Goal: Task Accomplishment & Management: Manage account settings

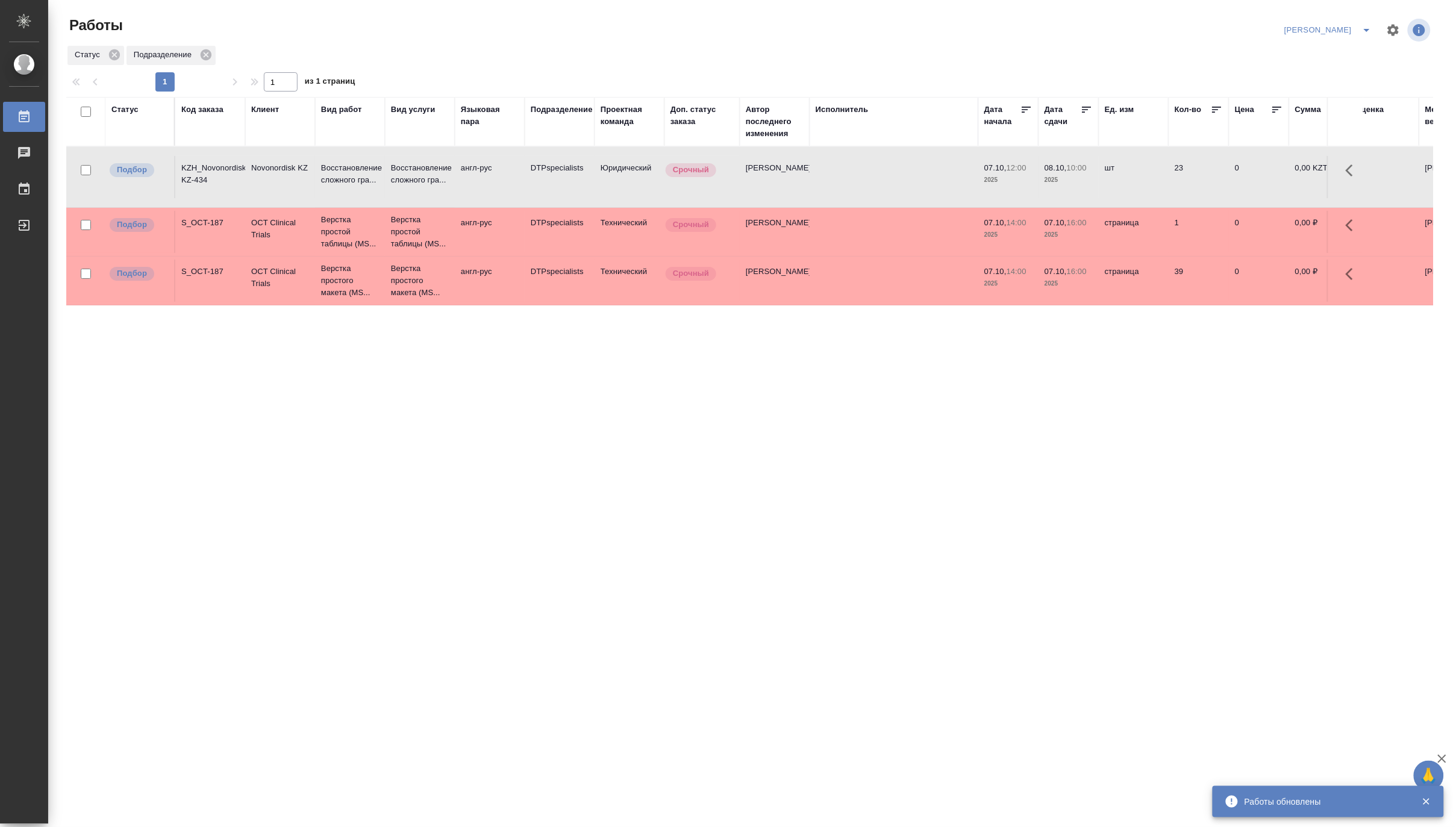
click at [1365, 24] on icon "split button" at bounding box center [1366, 30] width 15 height 15
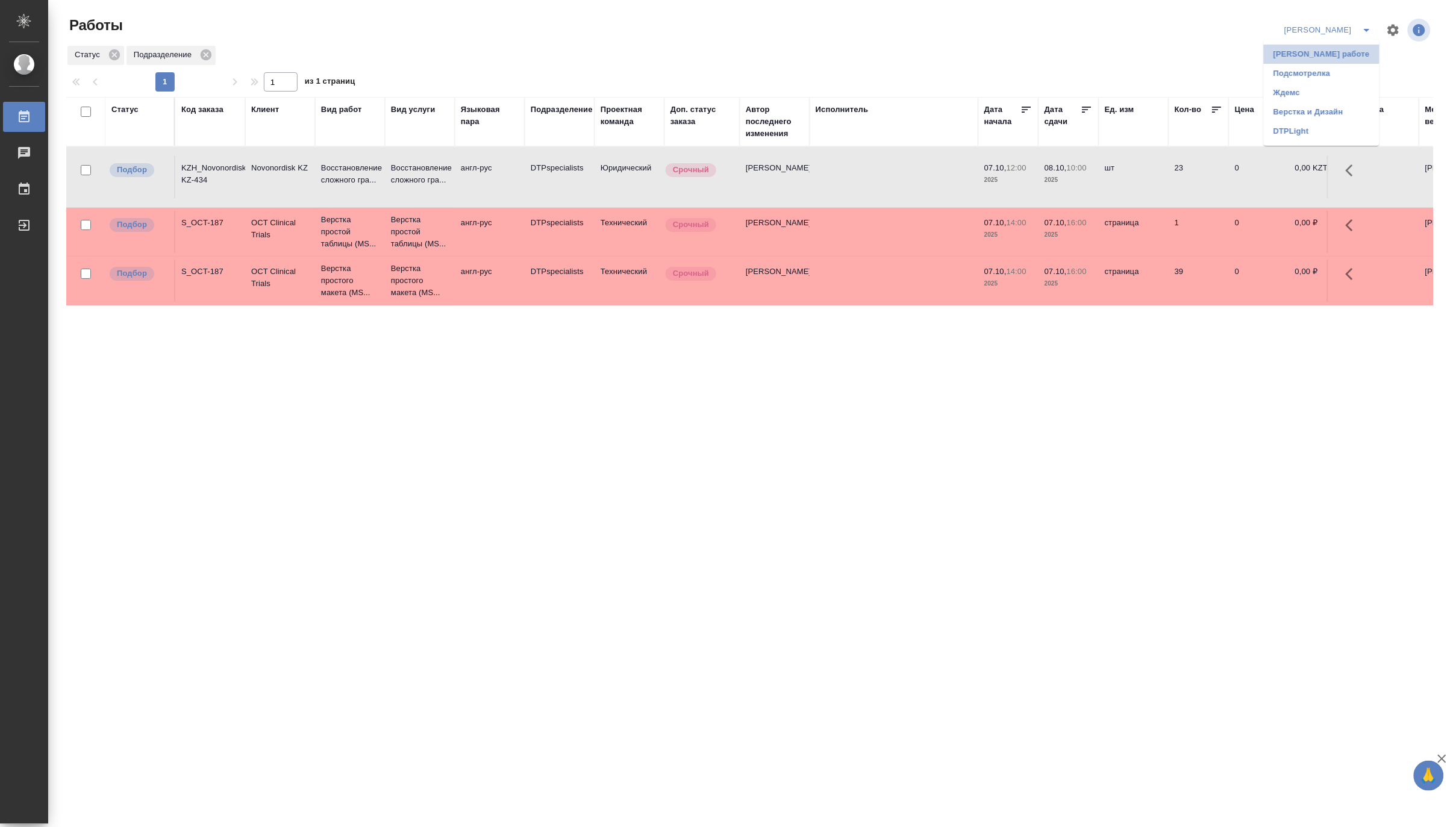
click at [1331, 51] on li "Матвеева_В работе" at bounding box center [1322, 54] width 116 height 19
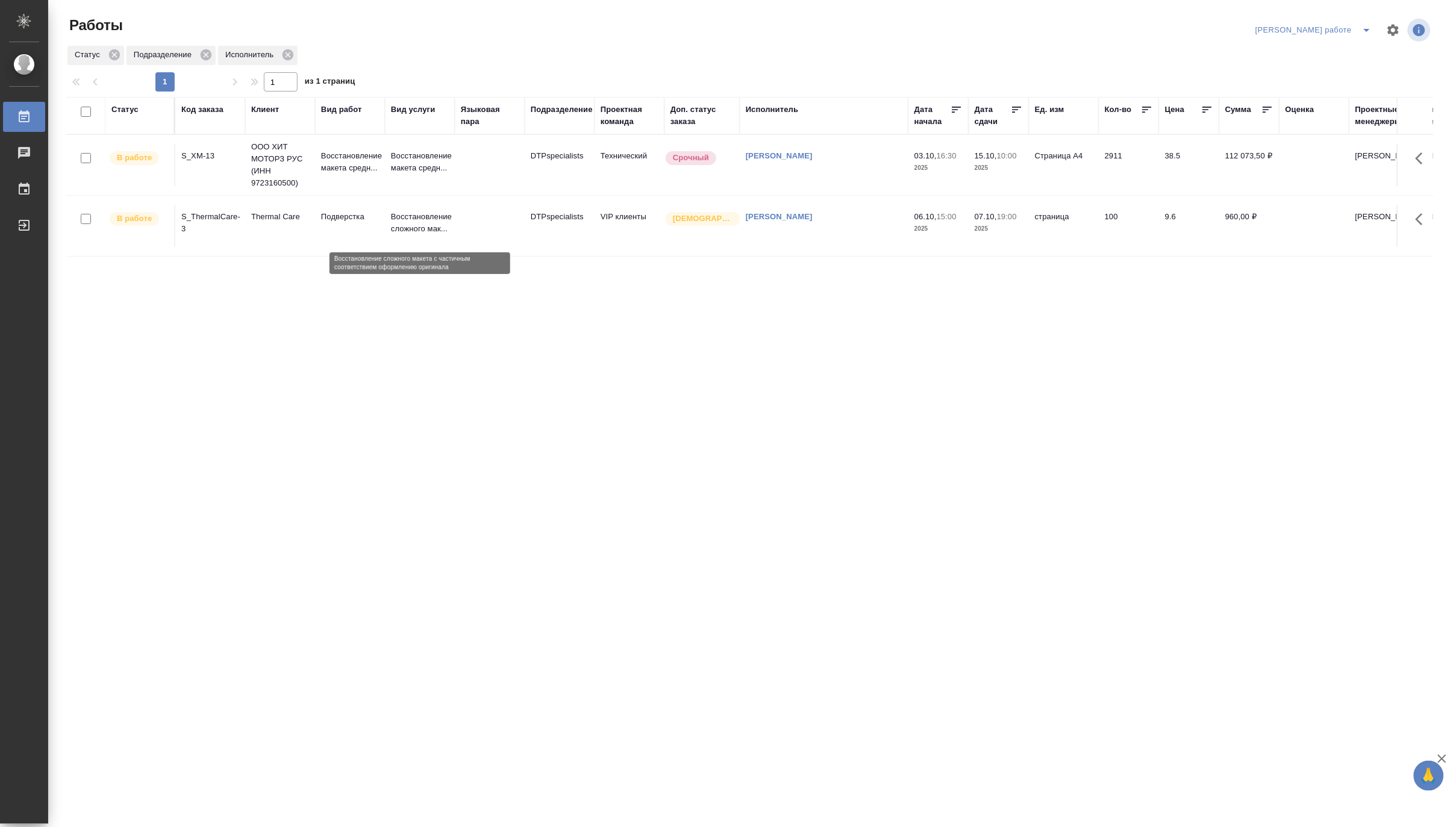
click at [408, 225] on p "Восстановление сложного мак..." at bounding box center [420, 223] width 58 height 24
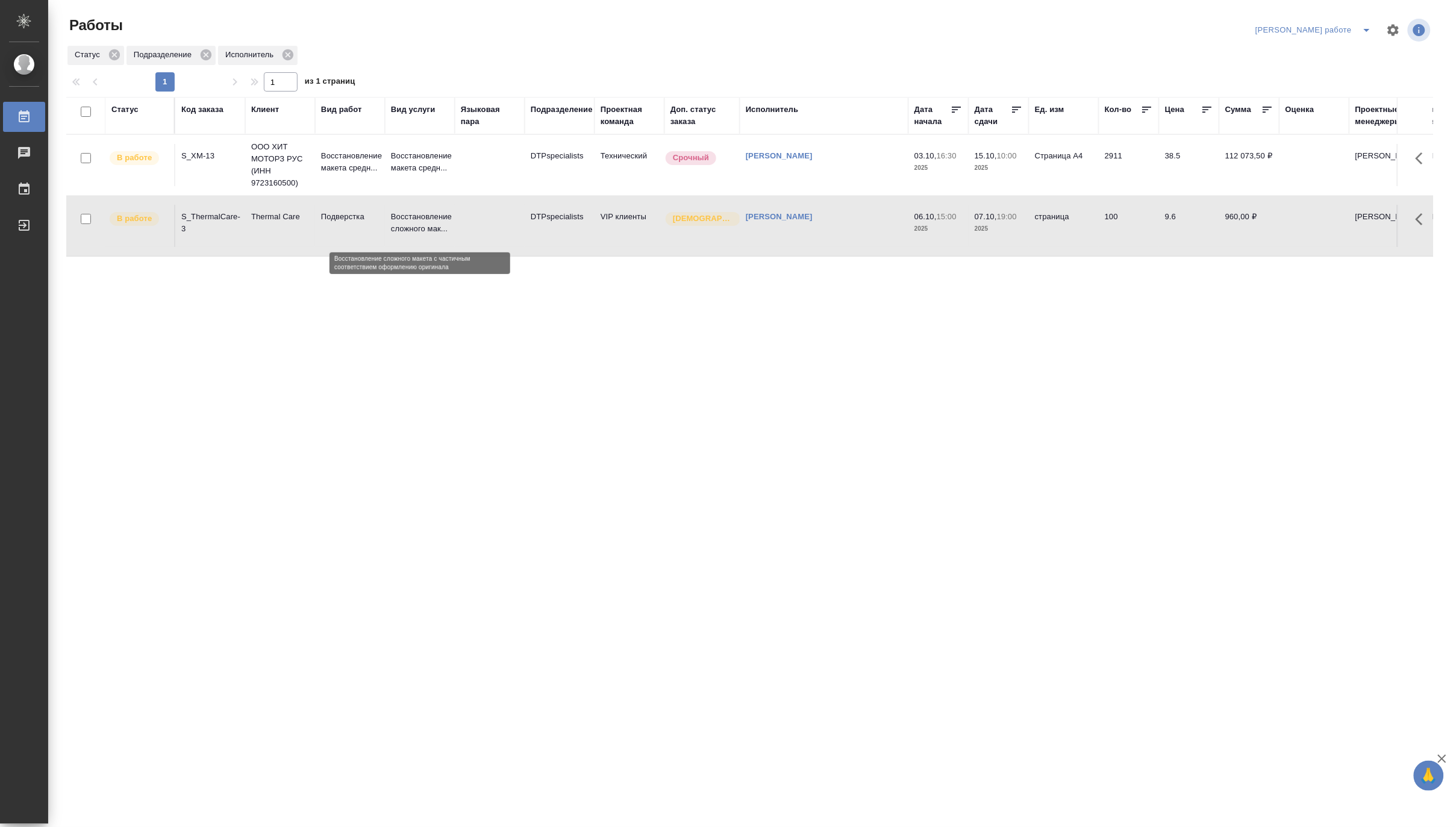
click at [408, 225] on p "Восстановление сложного мак..." at bounding box center [420, 223] width 58 height 24
click at [1363, 25] on icon "split button" at bounding box center [1366, 30] width 15 height 15
click at [1356, 73] on li "[PERSON_NAME]" at bounding box center [1324, 74] width 109 height 19
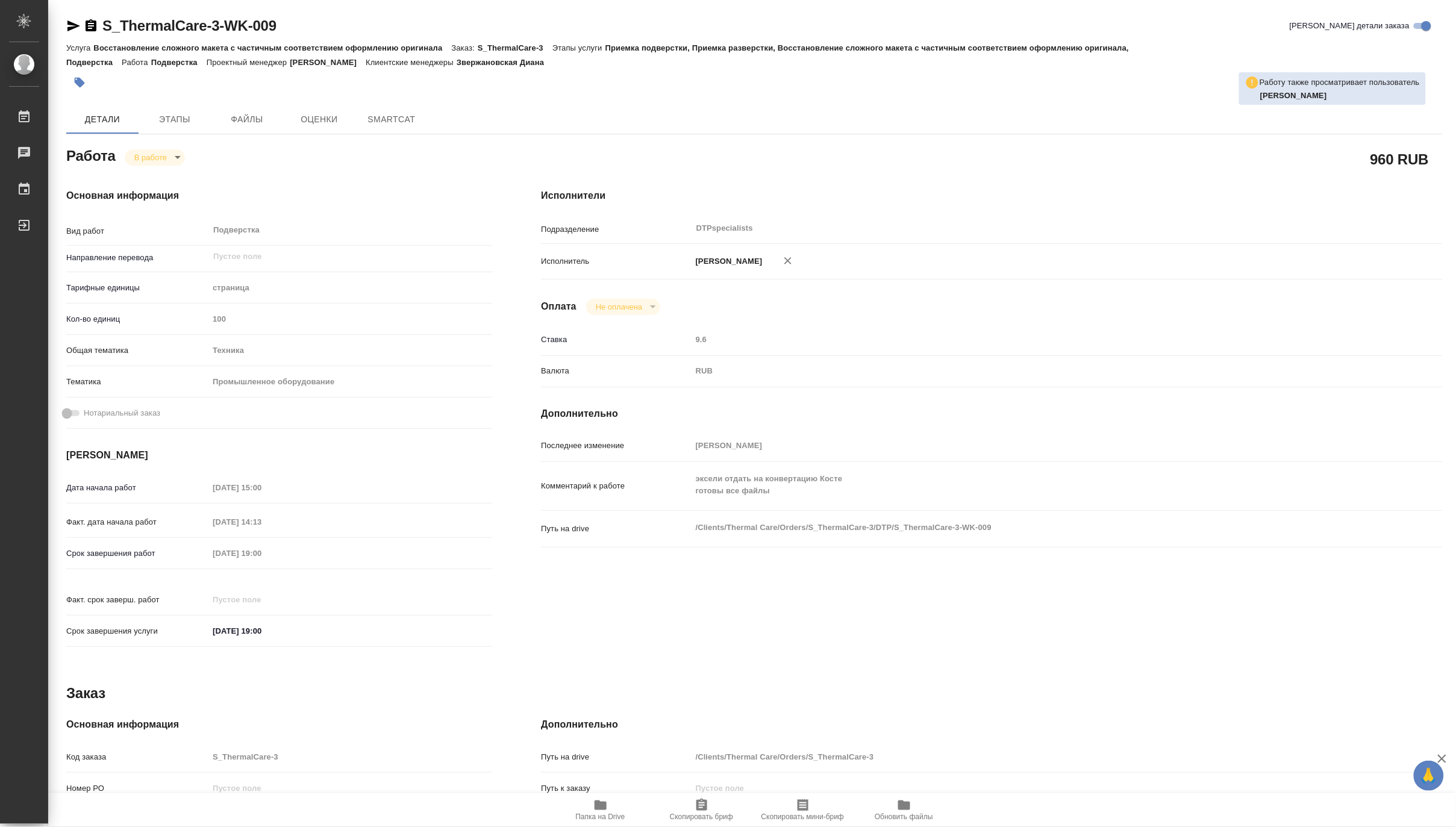
type textarea "x"
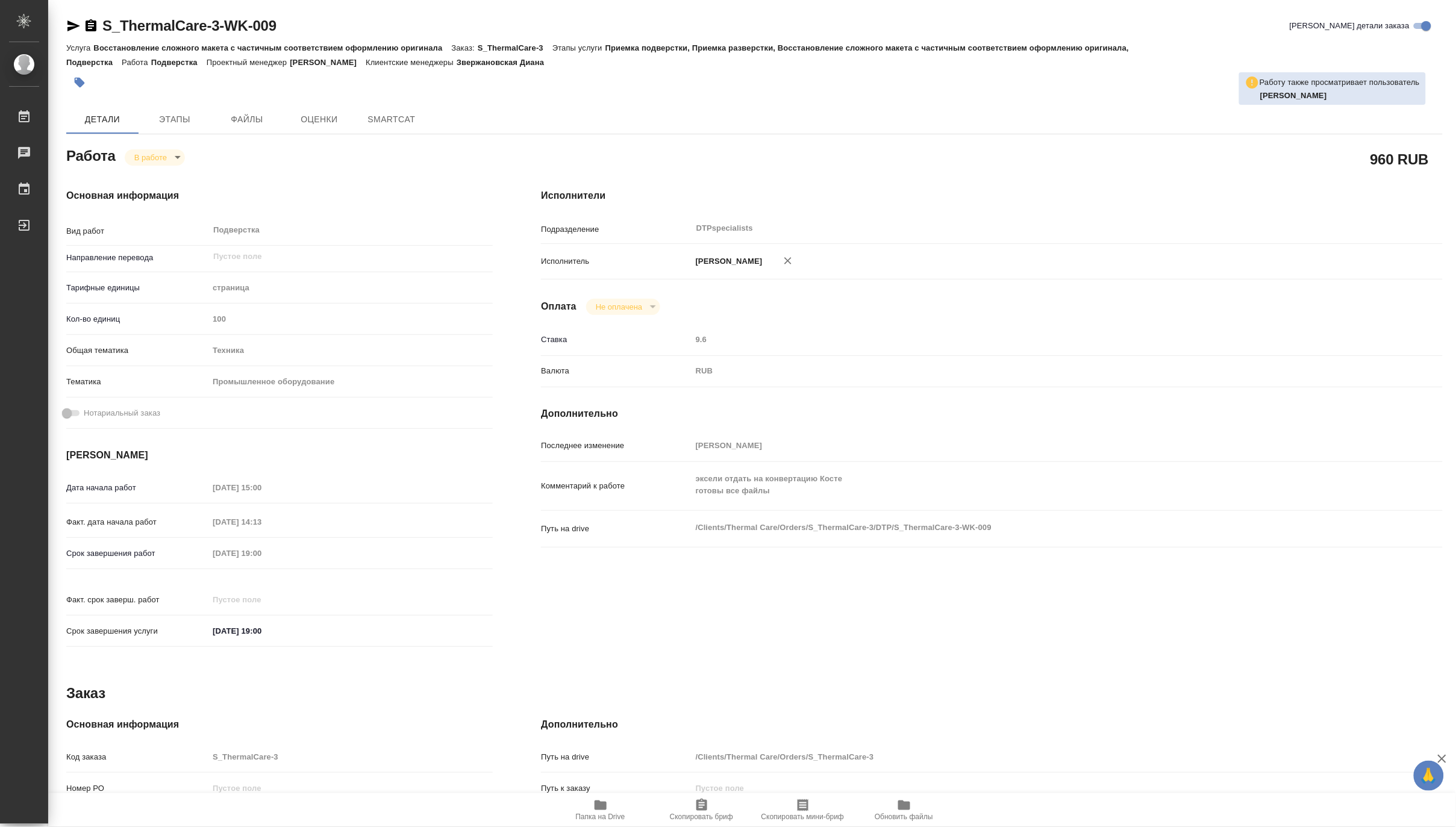
type textarea "x"
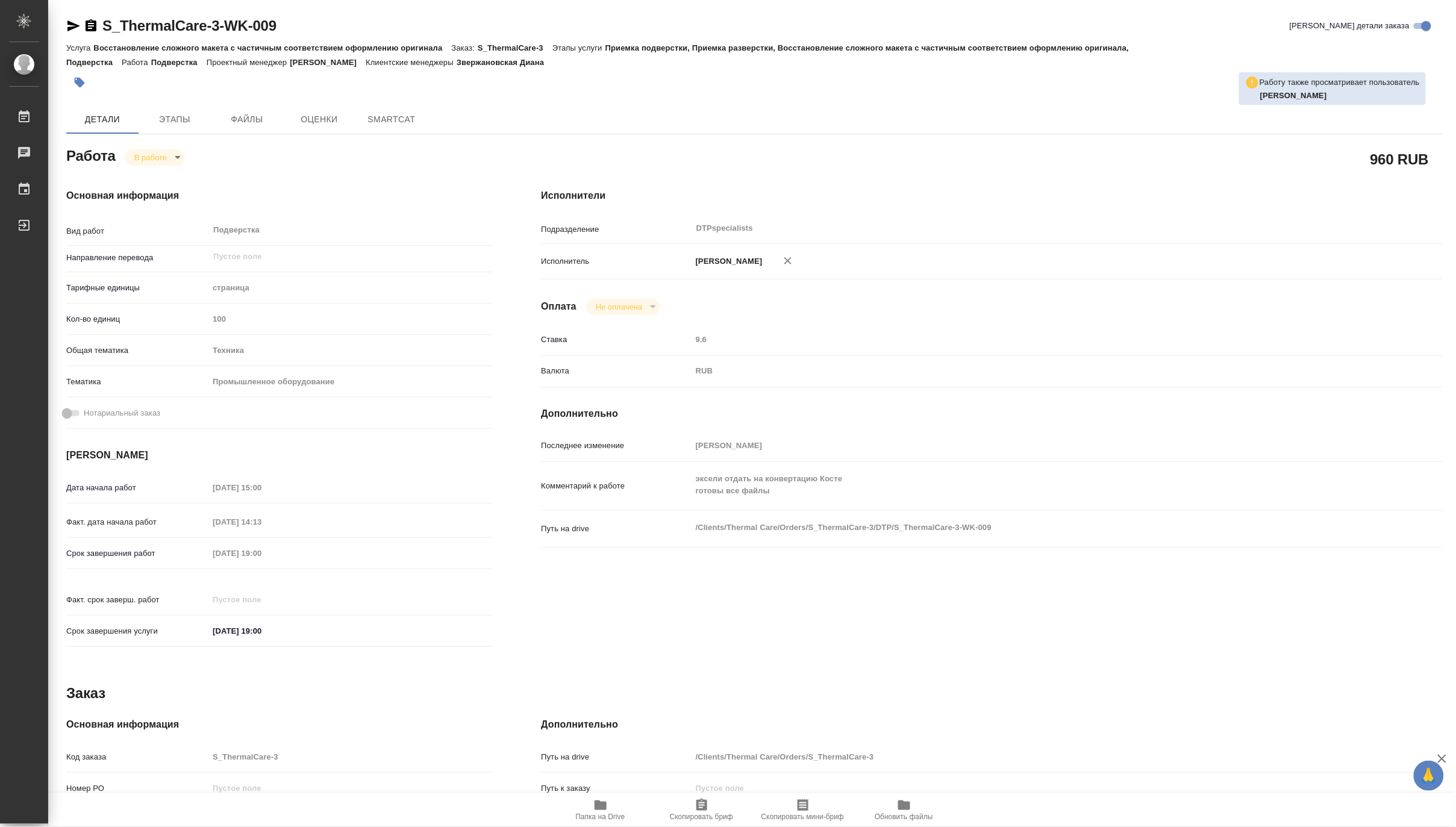
type textarea "x"
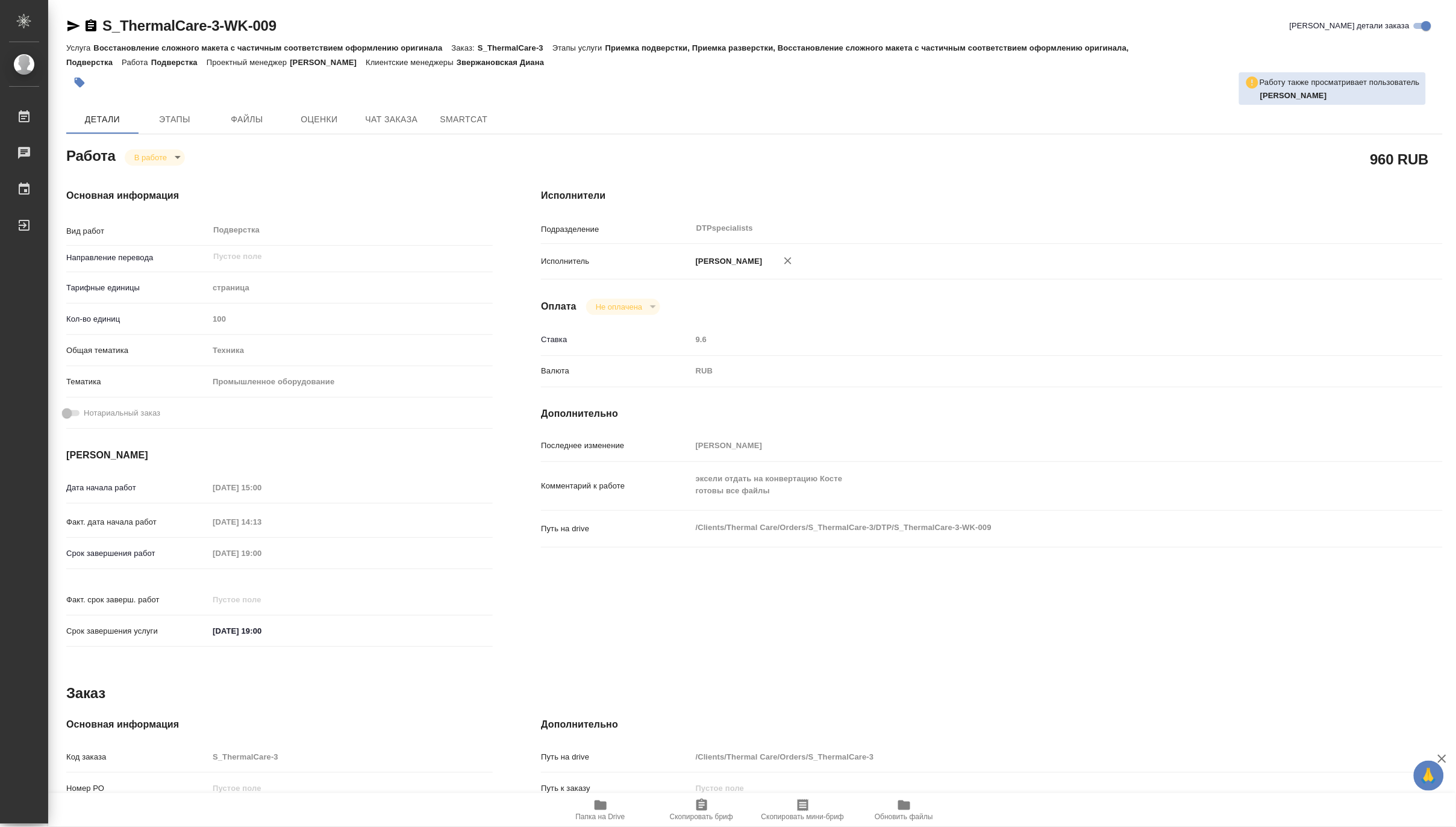
type textarea "x"
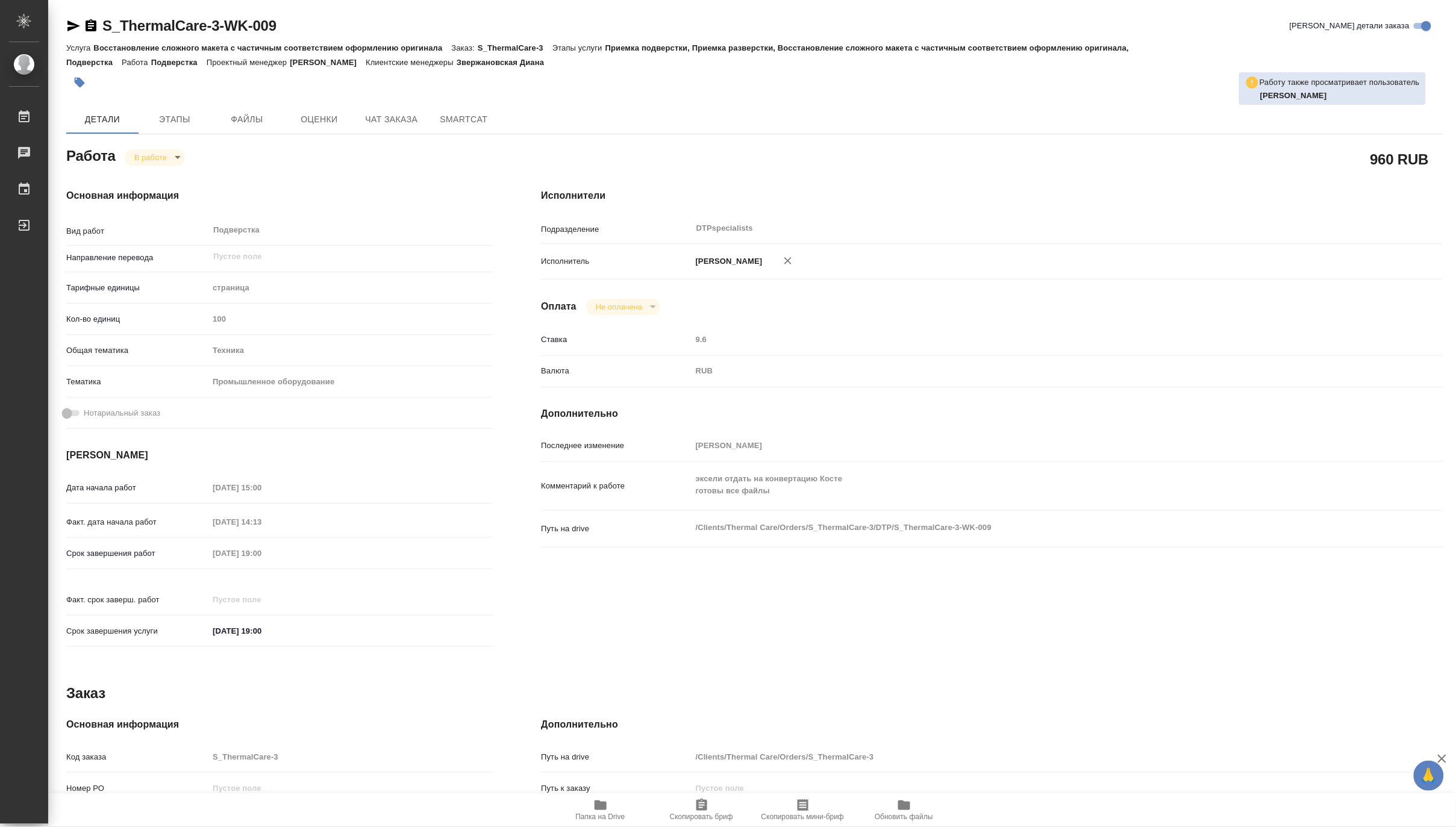
click at [593, 809] on icon "button" at bounding box center [600, 805] width 15 height 15
type textarea "x"
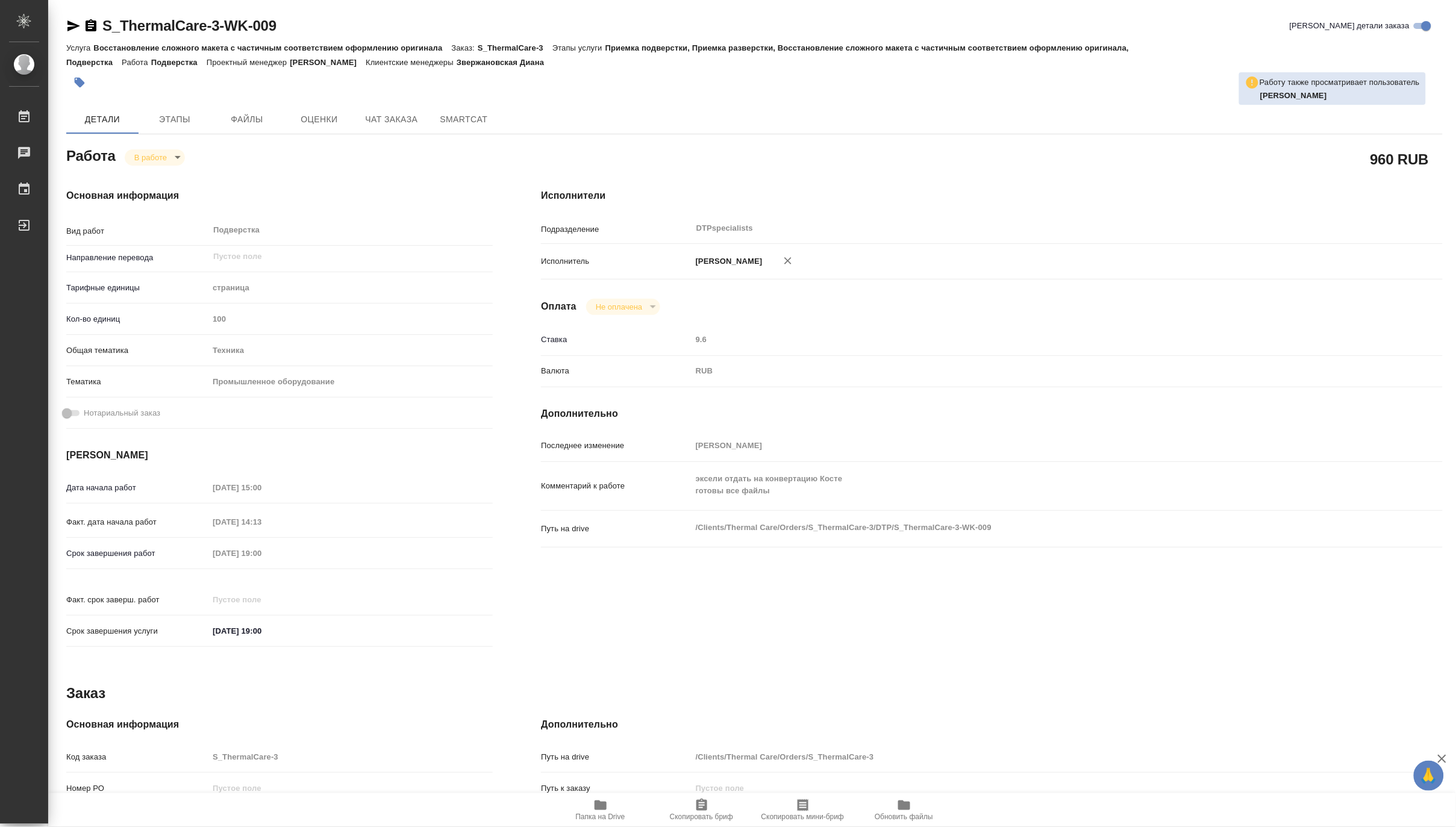
type textarea "x"
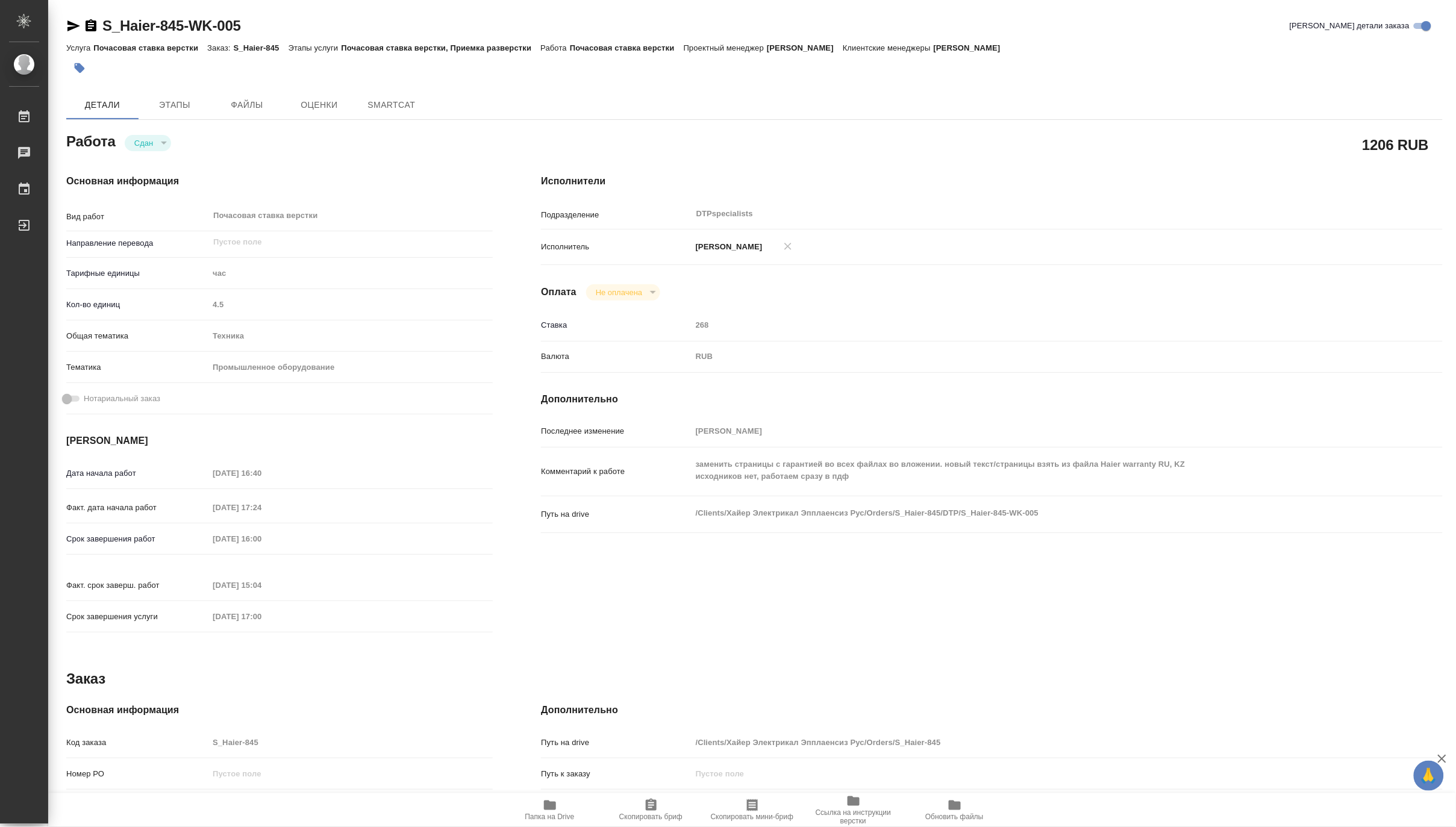
type textarea "x"
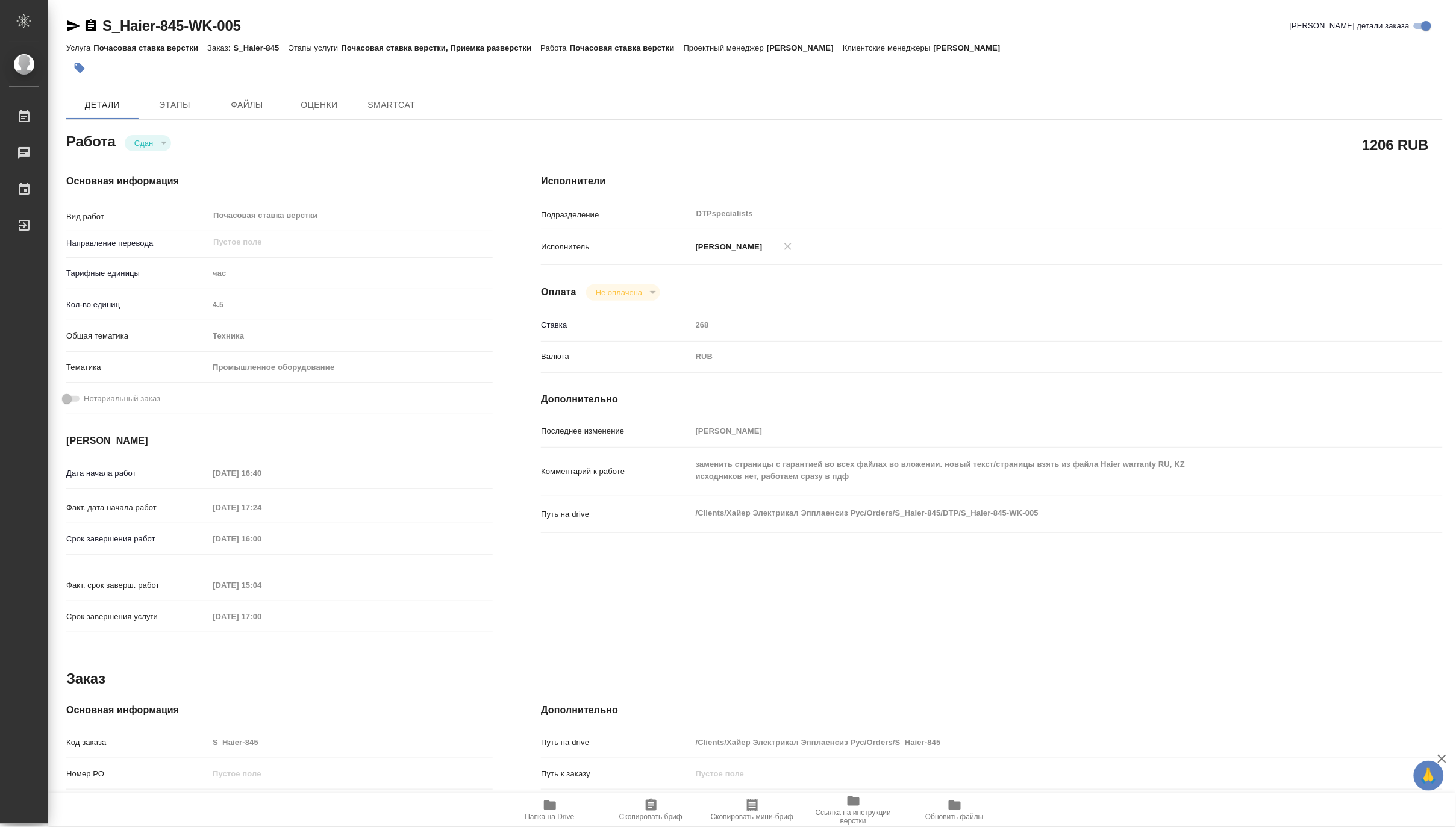
type textarea "x"
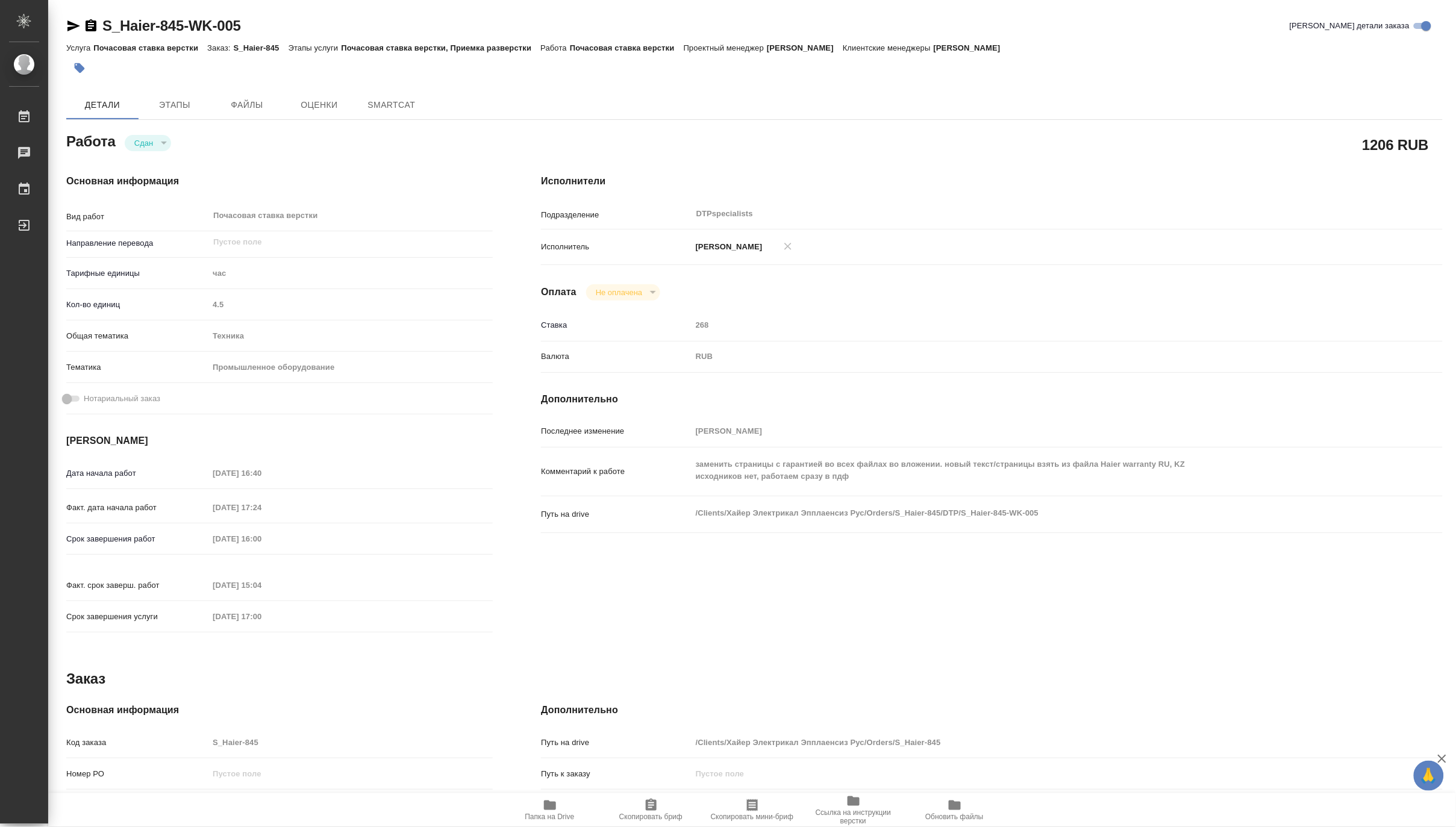
type textarea "x"
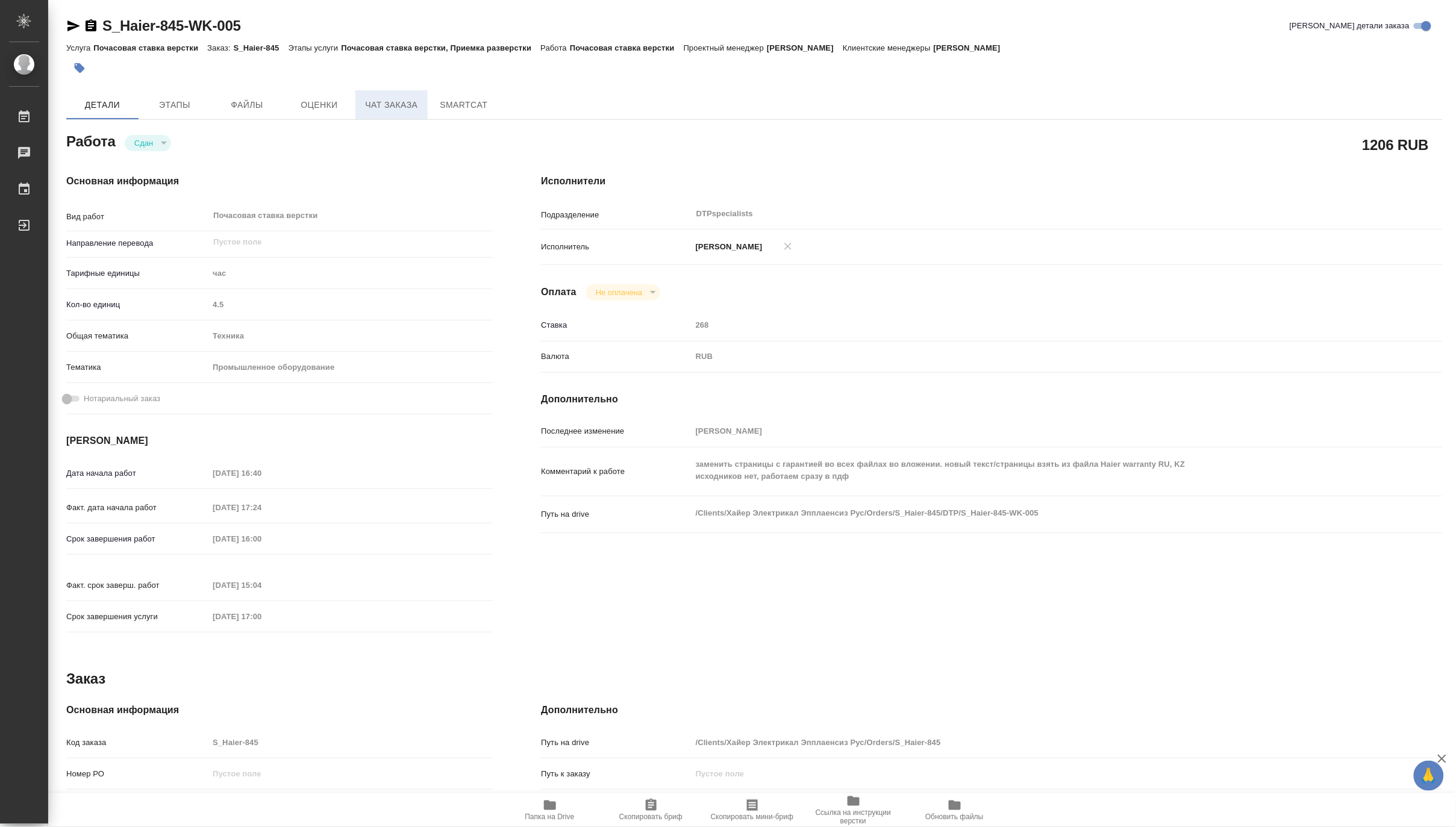
click at [392, 109] on span "Чат заказа" at bounding box center [392, 105] width 58 height 15
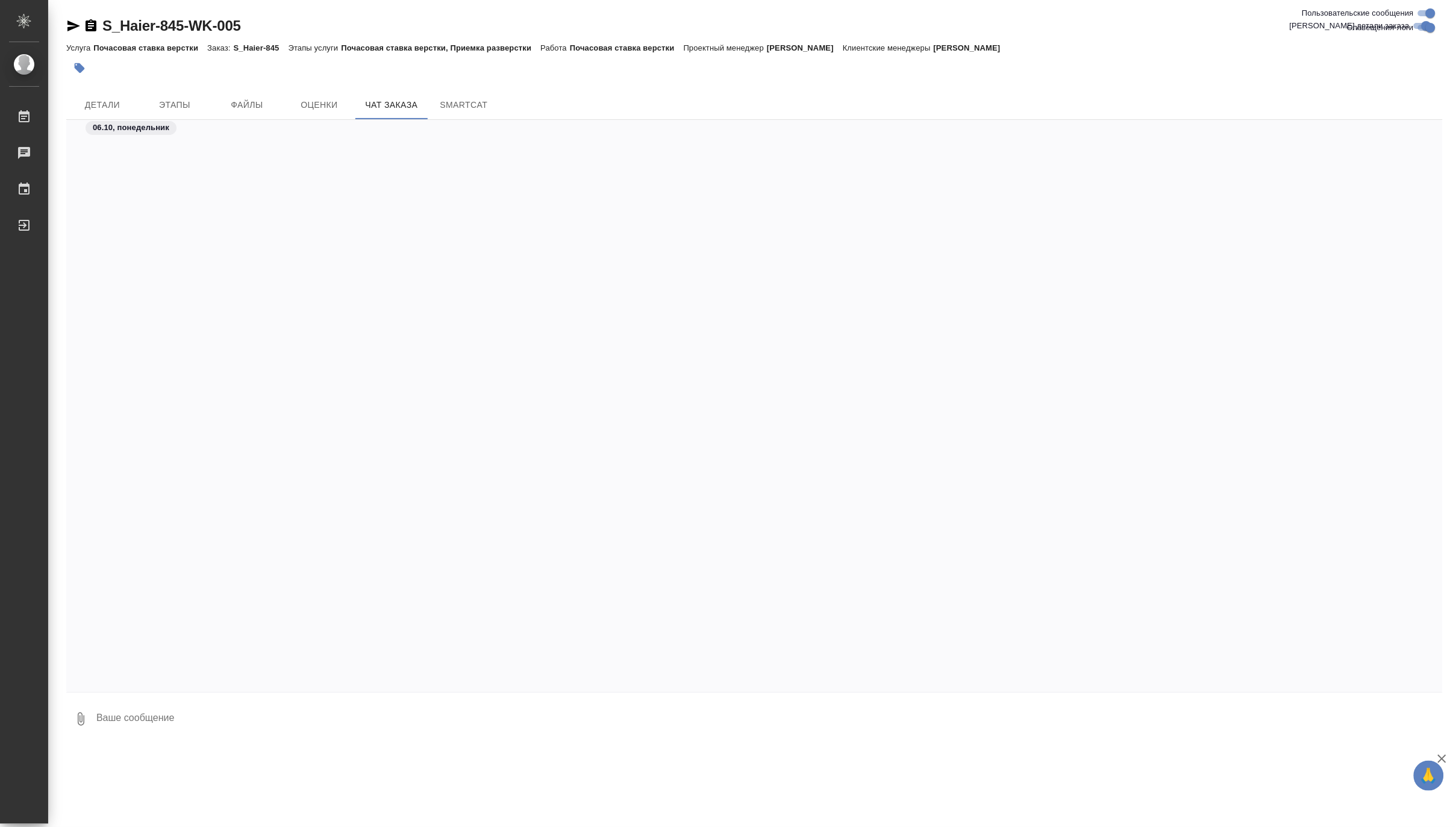
scroll to position [8629, 0]
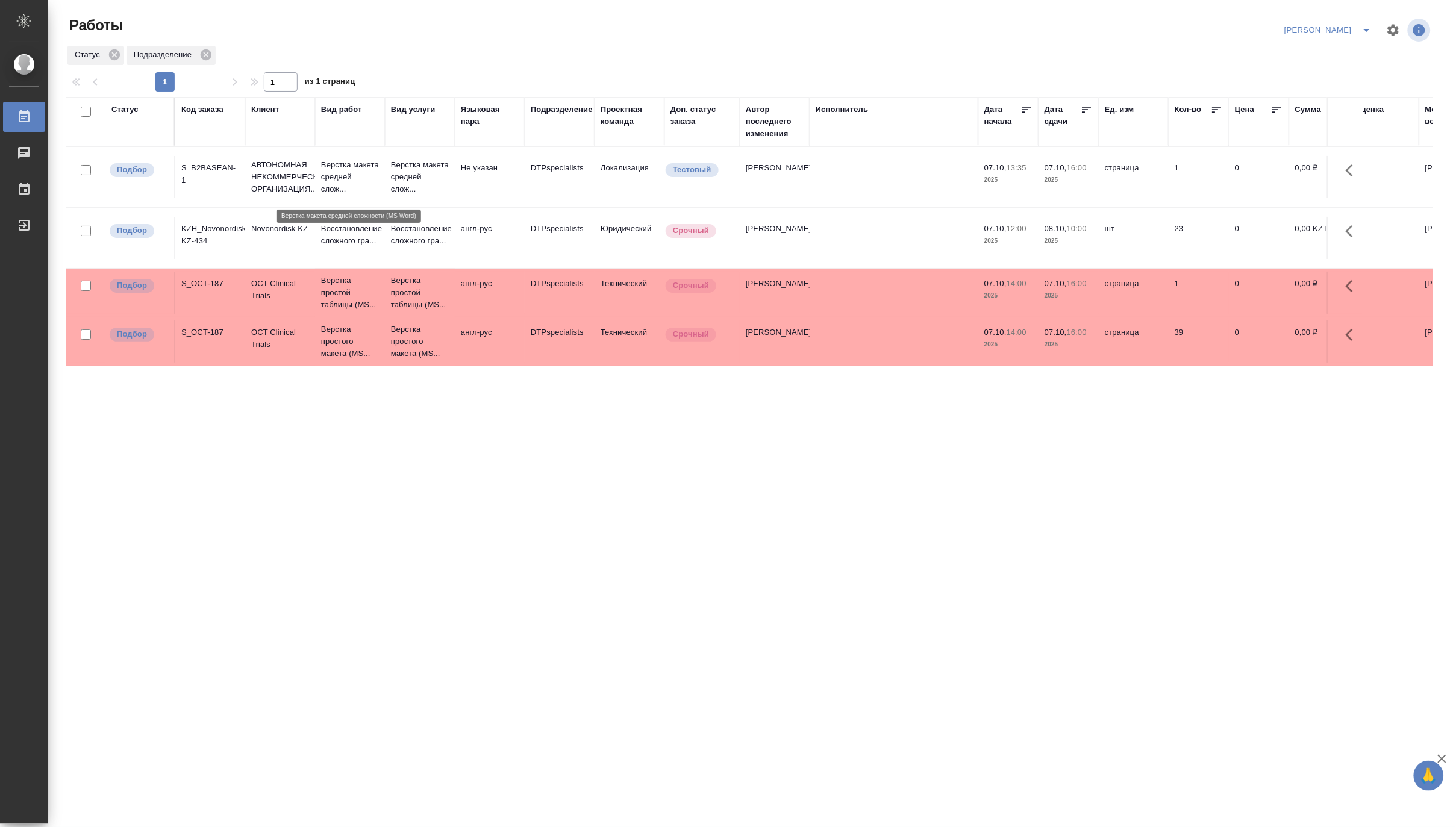
click at [346, 175] on p "Верстка макета средней слож..." at bounding box center [350, 177] width 58 height 36
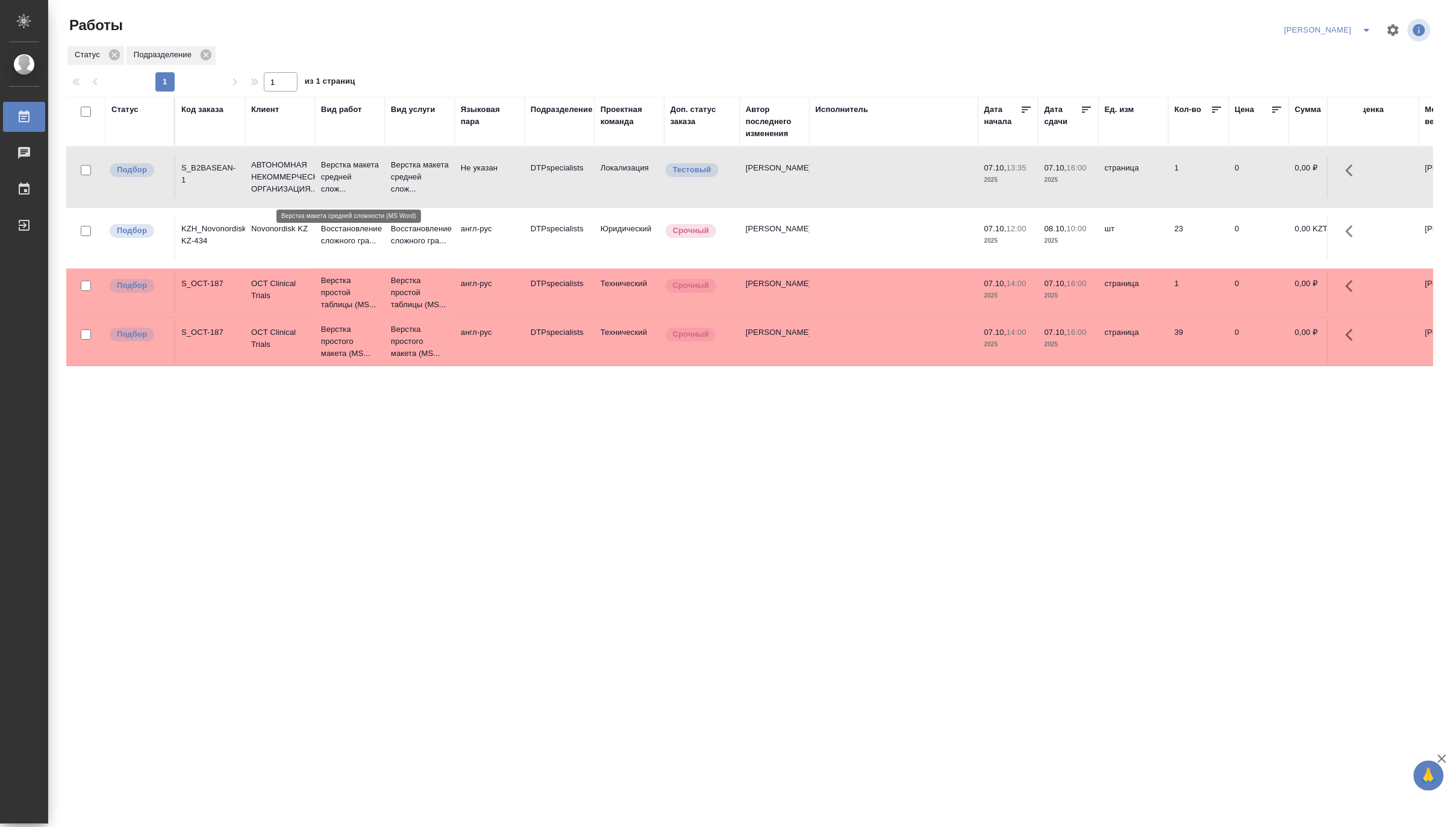
click at [346, 175] on p "Верстка макета средней слож..." at bounding box center [350, 177] width 58 height 36
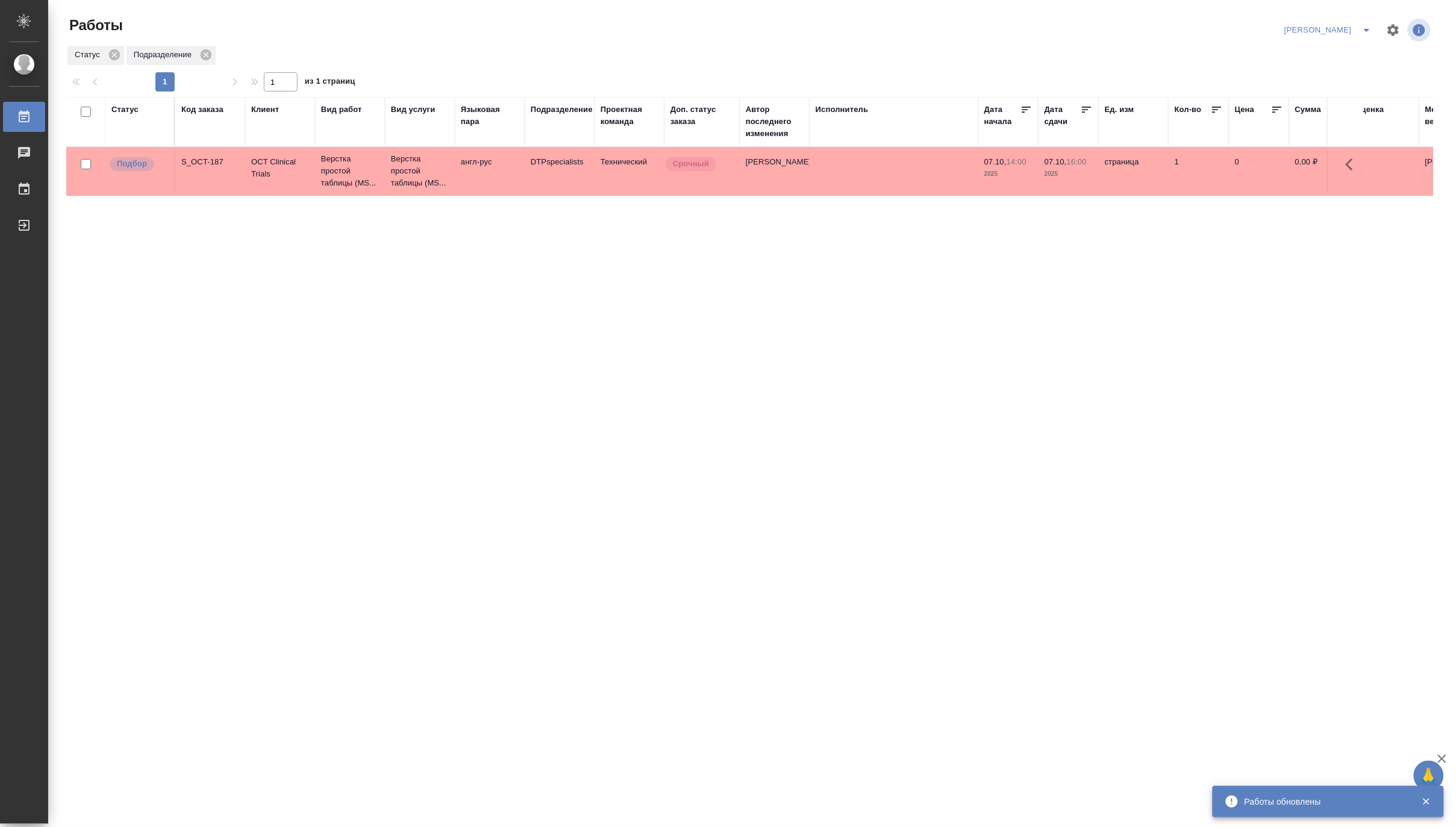
click at [197, 109] on div "Код заказа" at bounding box center [202, 109] width 42 height 12
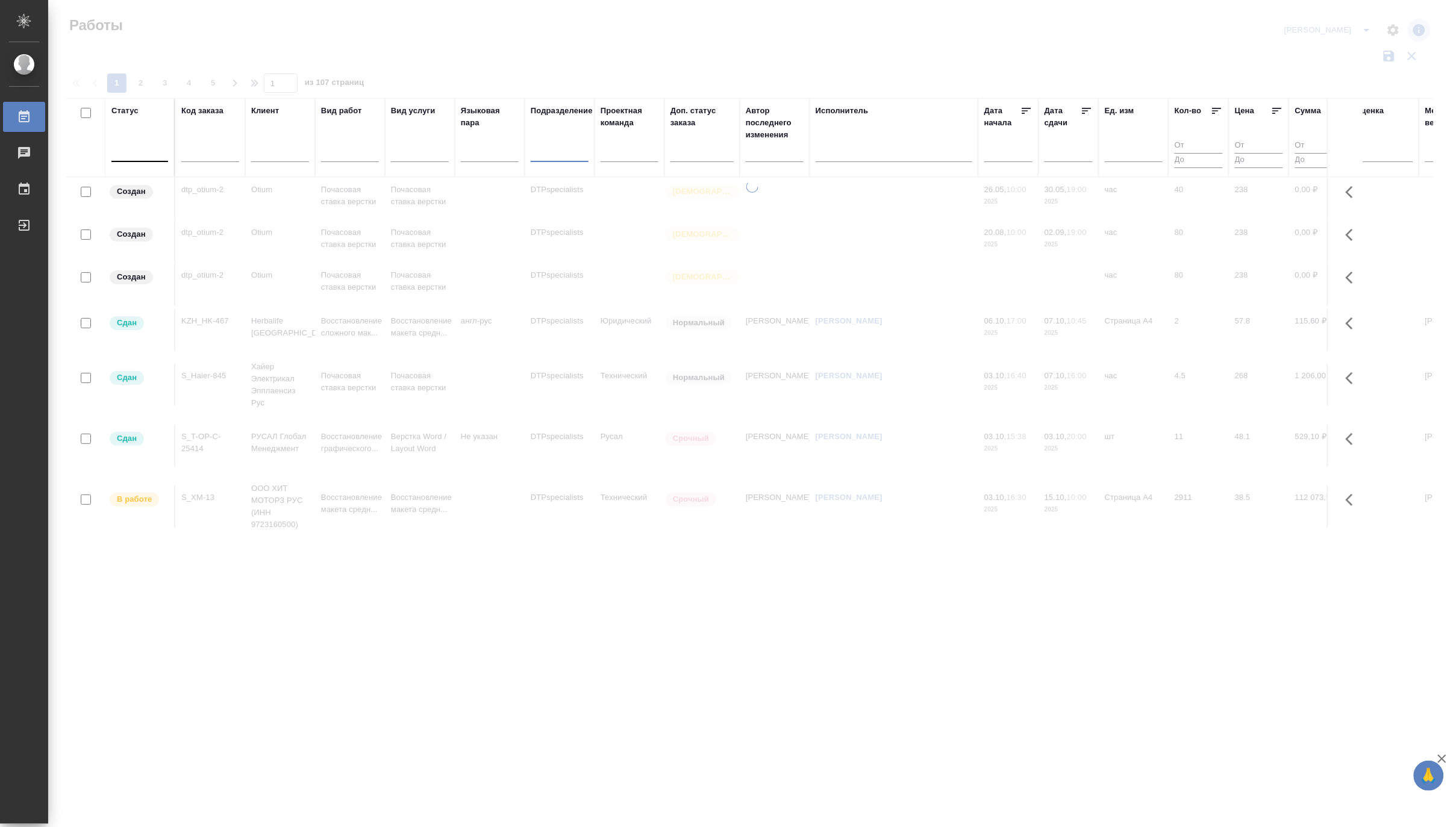
click at [193, 151] on input "text" at bounding box center [210, 155] width 58 height 15
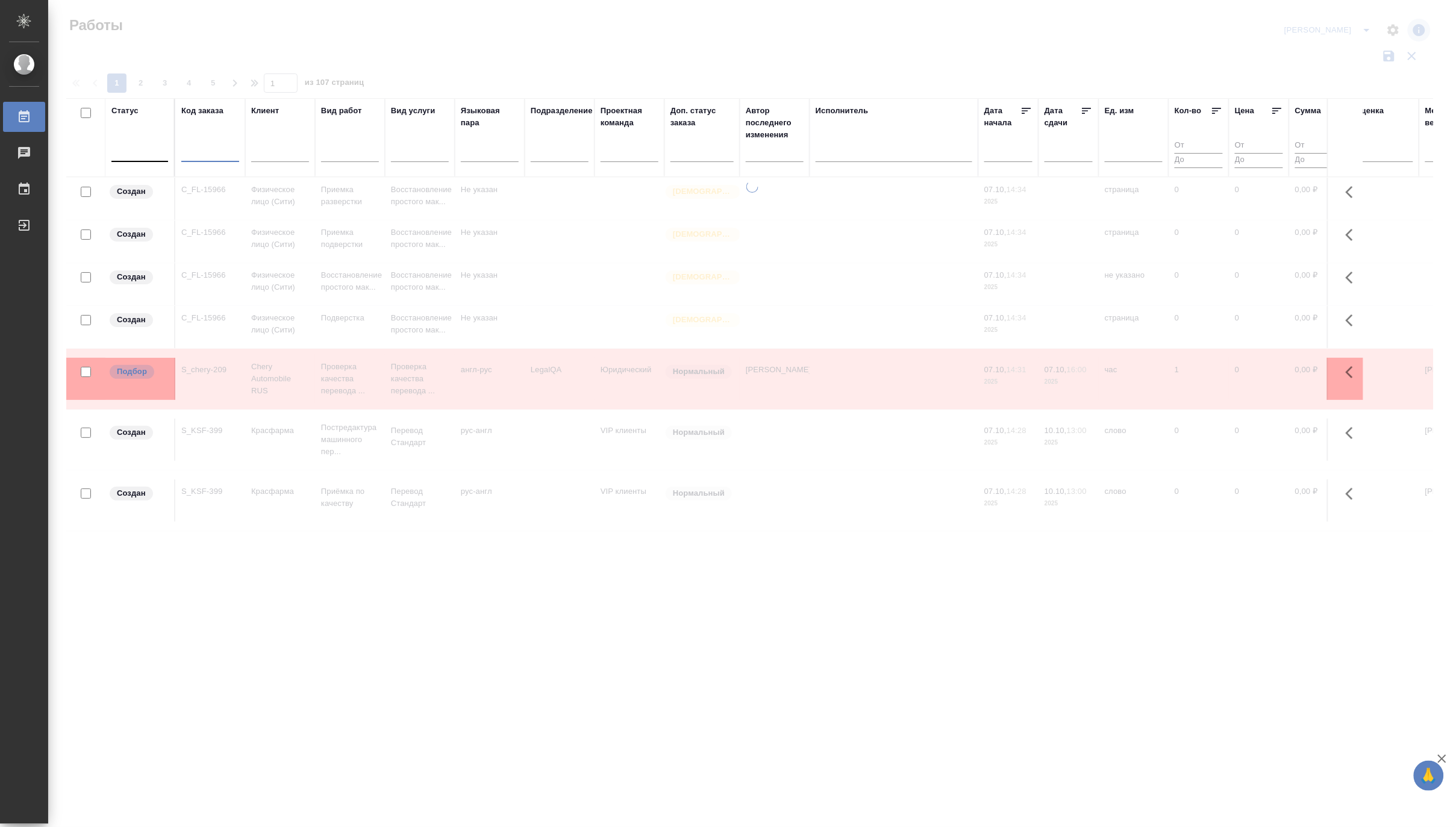
paste input "S_B2BASEAN-1"
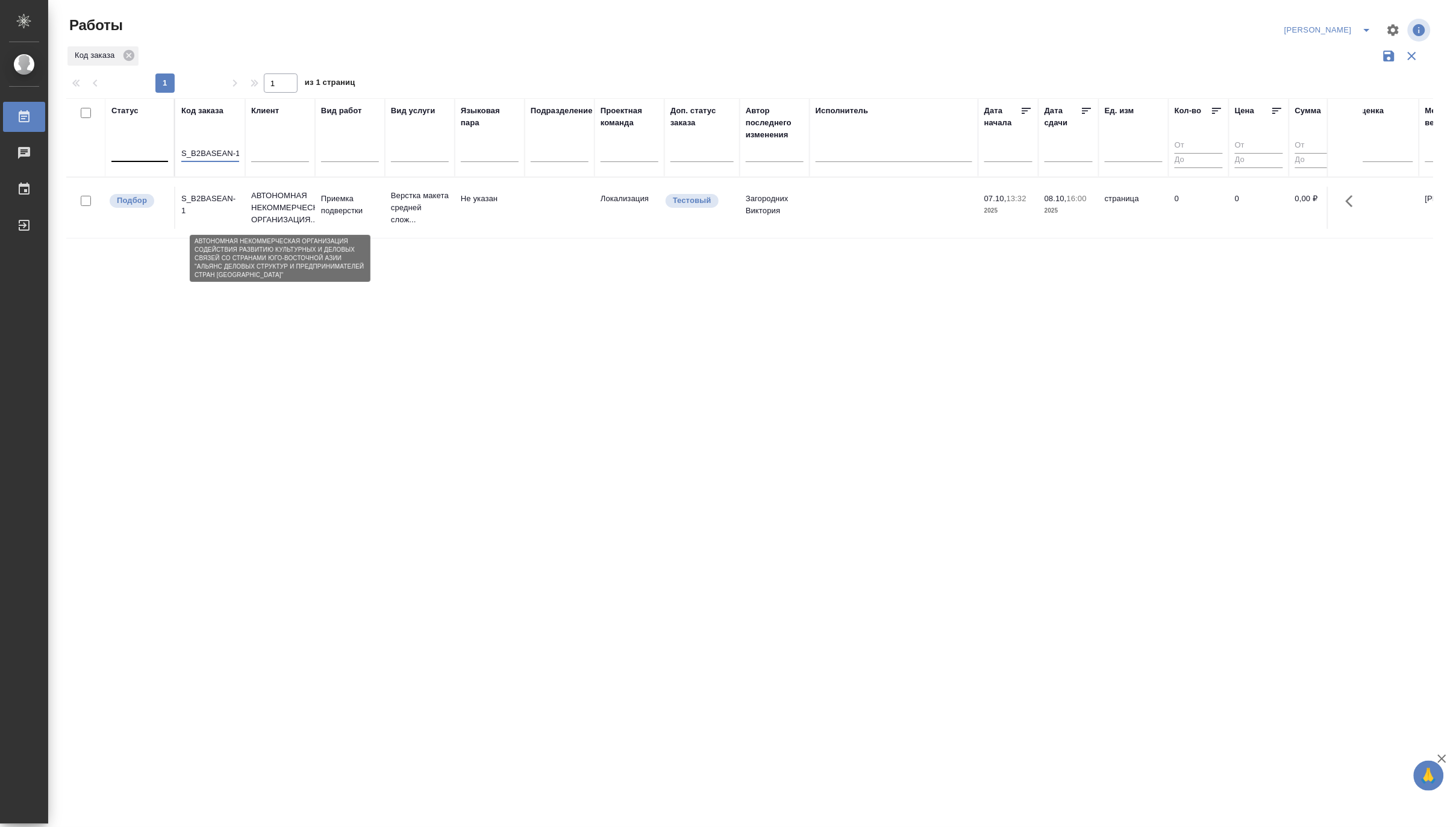
type input "S_B2BASEAN-1"
click at [292, 211] on p "АВТОНОМНАЯ НЕКОММЕРЧЕСКАЯ ОРГАНИЗАЦИЯ..." at bounding box center [280, 207] width 58 height 36
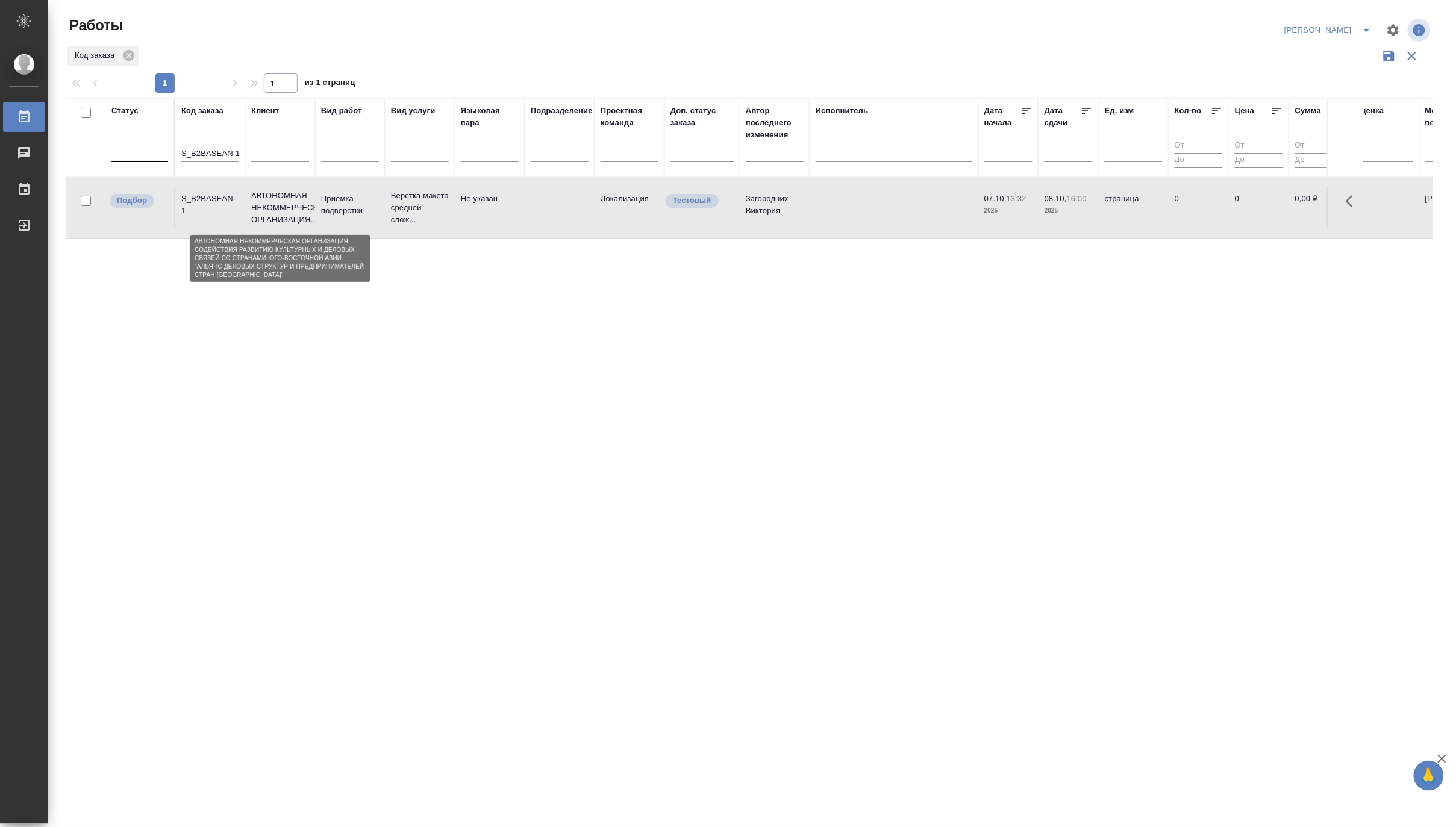
click at [292, 211] on p "АВТОНОМНАЯ НЕКОММЕРЧЕСКАЯ ОРГАНИЗАЦИЯ..." at bounding box center [280, 207] width 58 height 36
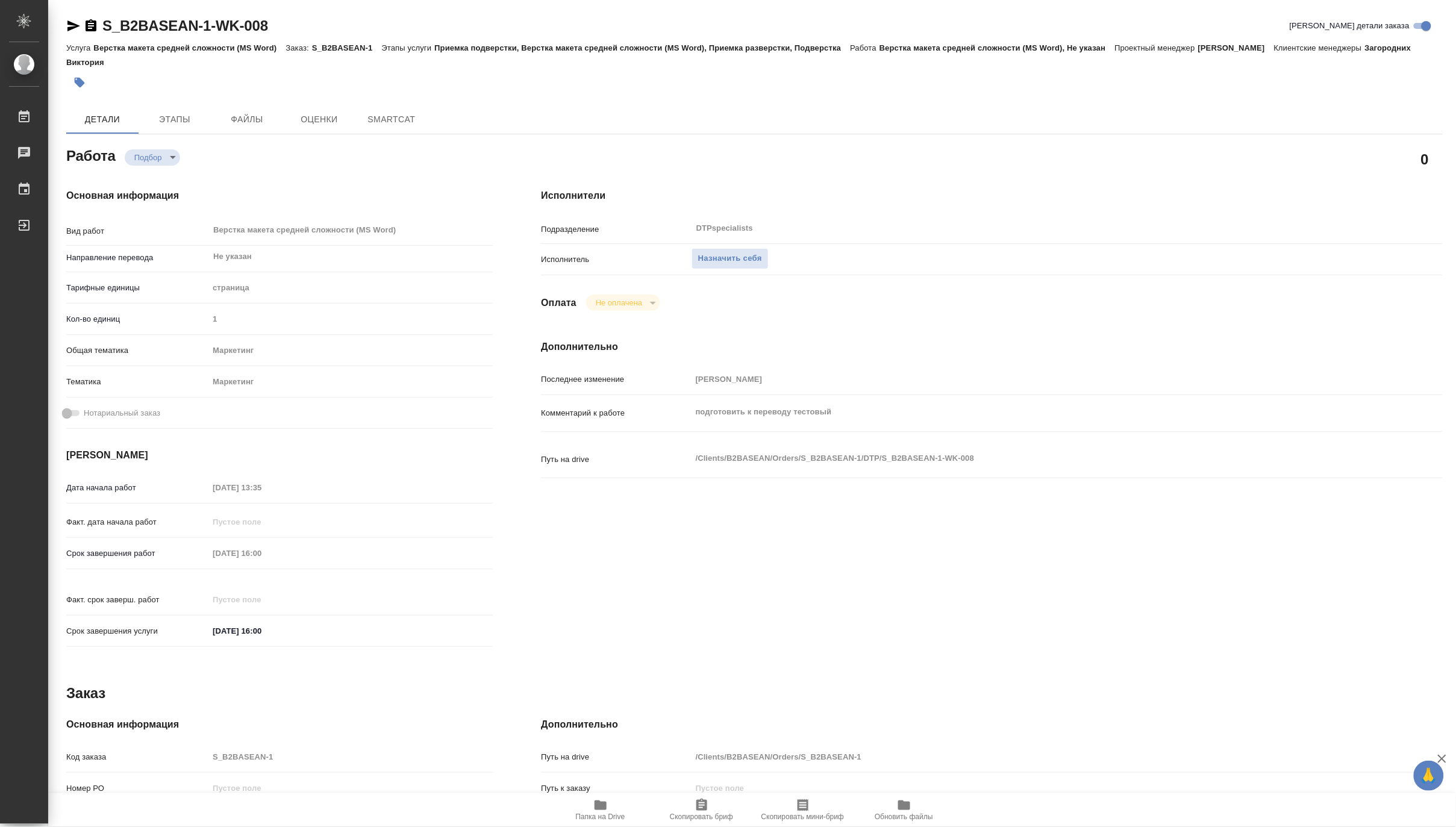
type textarea "x"
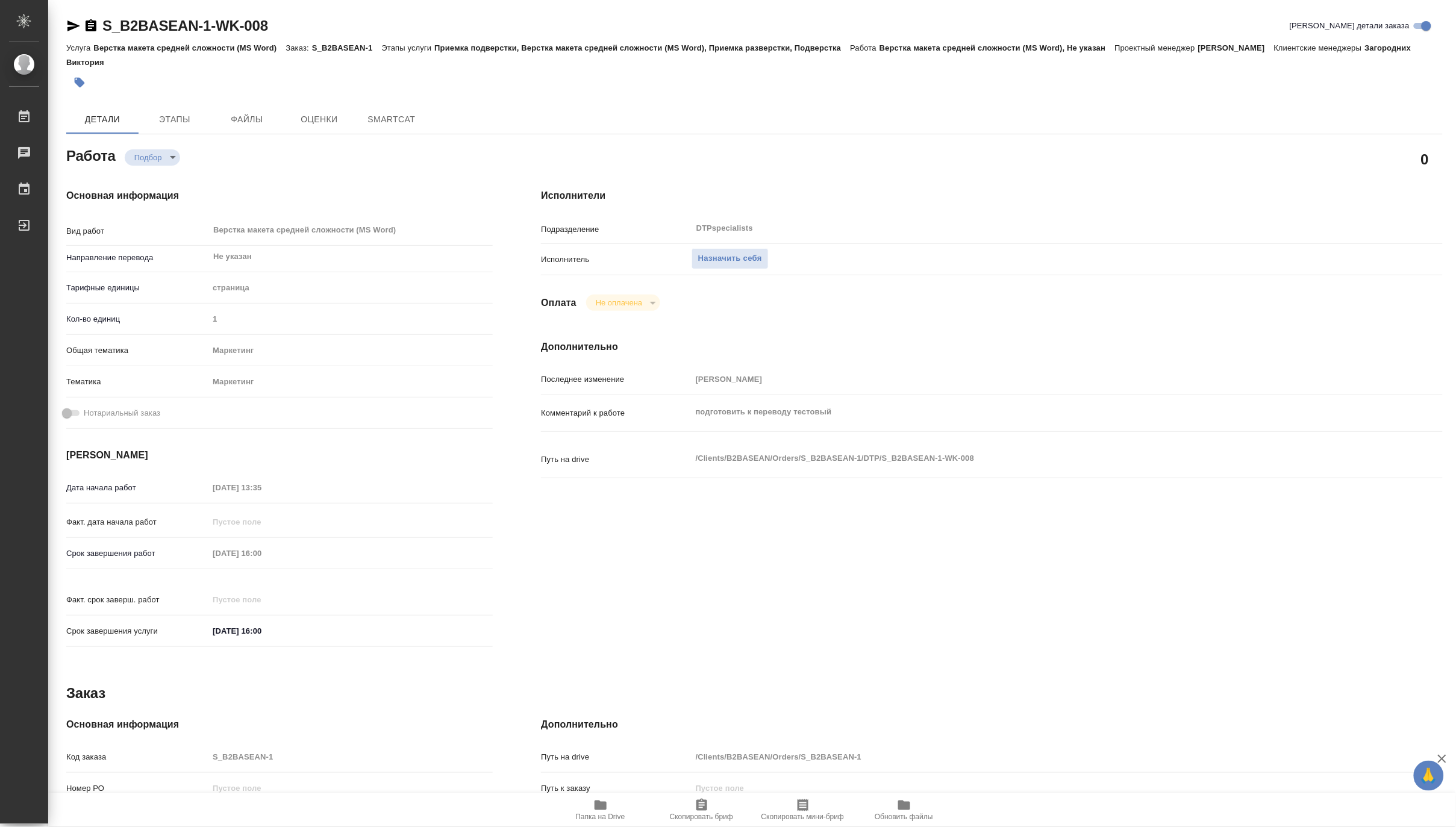
type textarea "x"
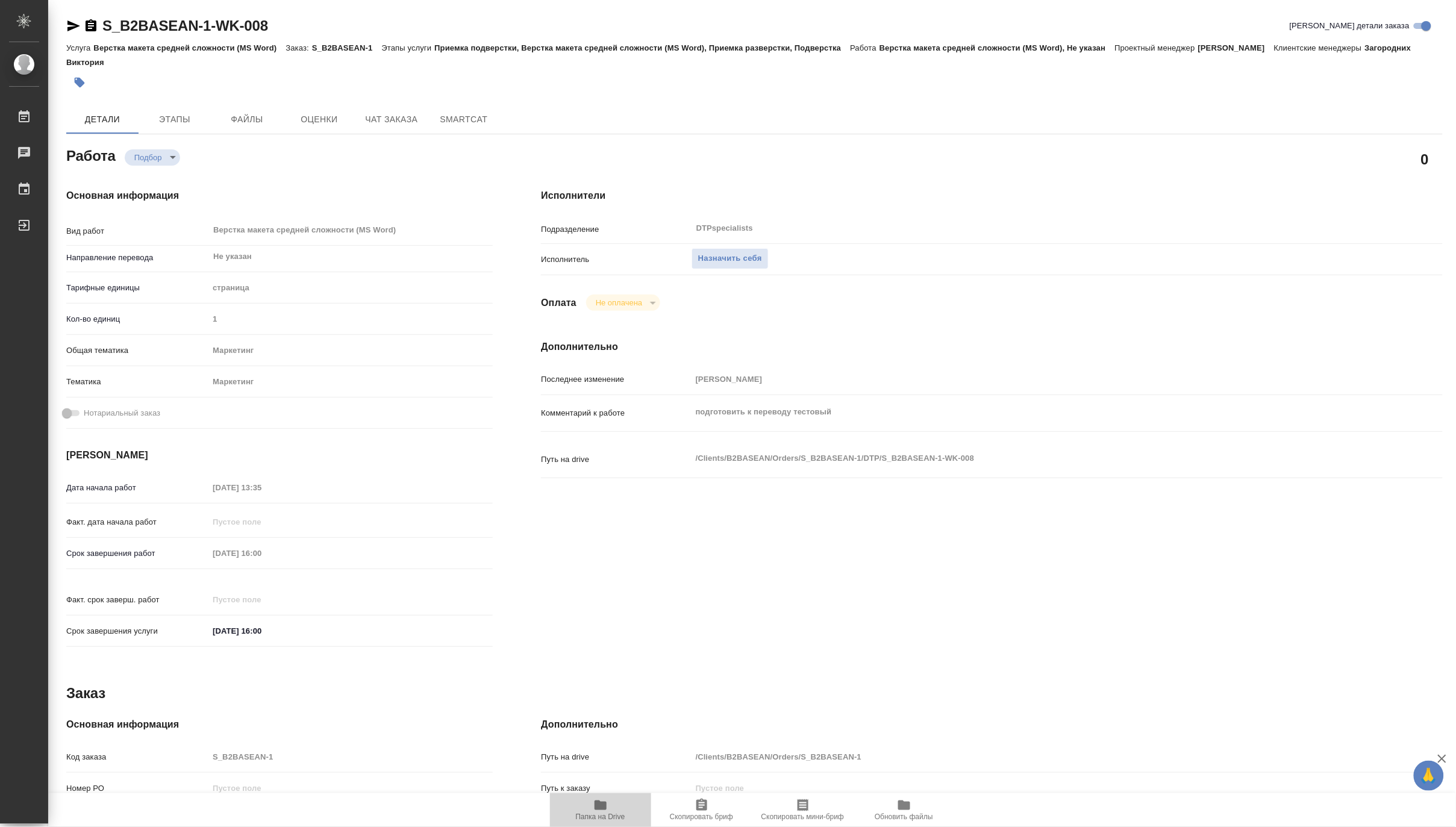
click at [593, 809] on icon "button" at bounding box center [600, 805] width 15 height 15
type textarea "x"
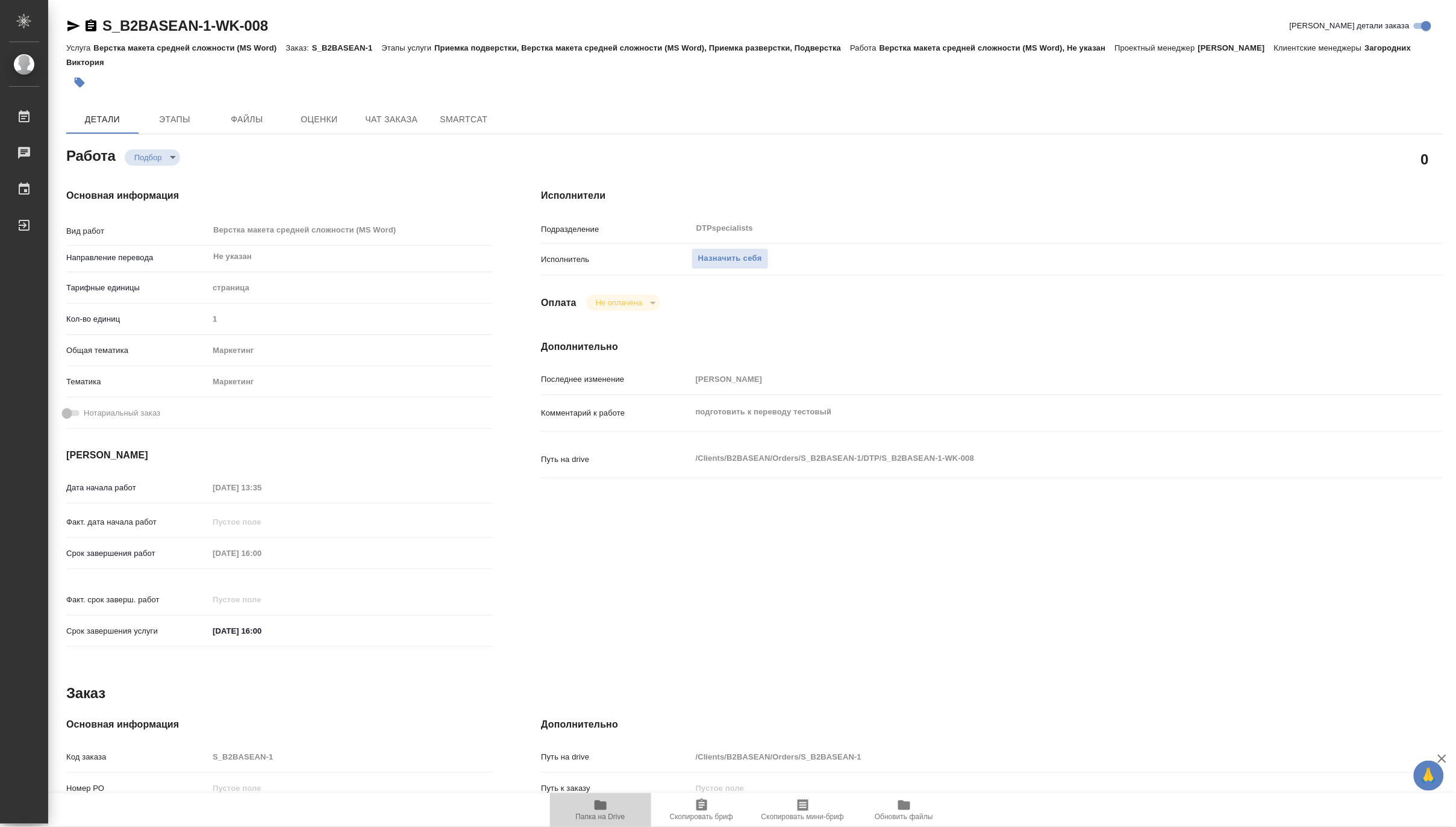
type textarea "x"
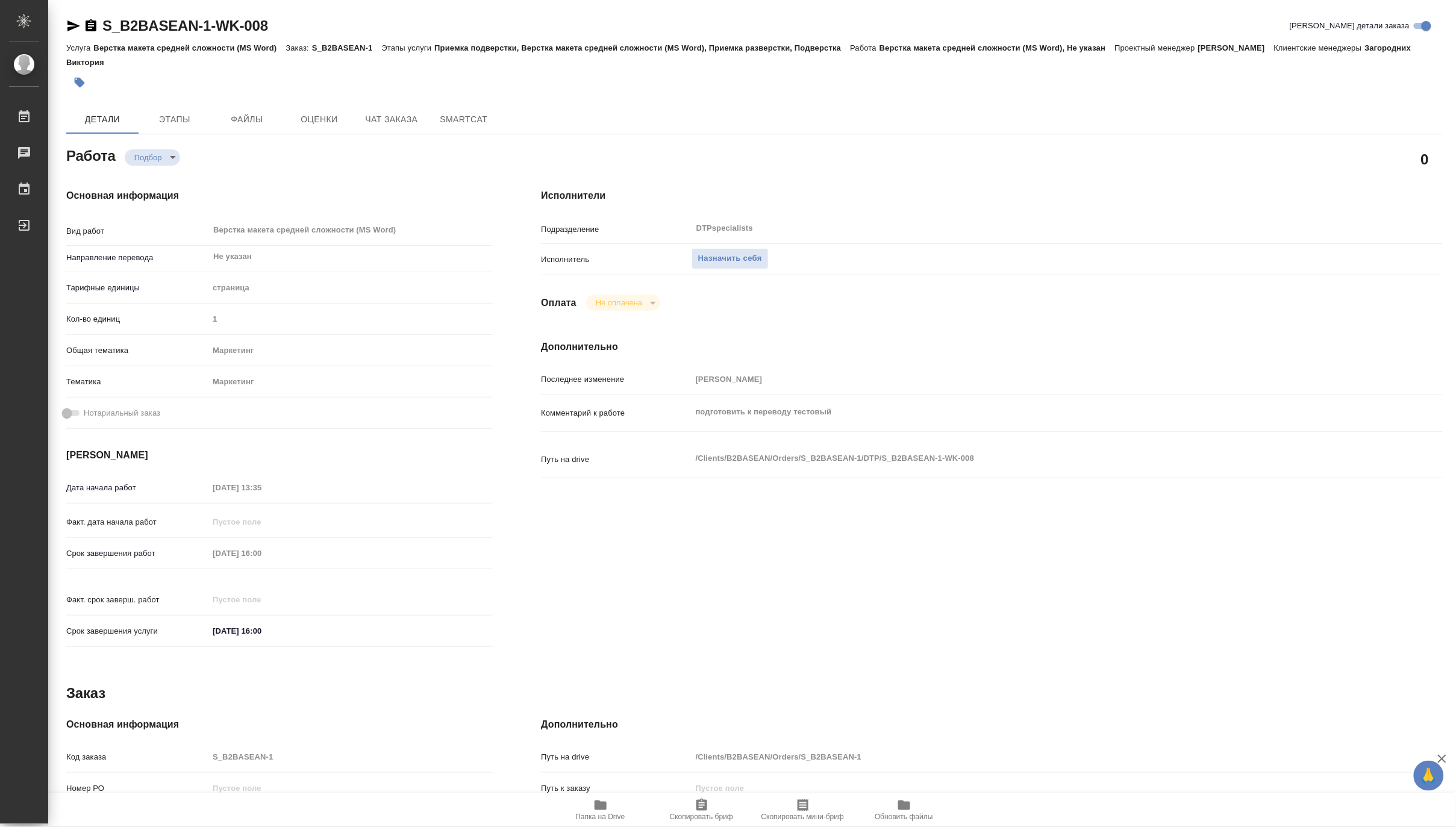
type textarea "x"
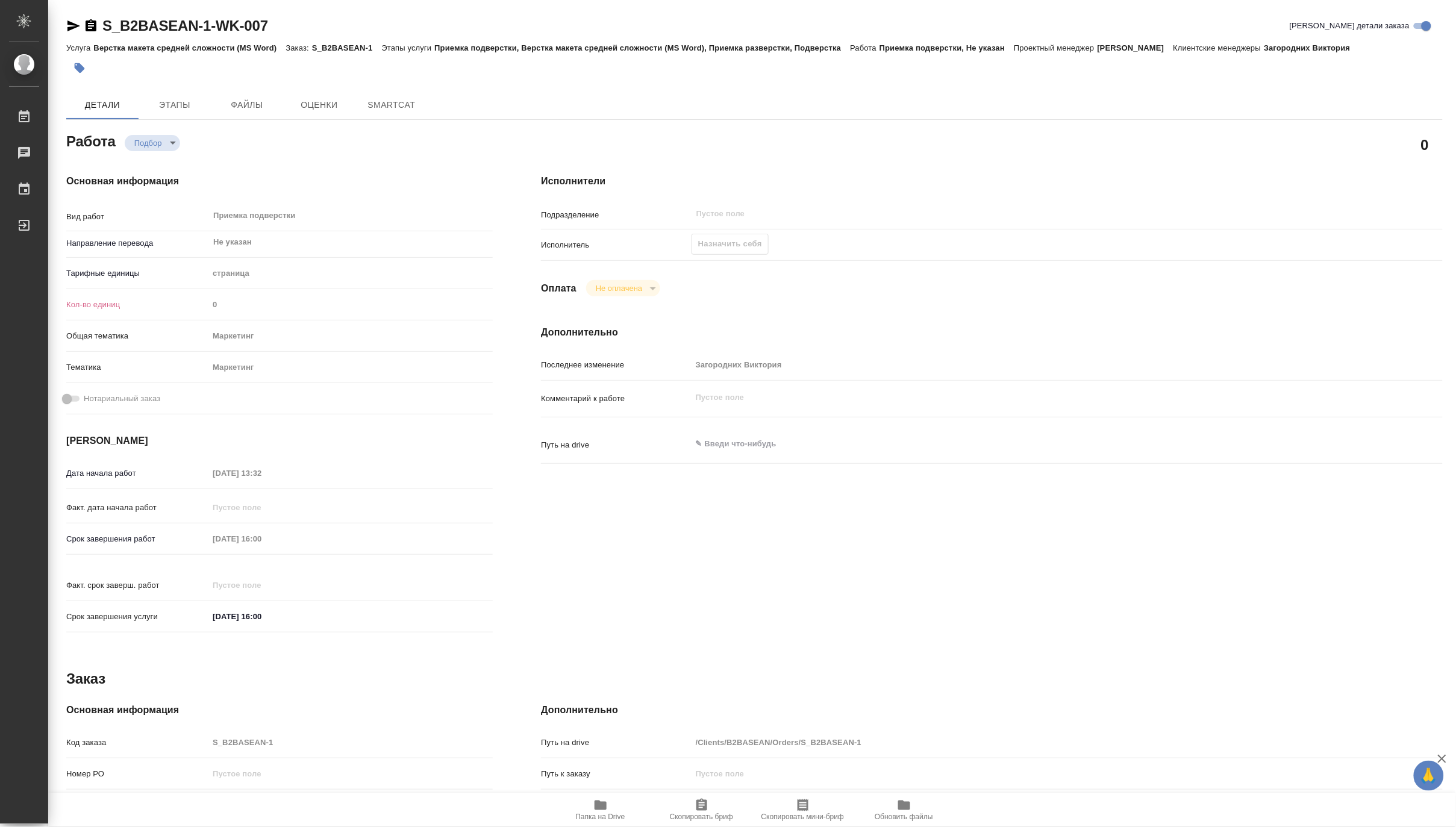
type textarea "x"
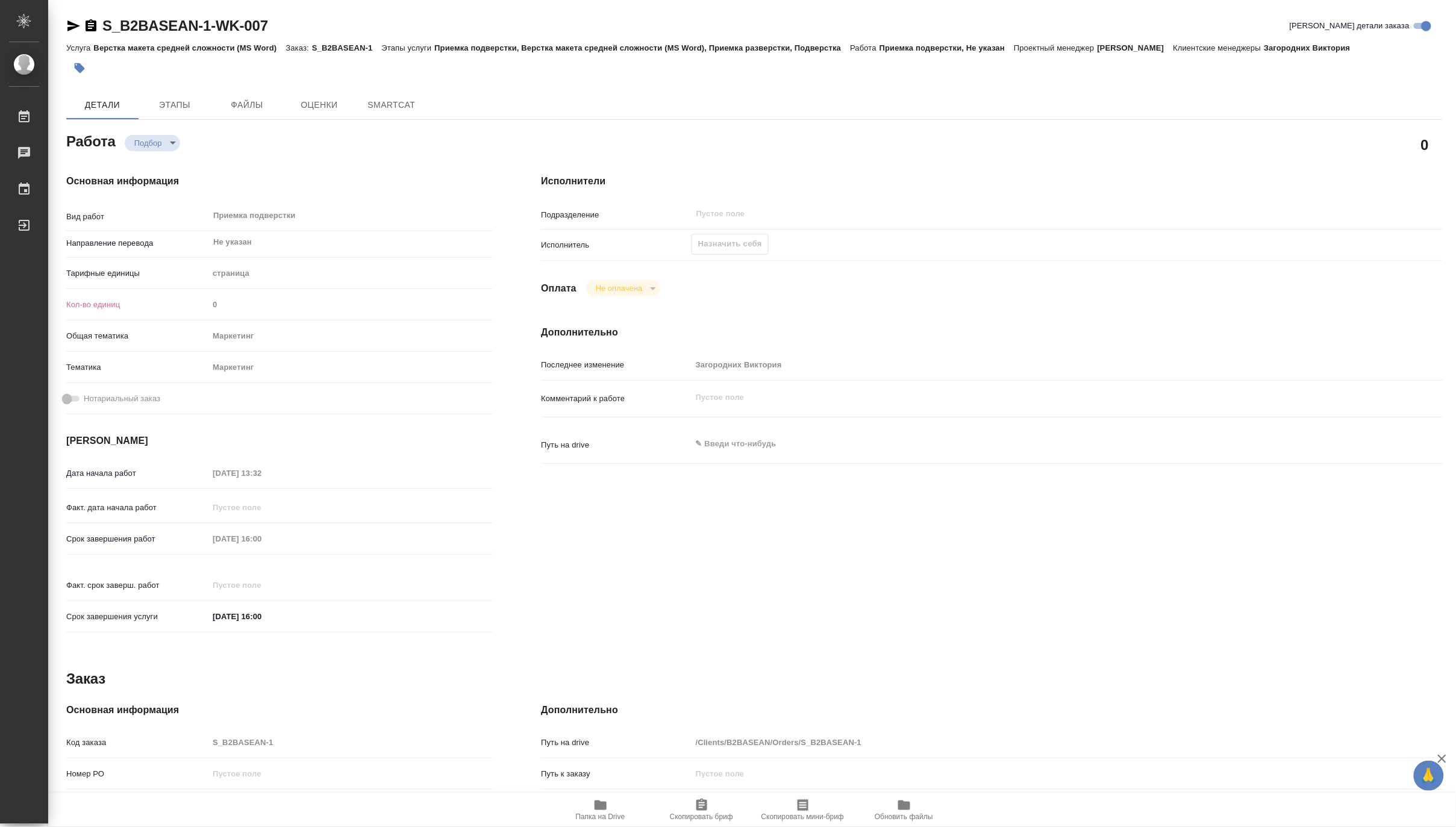
type textarea "x"
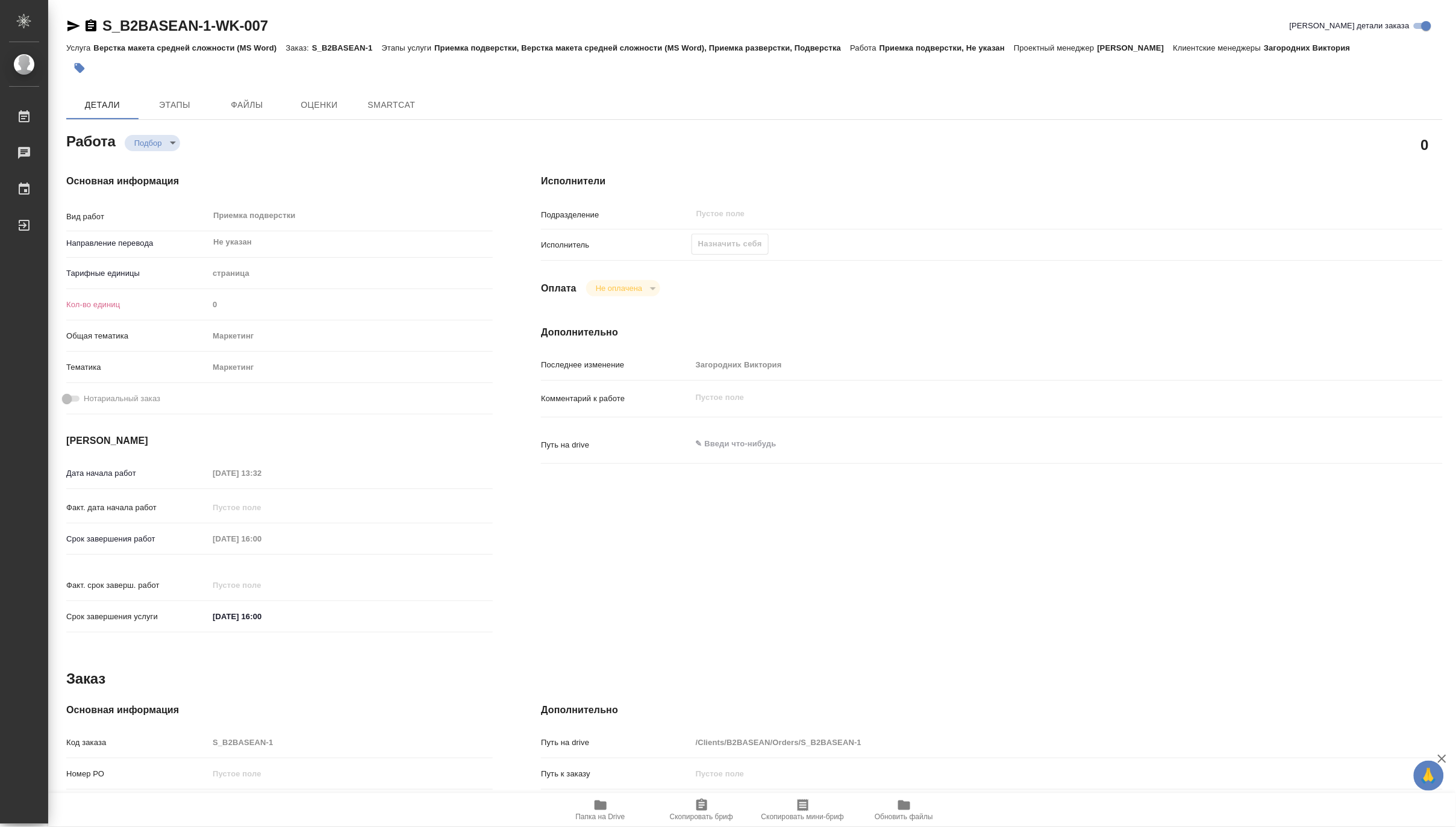
type textarea "x"
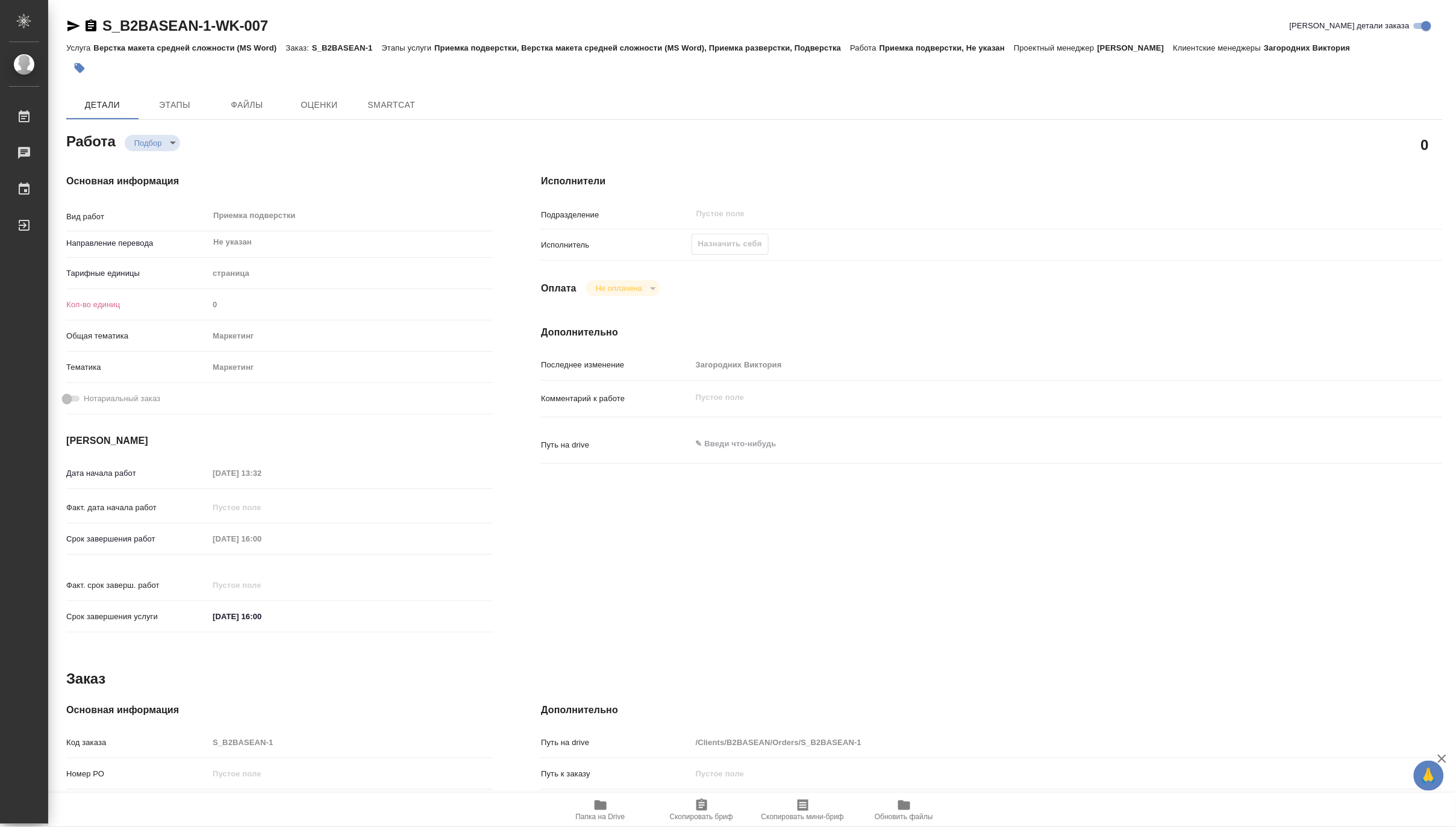
type textarea "x"
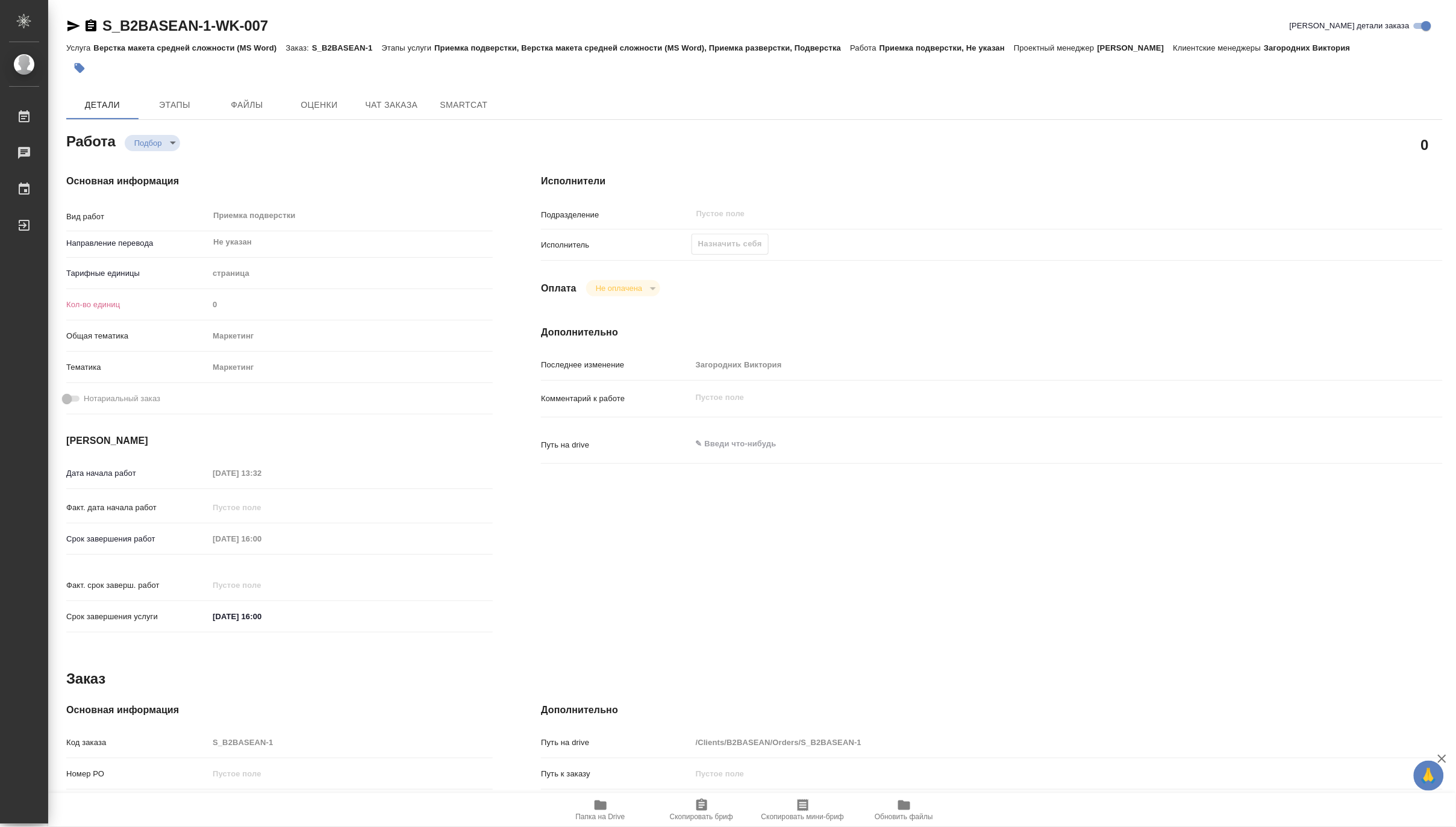
click at [607, 802] on icon "button" at bounding box center [600, 805] width 15 height 15
type textarea "x"
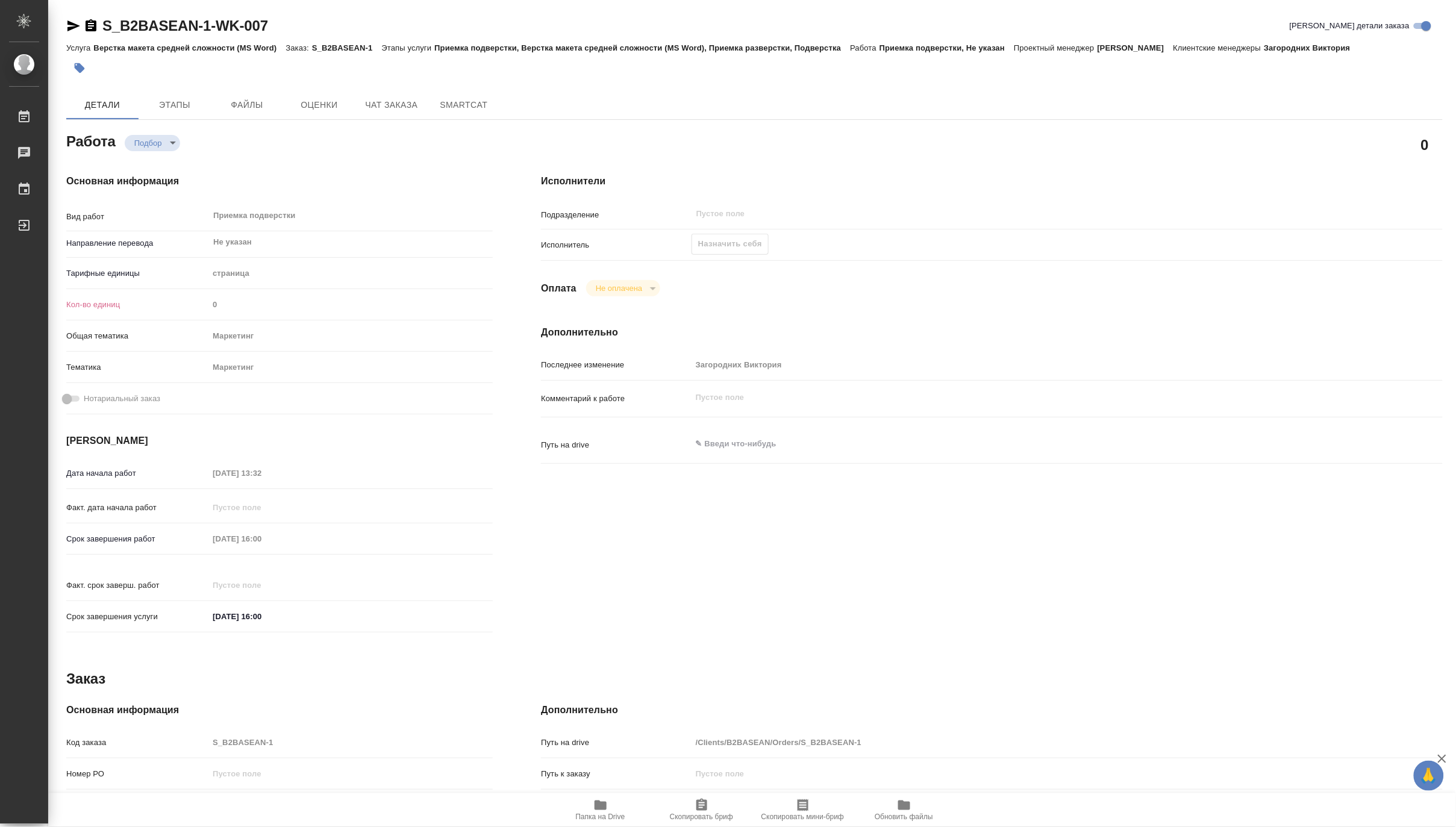
type textarea "x"
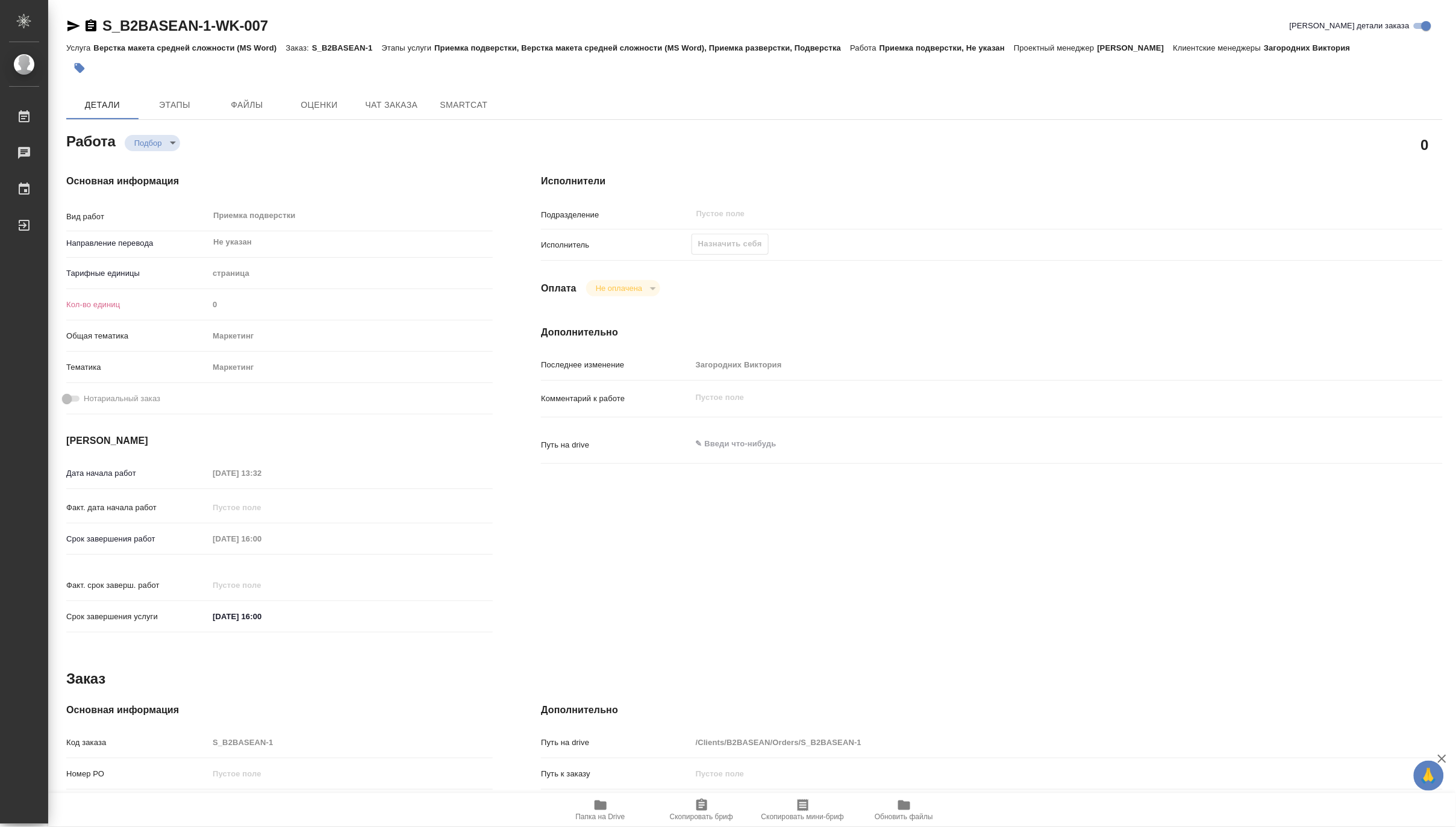
type textarea "x"
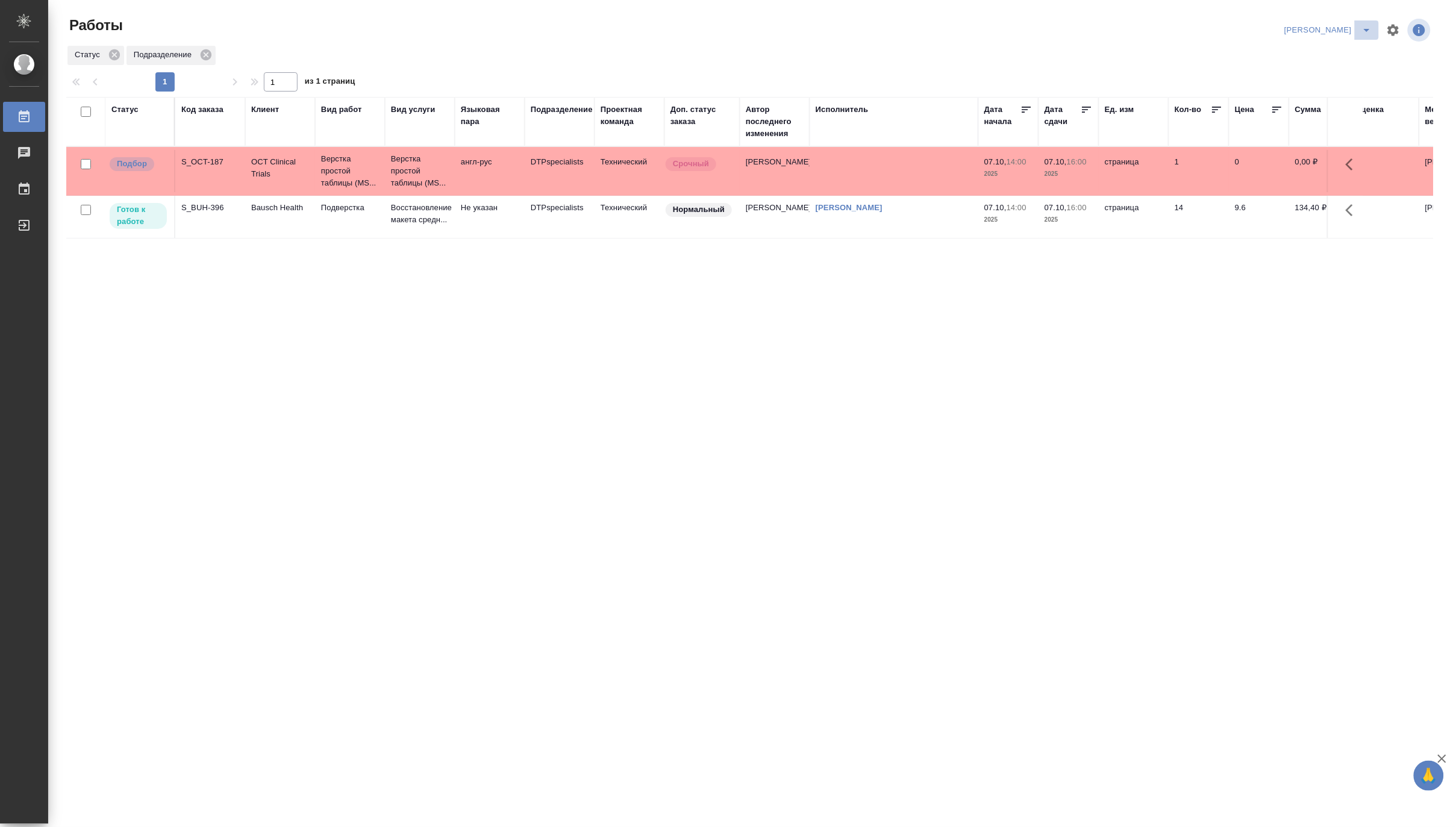
click at [1367, 25] on icon "split button" at bounding box center [1366, 30] width 15 height 15
click at [1309, 56] on li "[PERSON_NAME] работе" at bounding box center [1322, 54] width 116 height 19
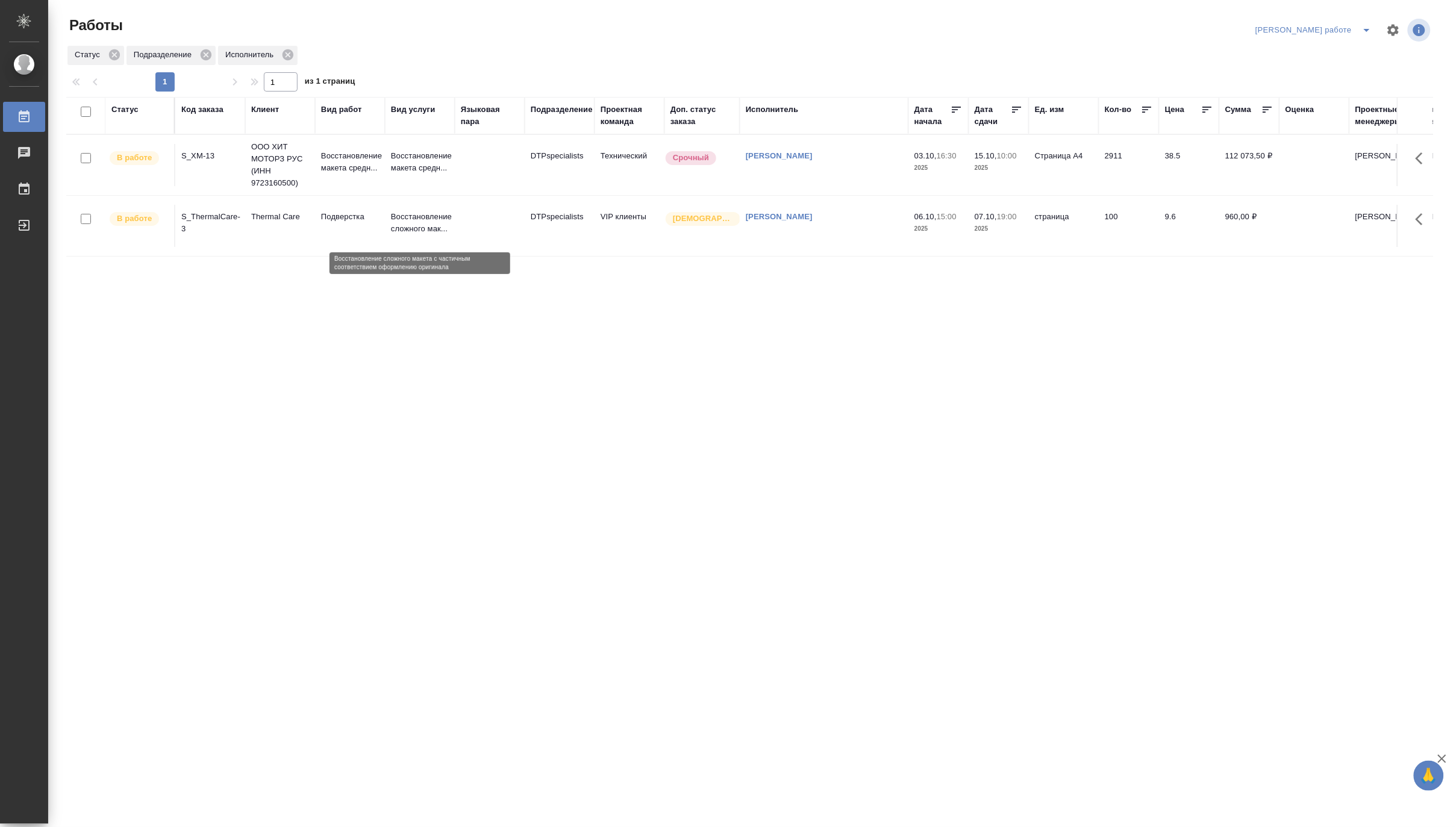
click at [412, 225] on p "Восстановление сложного мак..." at bounding box center [420, 223] width 58 height 24
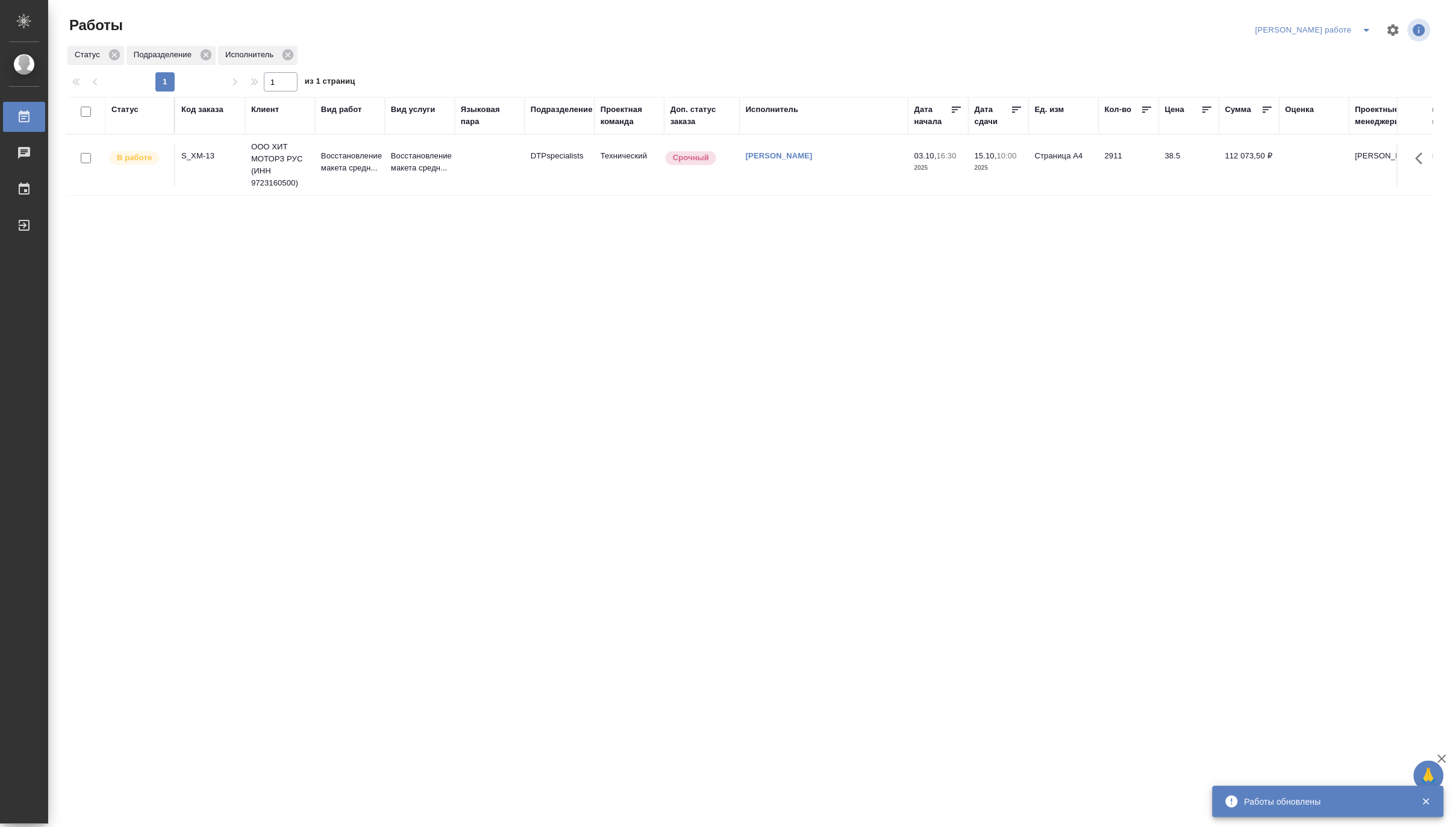
click at [1371, 24] on icon "split button" at bounding box center [1366, 30] width 15 height 15
click at [1345, 68] on li "[PERSON_NAME]" at bounding box center [1324, 74] width 109 height 19
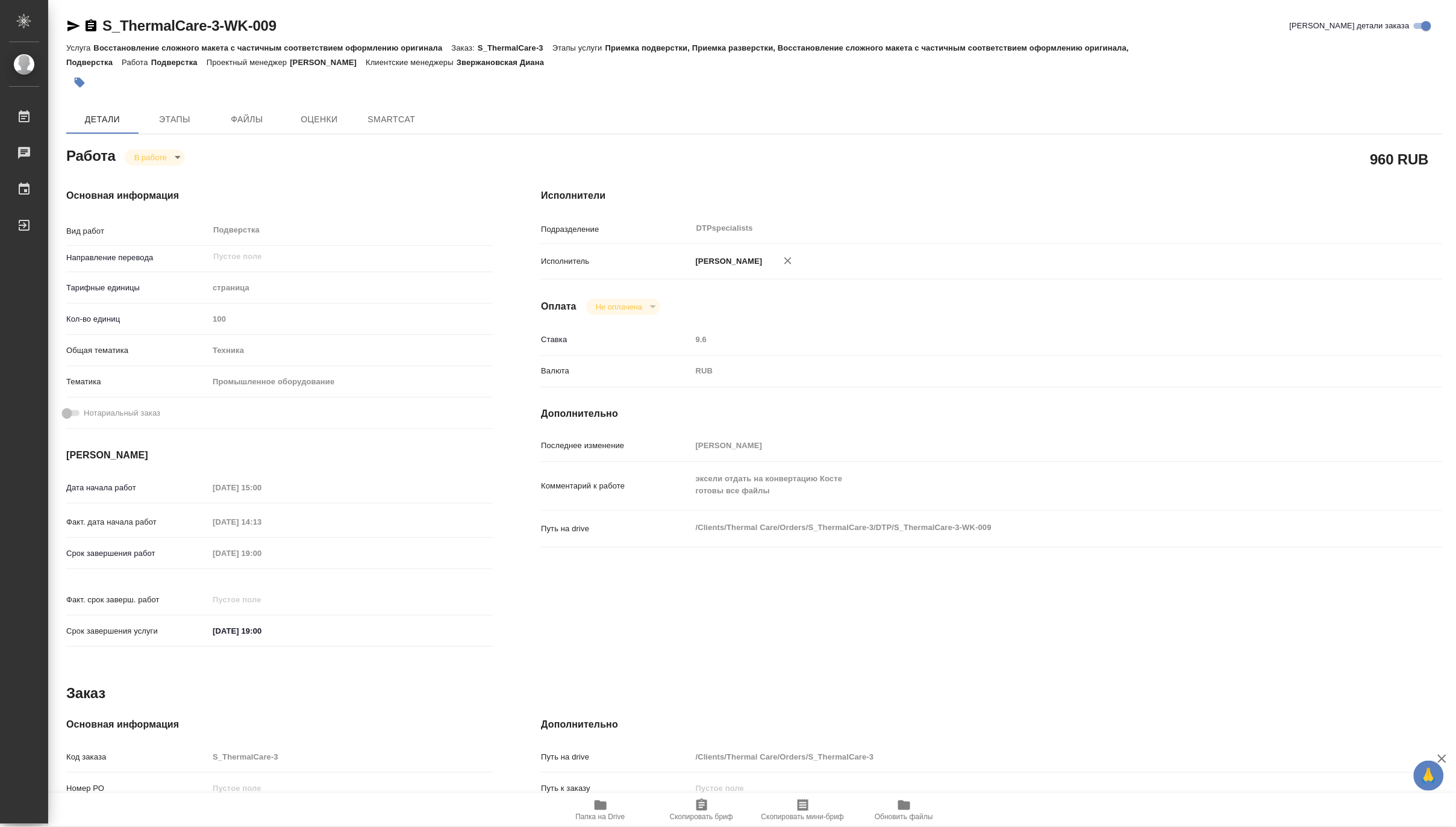
type textarea "x"
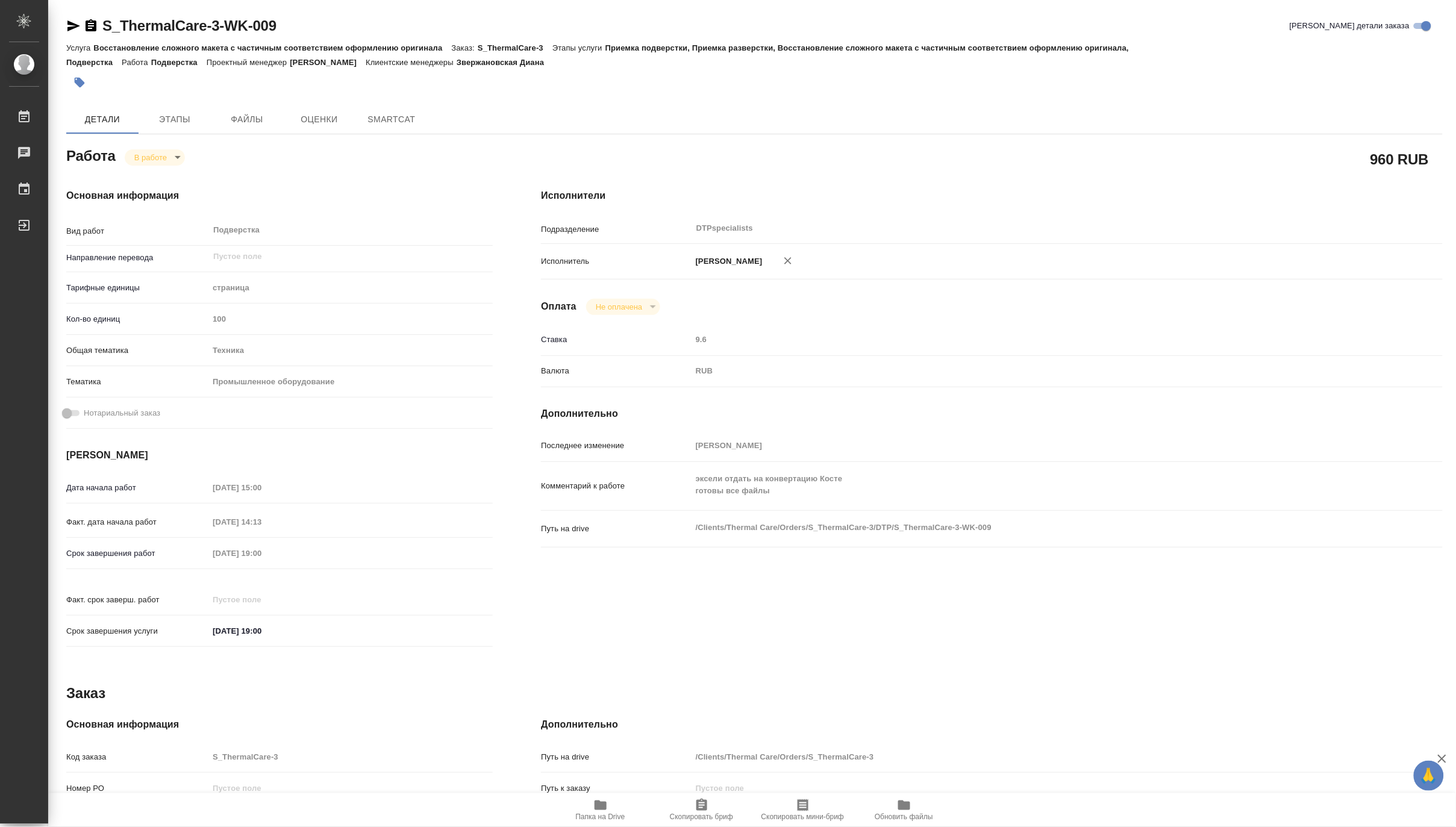
type textarea "x"
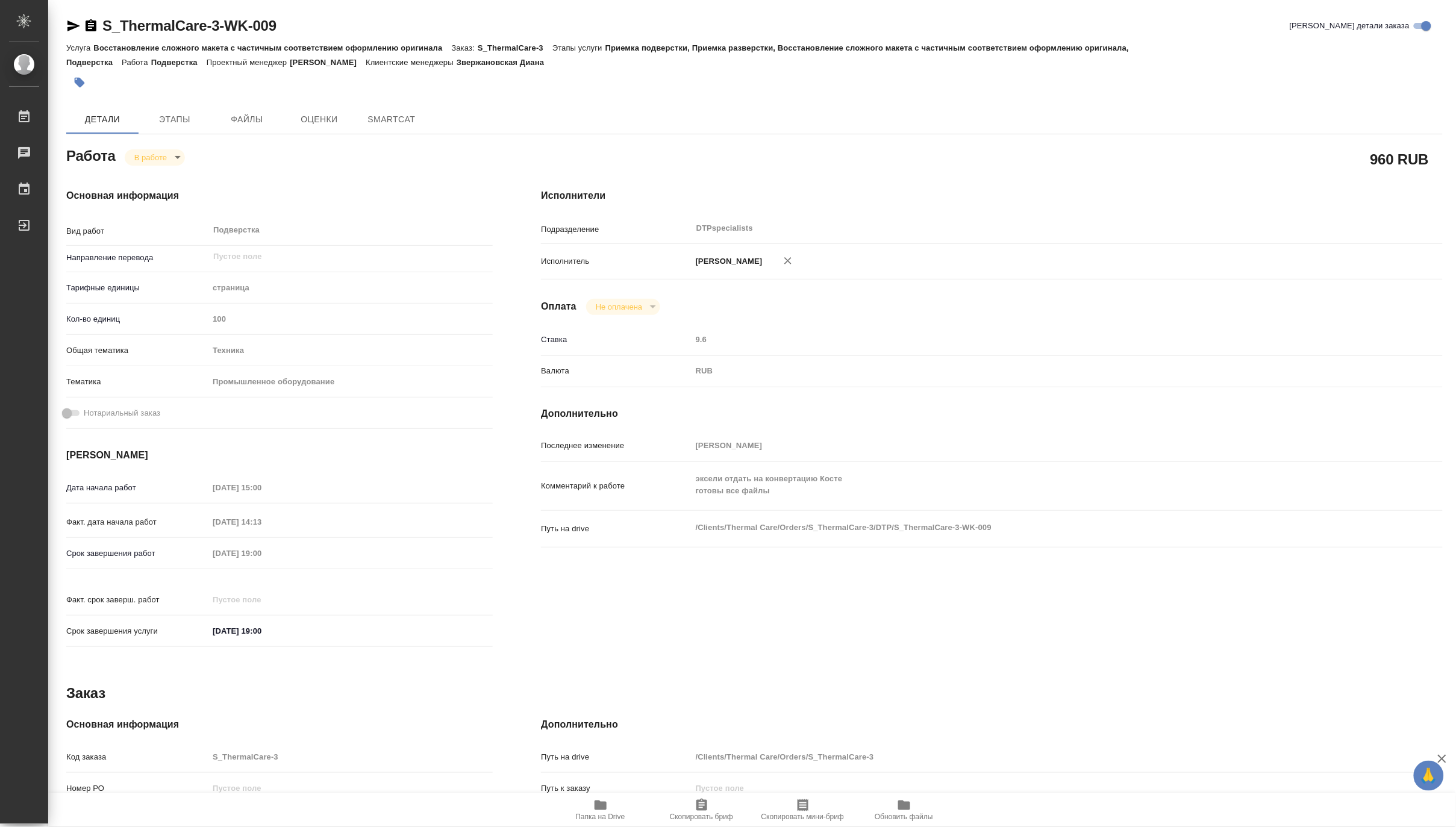
type textarea "x"
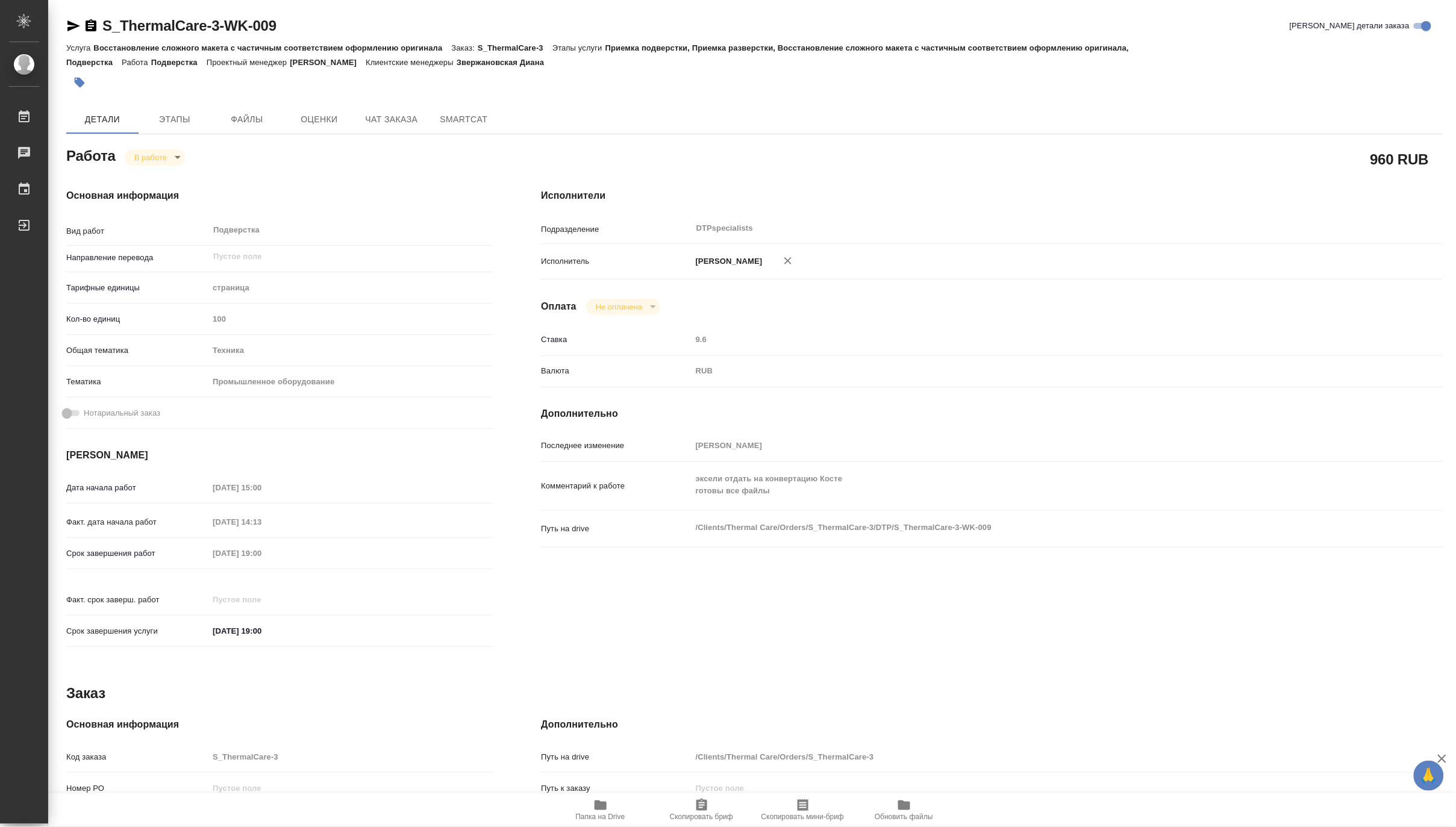
type textarea "x"
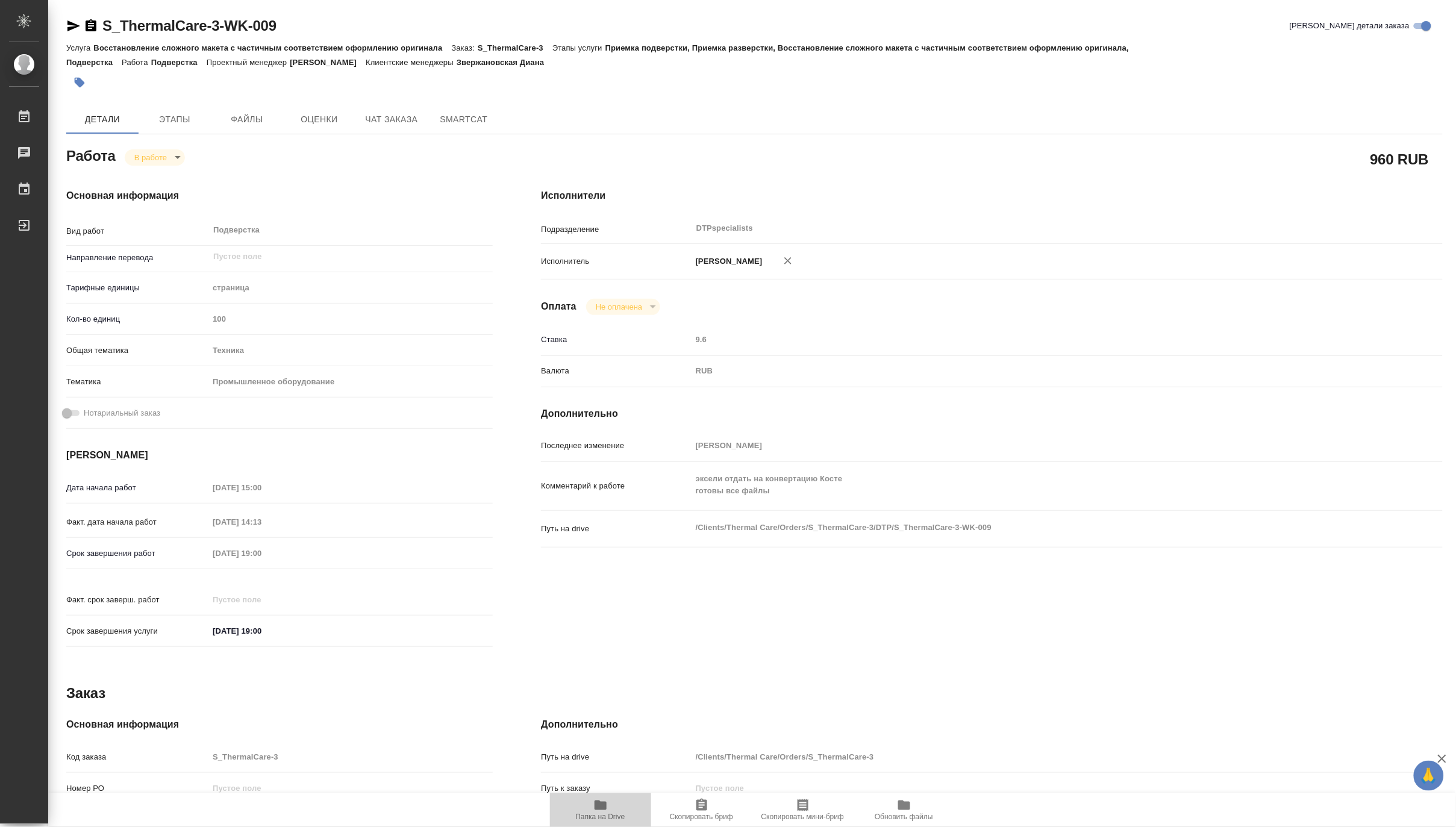
click at [582, 817] on span "Папка на Drive" at bounding box center [600, 817] width 49 height 8
type textarea "x"
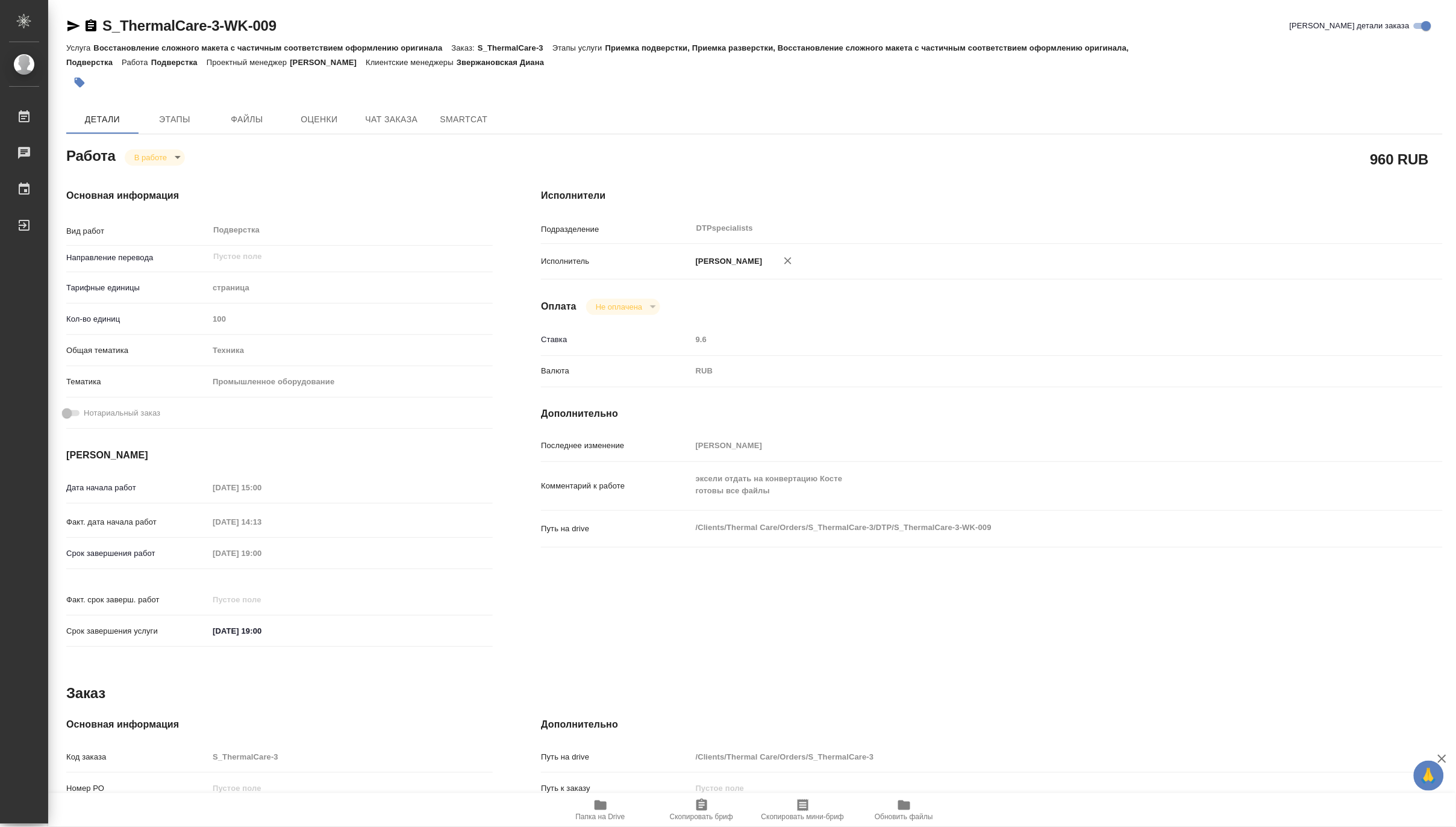
type textarea "x"
click at [147, 156] on body "🙏 .cls-1 fill:#fff; AWATERA Matveeva Maria Работы 0 Чаты График Выйти S_Thermal…" at bounding box center [728, 413] width 1456 height 827
click at [141, 178] on button "Выполнен" at bounding box center [156, 177] width 44 height 13
type textarea "x"
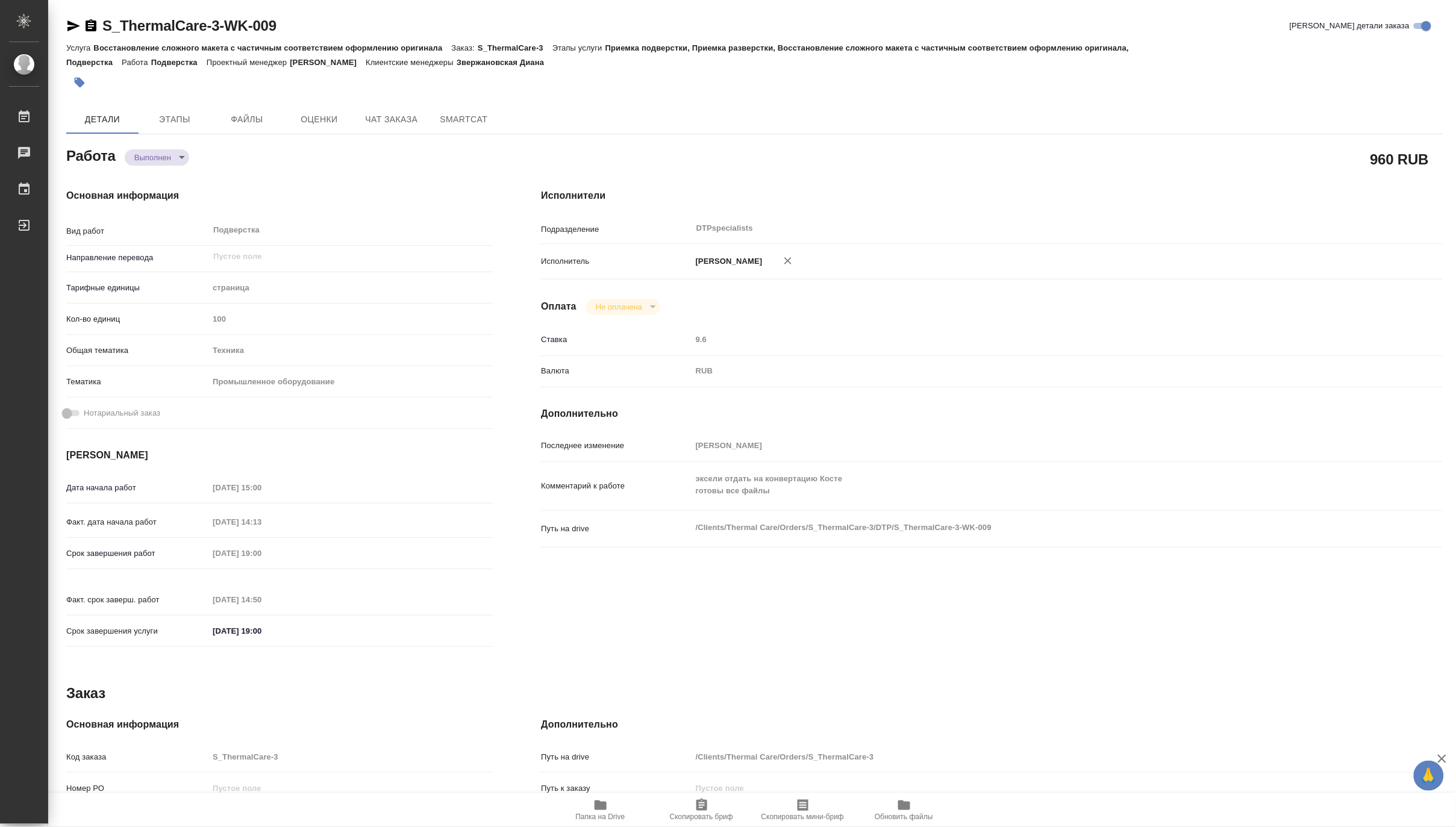
type textarea "x"
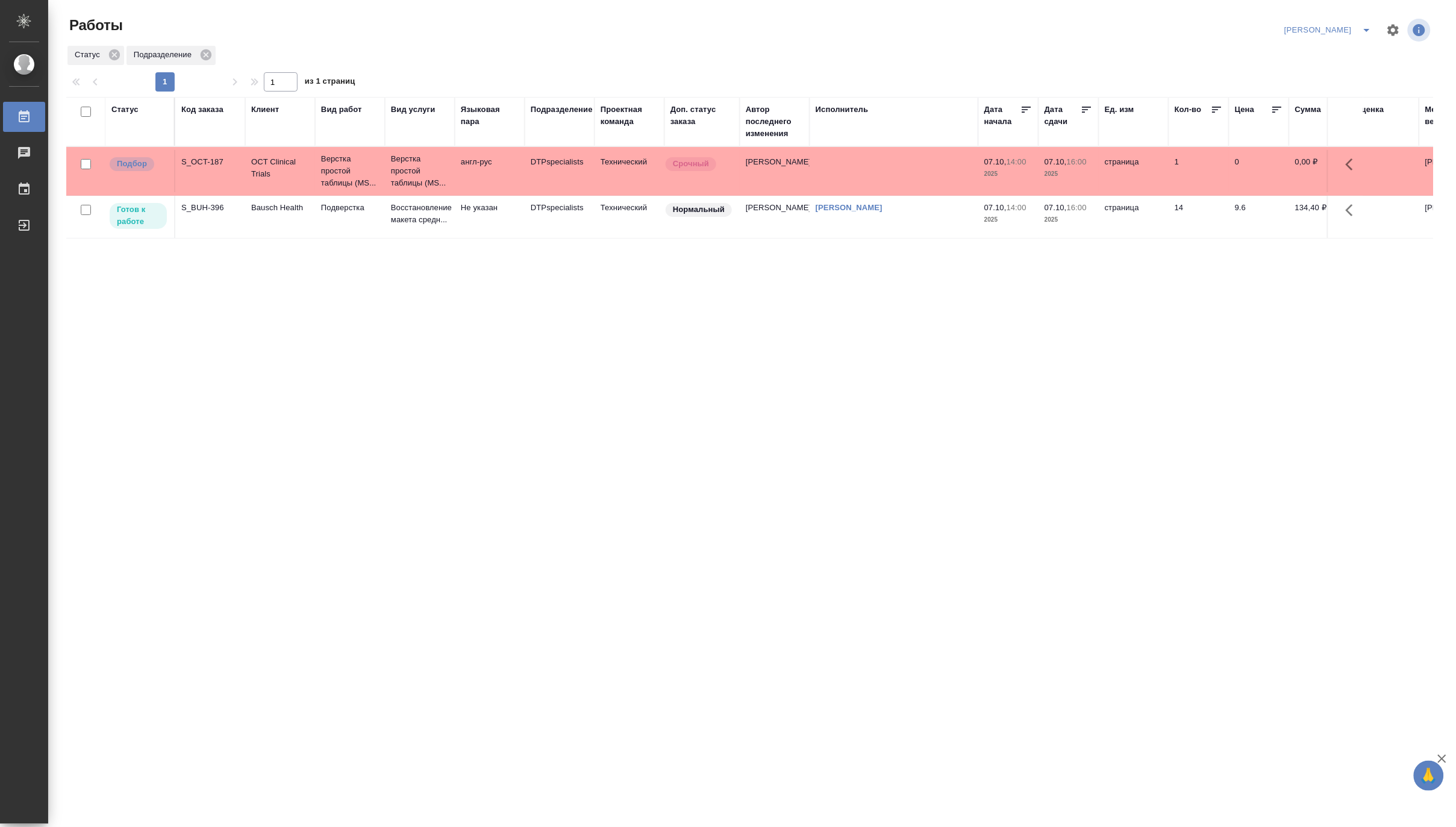
click at [376, 219] on td "Подверстка" at bounding box center [349, 217] width 70 height 42
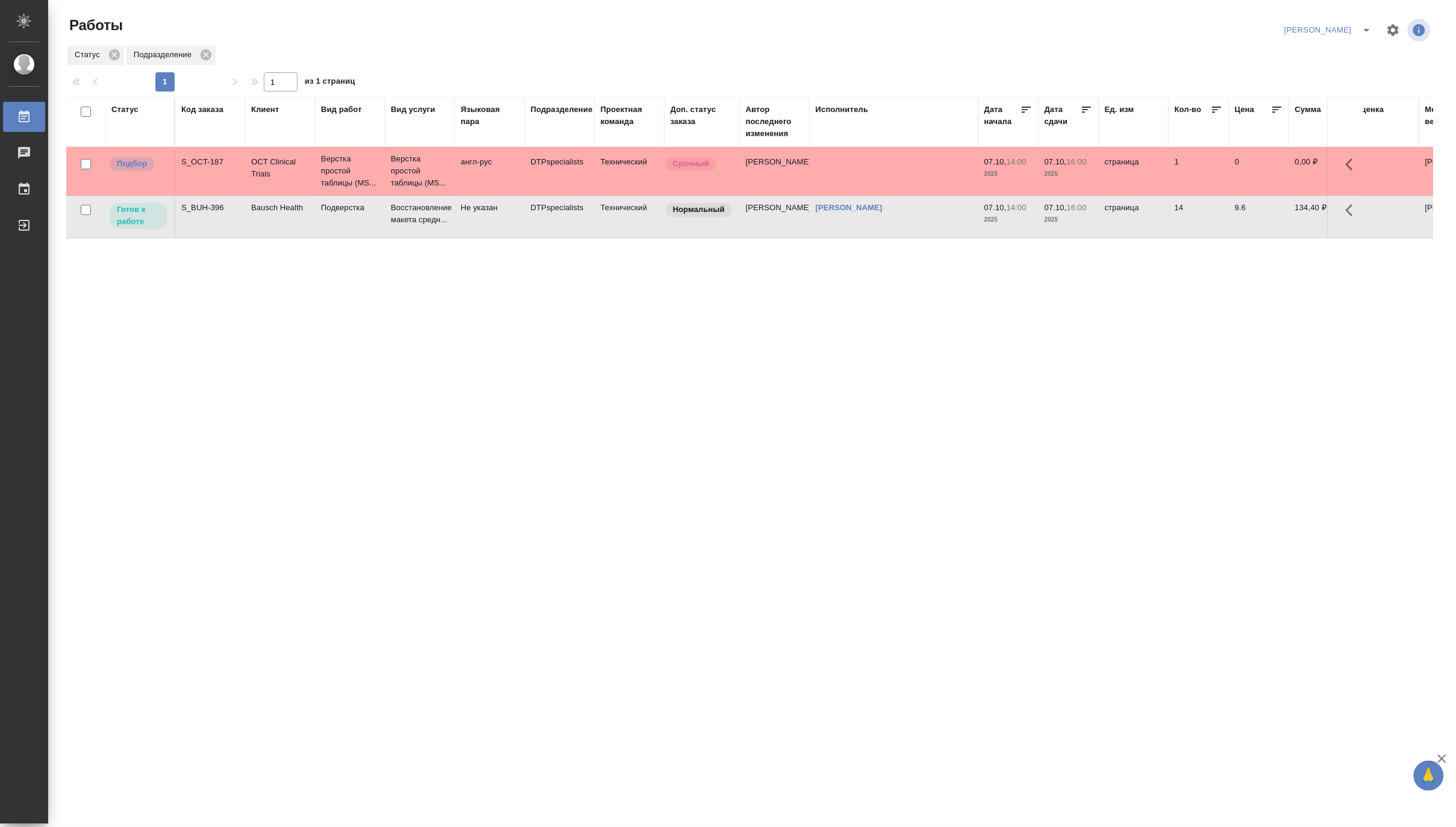
click at [376, 219] on td "Подверстка" at bounding box center [349, 217] width 70 height 42
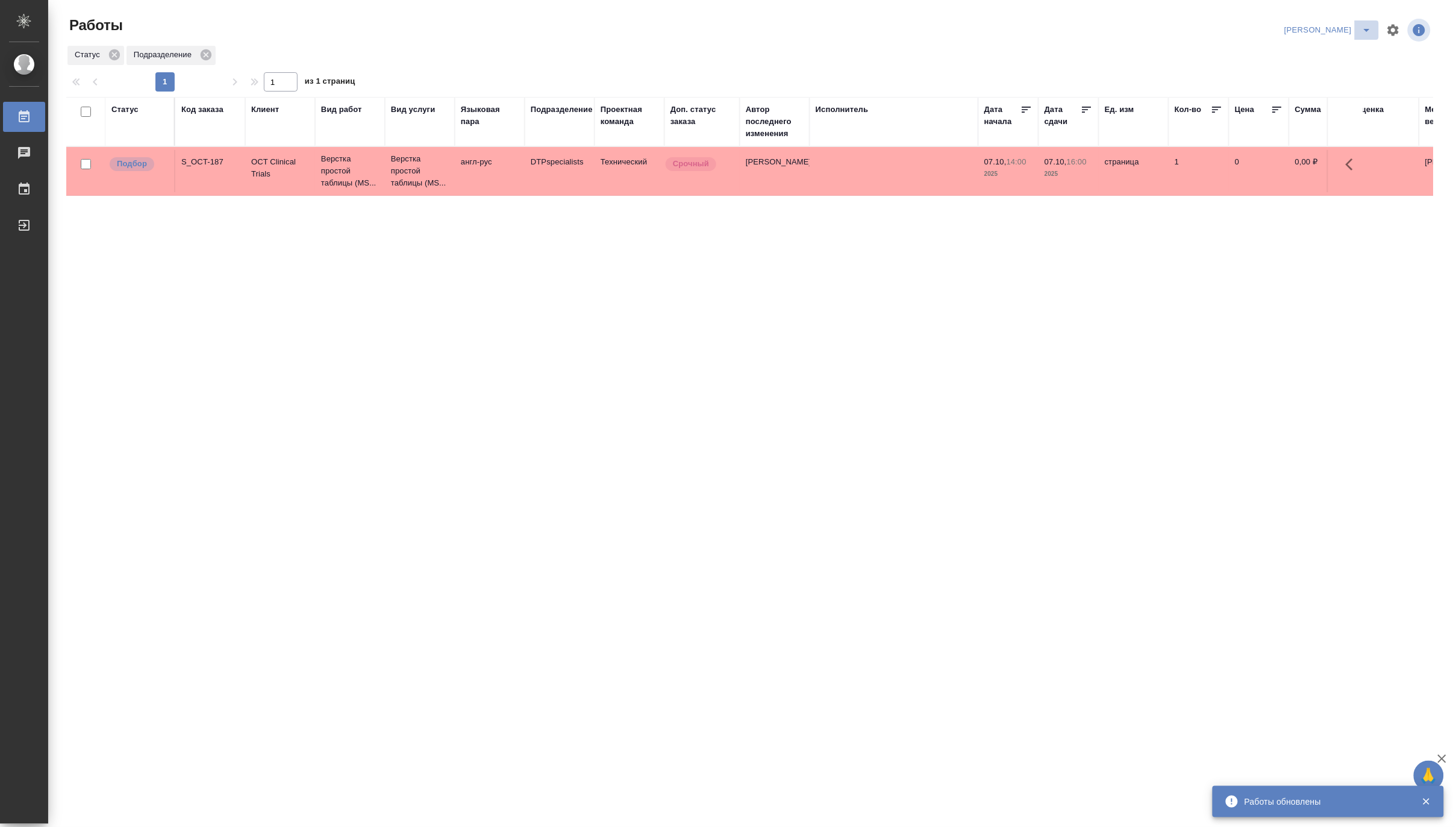
click at [1364, 23] on icon "split button" at bounding box center [1366, 30] width 15 height 15
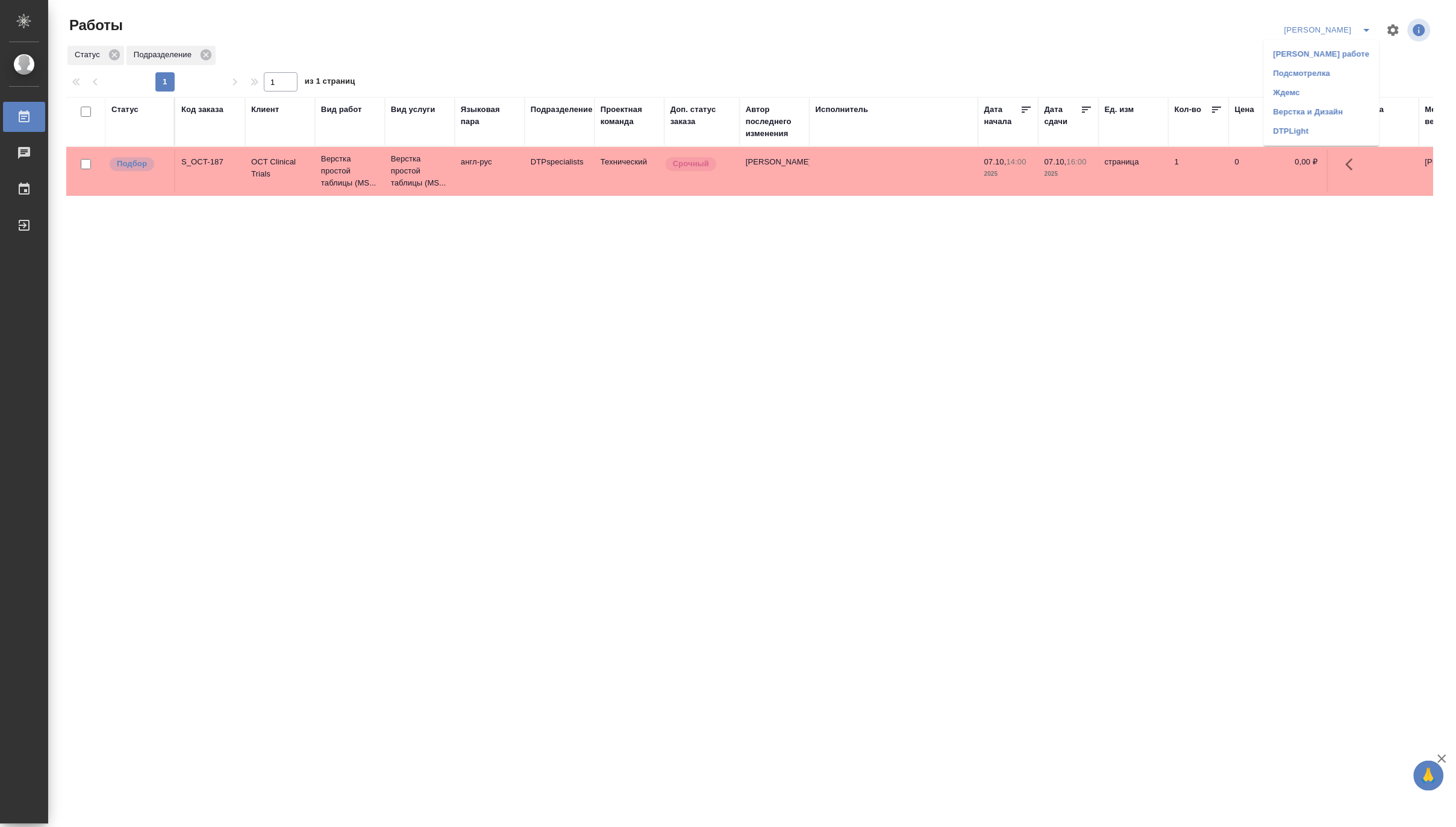
click at [1310, 111] on li "Верстка и Дизайн" at bounding box center [1322, 112] width 116 height 19
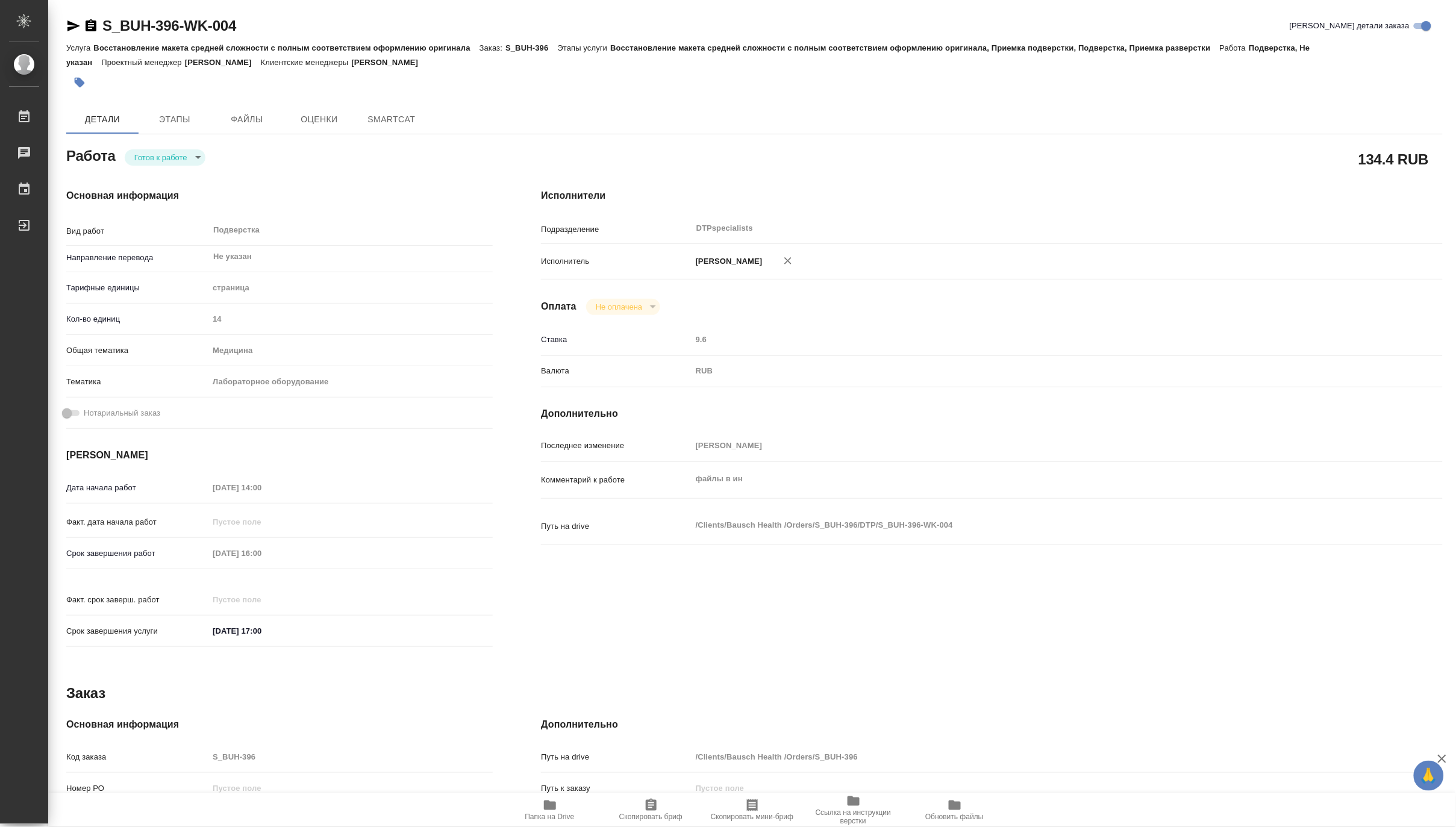
type textarea "x"
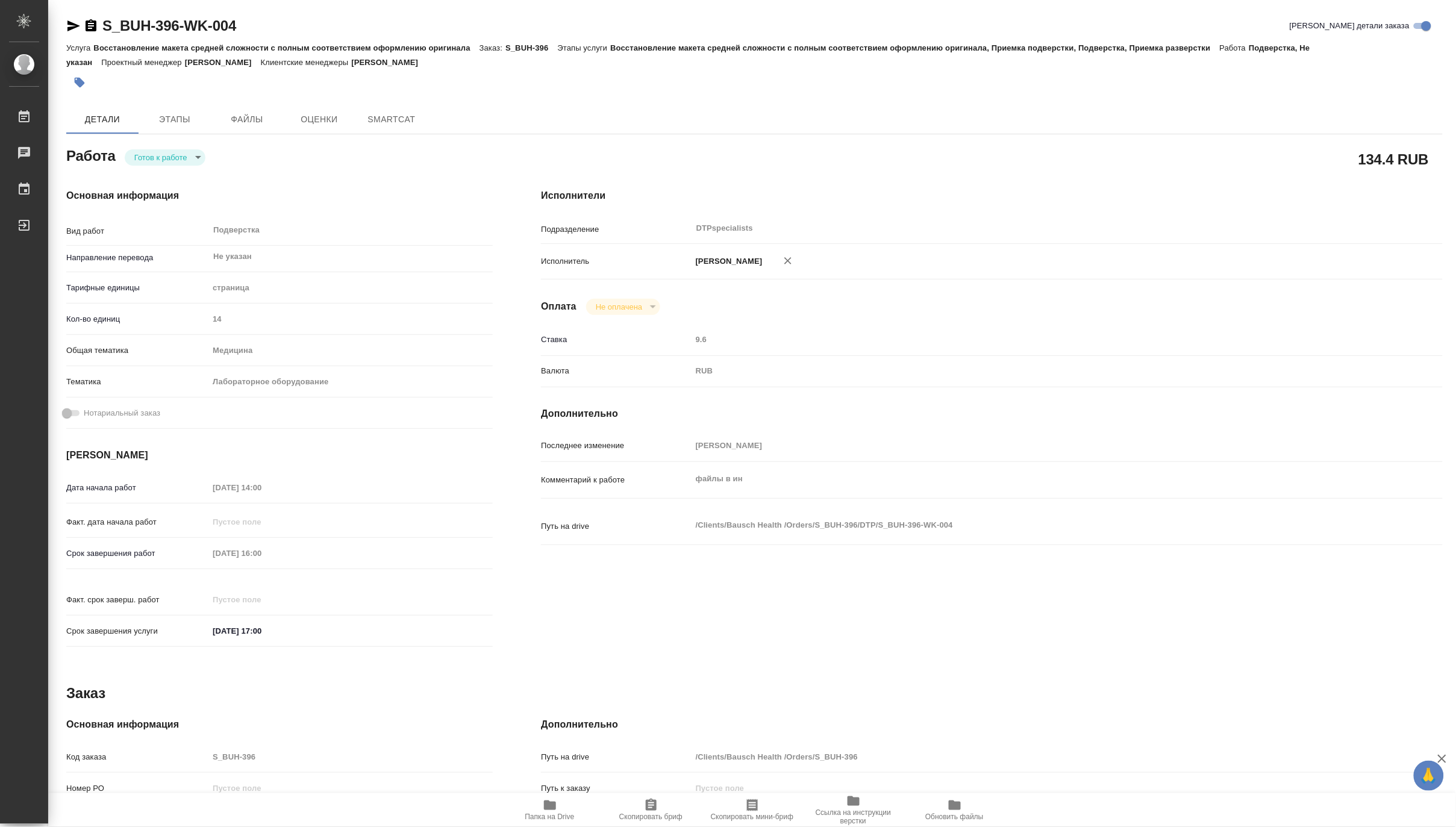
type textarea "x"
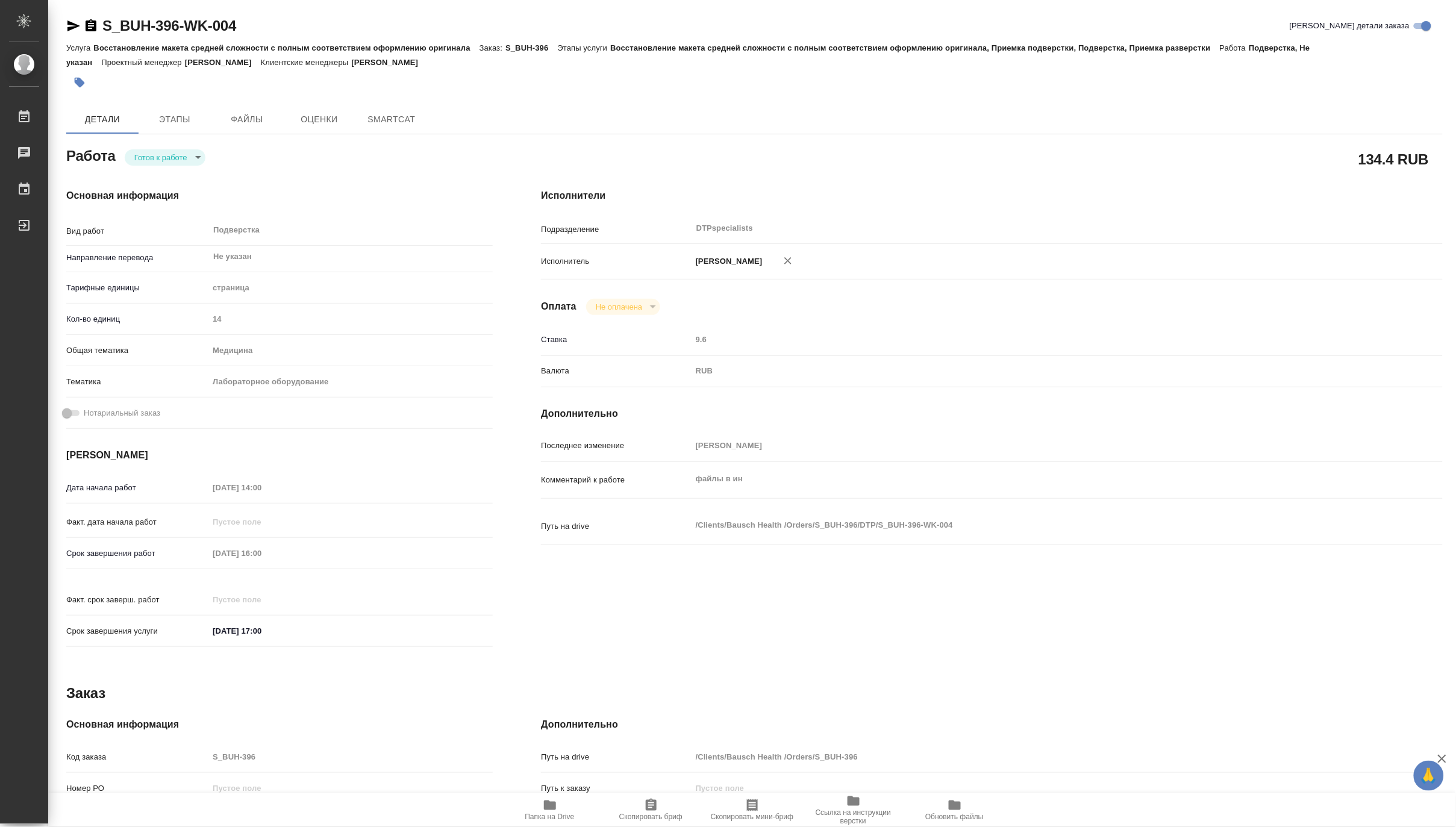
type textarea "x"
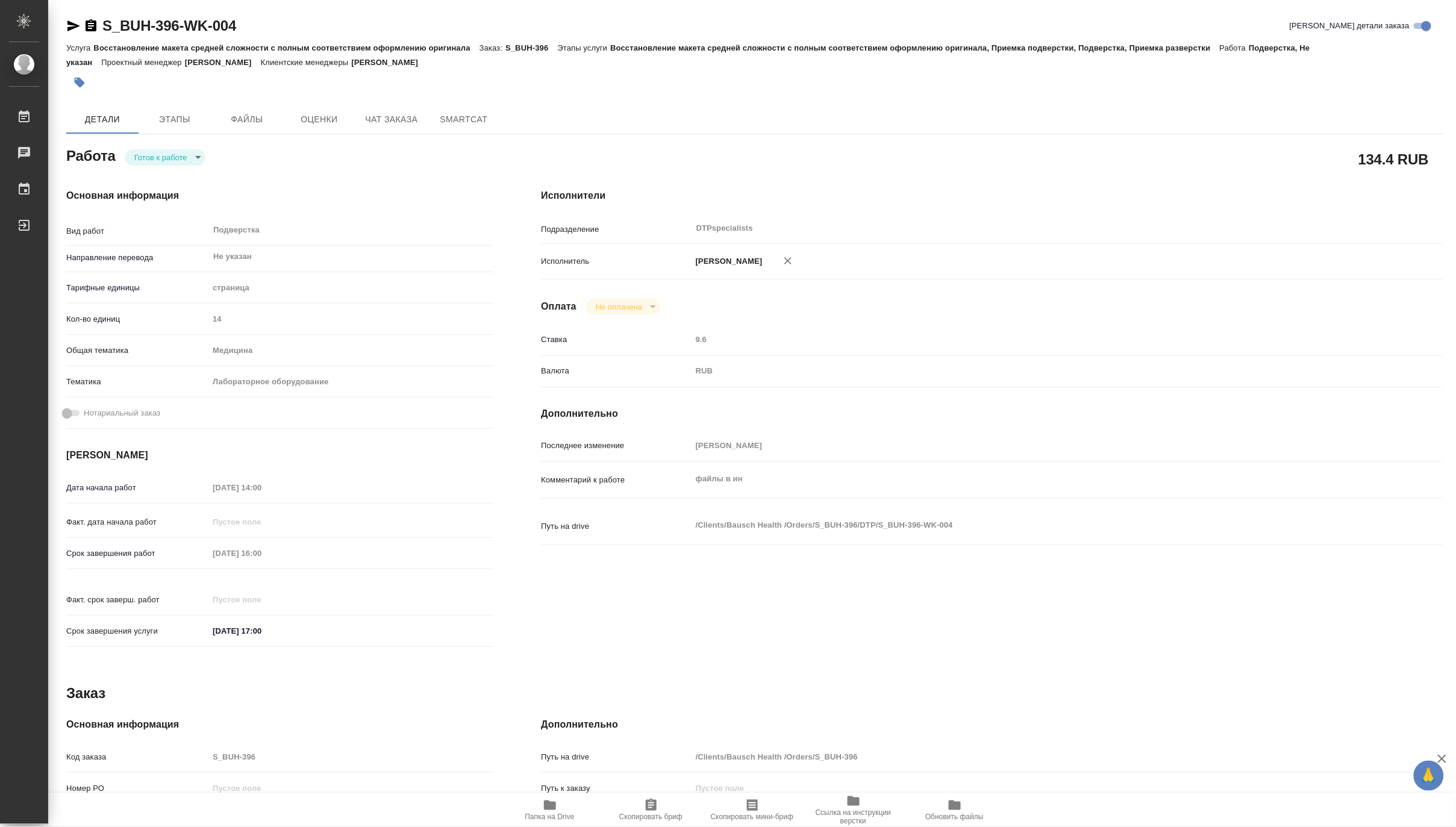
type textarea "x"
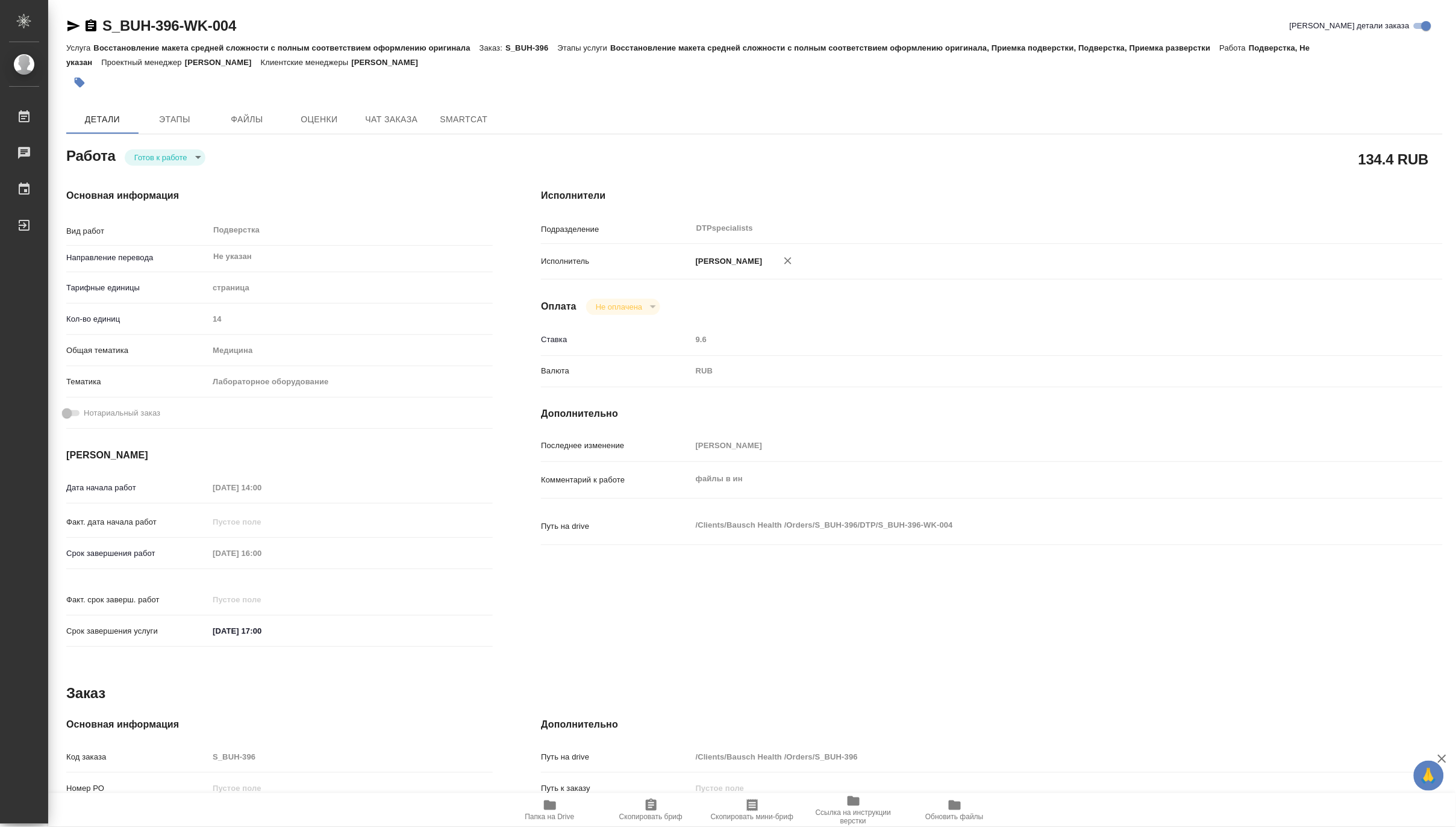
type textarea "x"
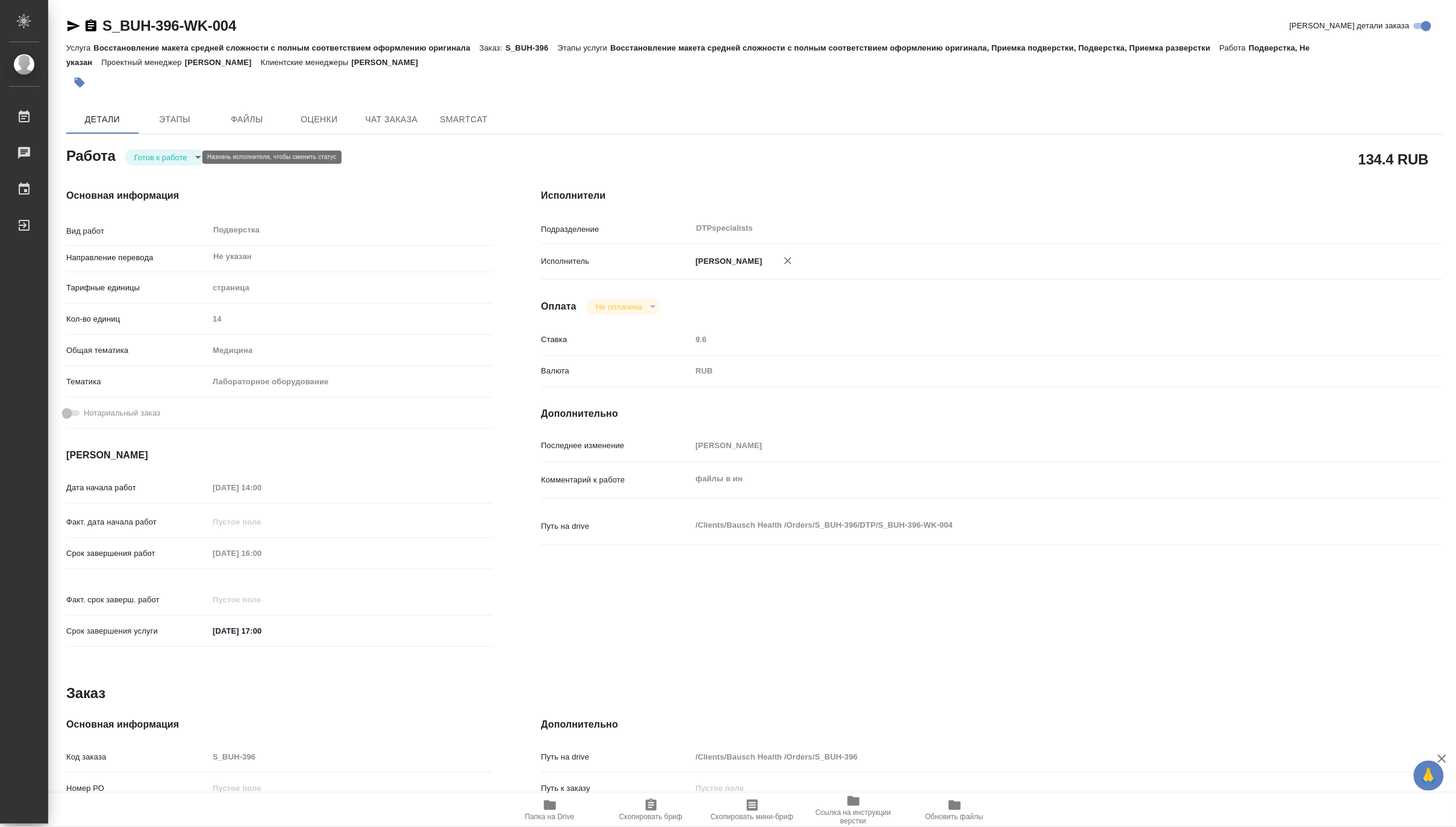
click at [146, 157] on body "🙏 .cls-1 fill:#fff; AWATERA Matveeva Maria Работы 0 Чаты График Выйти S_BUH-396…" at bounding box center [728, 413] width 1456 height 827
click at [145, 157] on button "В работе" at bounding box center [154, 157] width 40 height 13
type textarea "x"
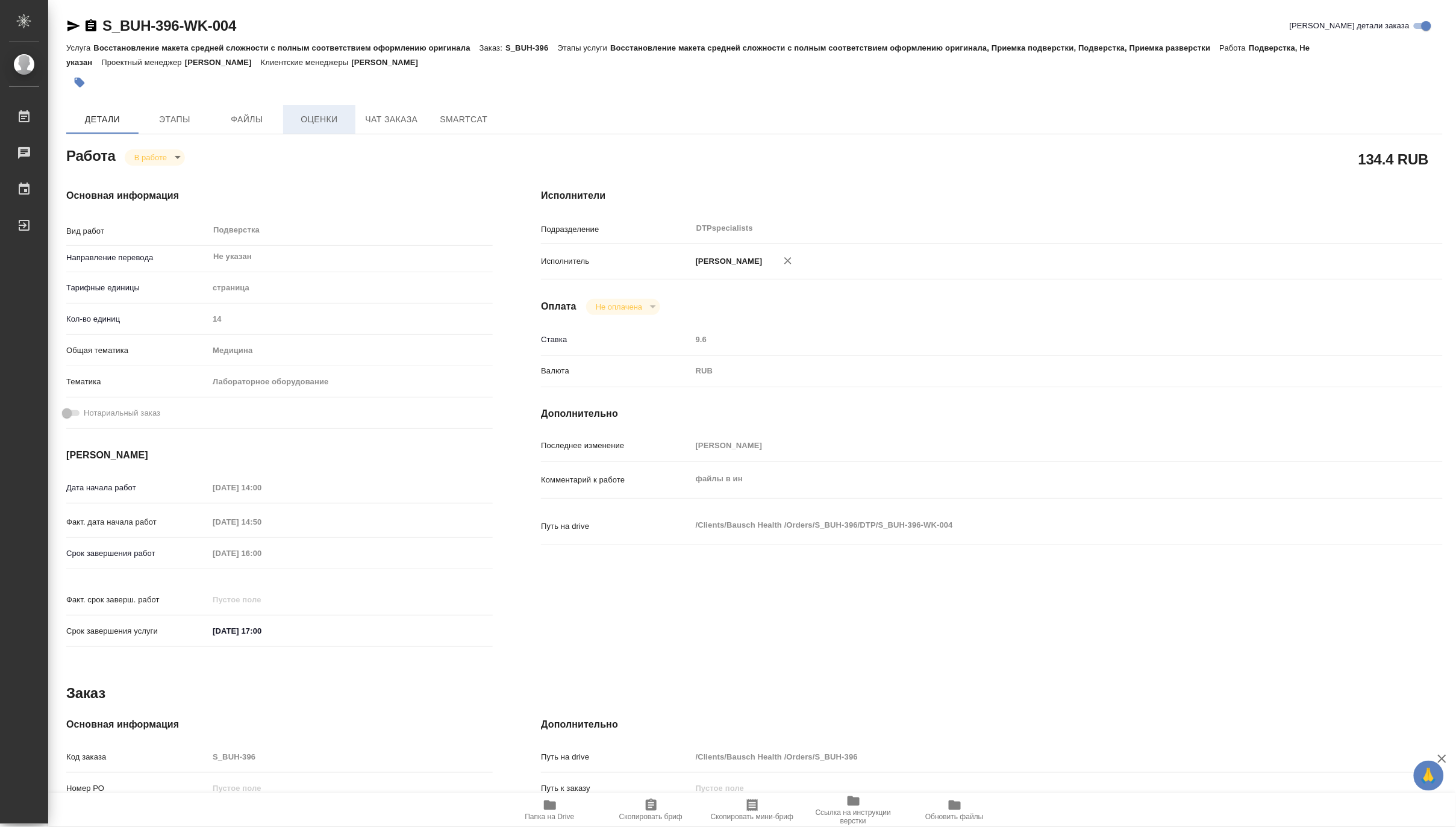
type textarea "x"
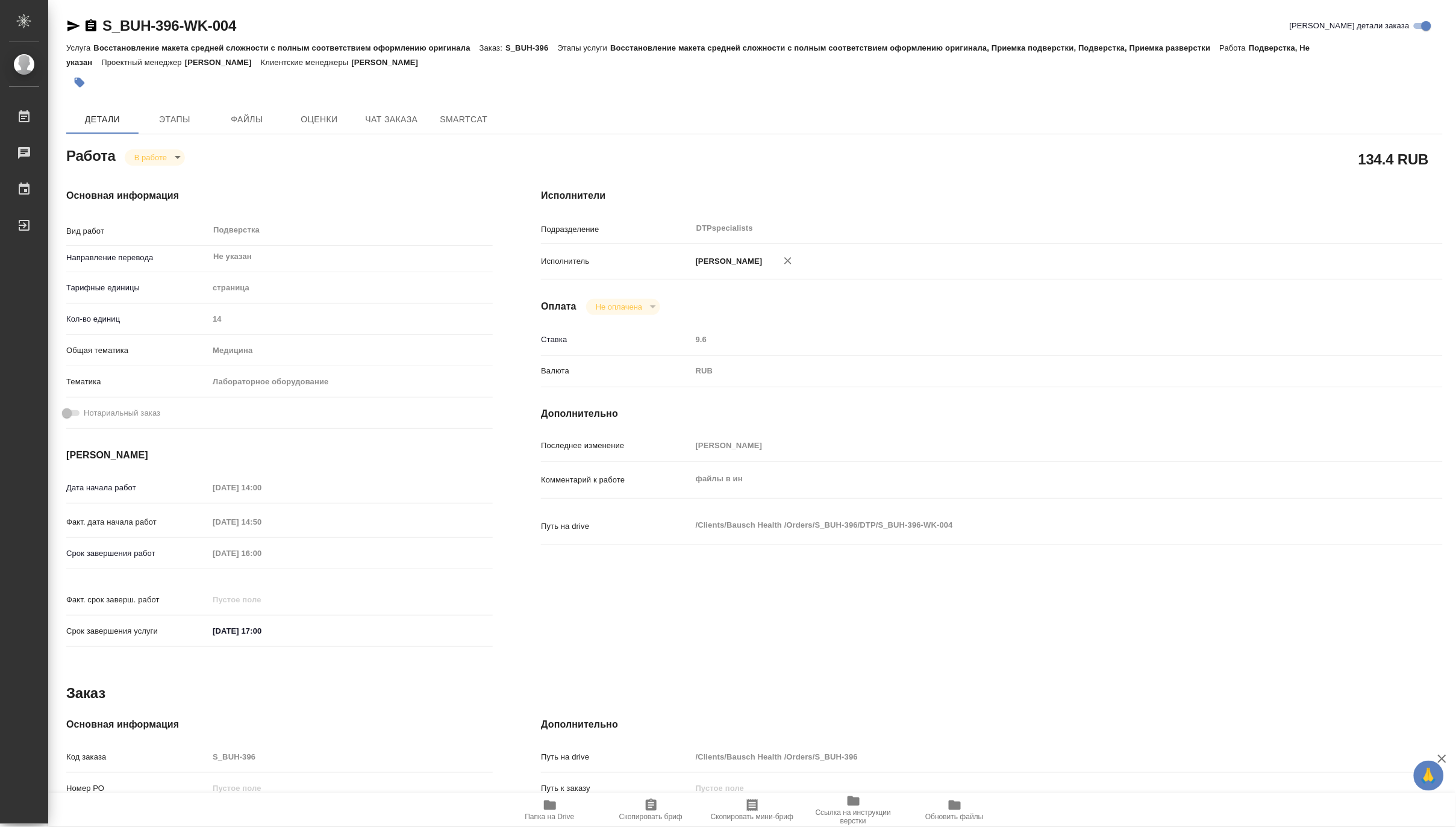
type textarea "x"
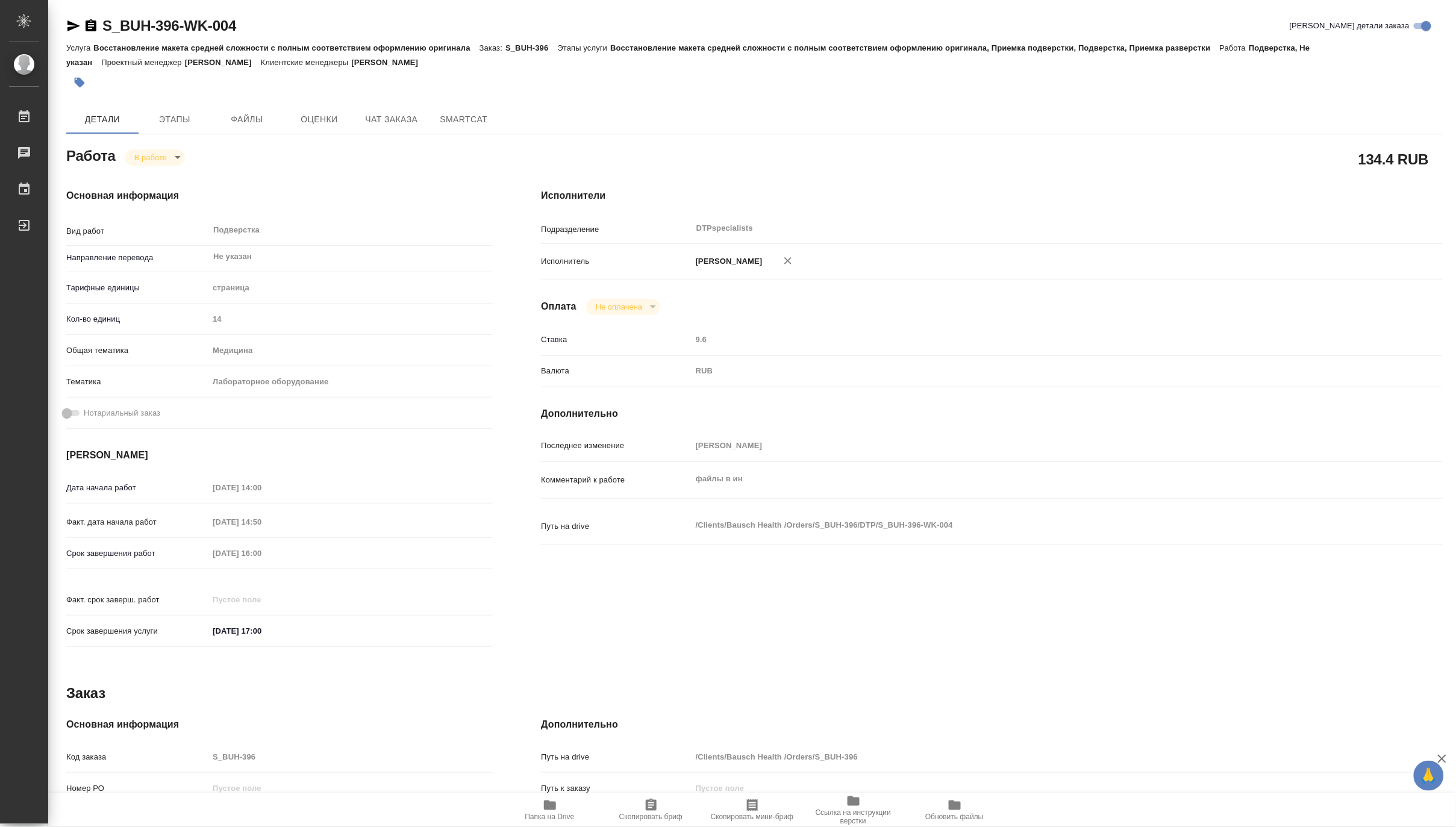
type textarea "x"
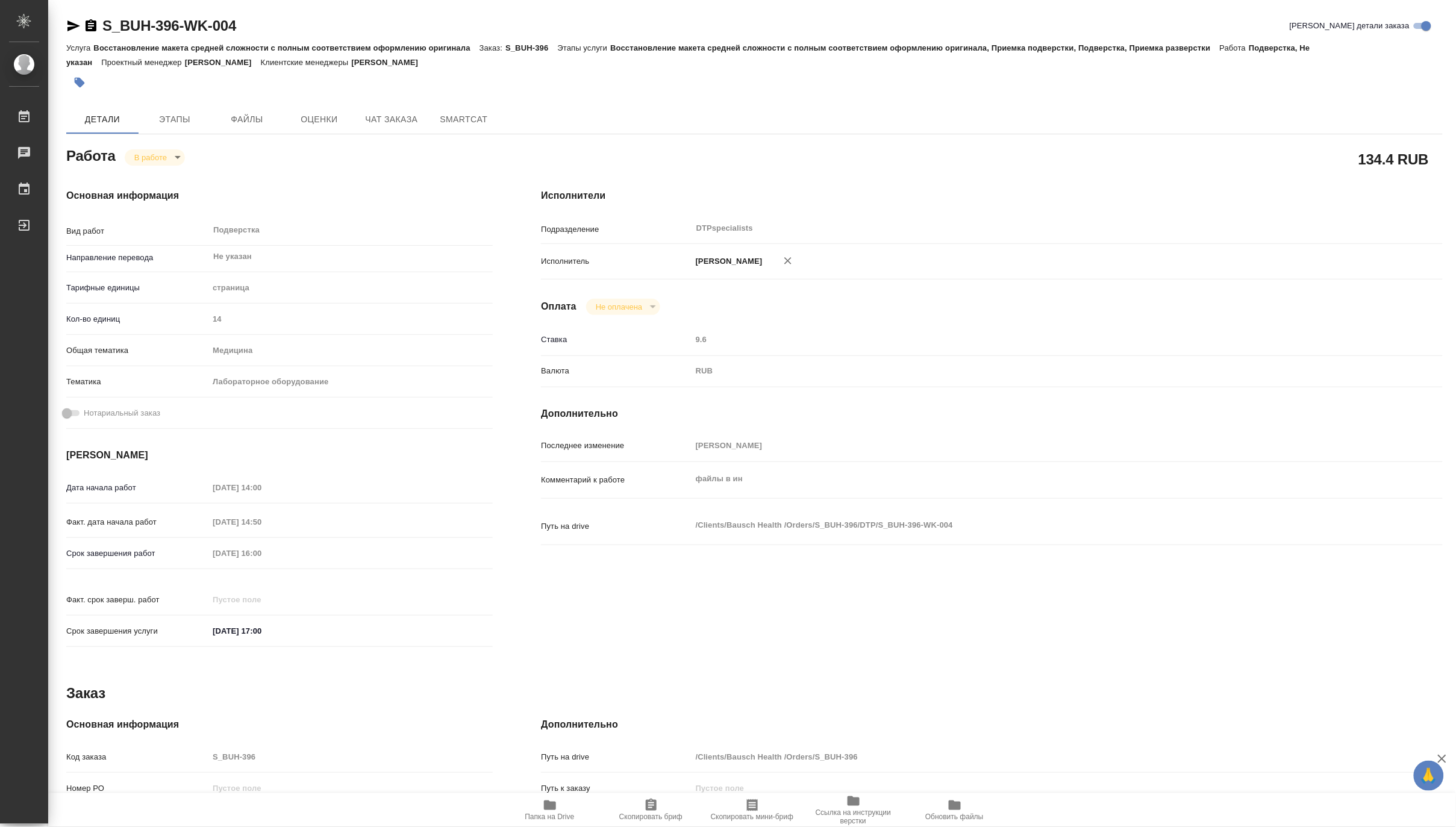
type textarea "x"
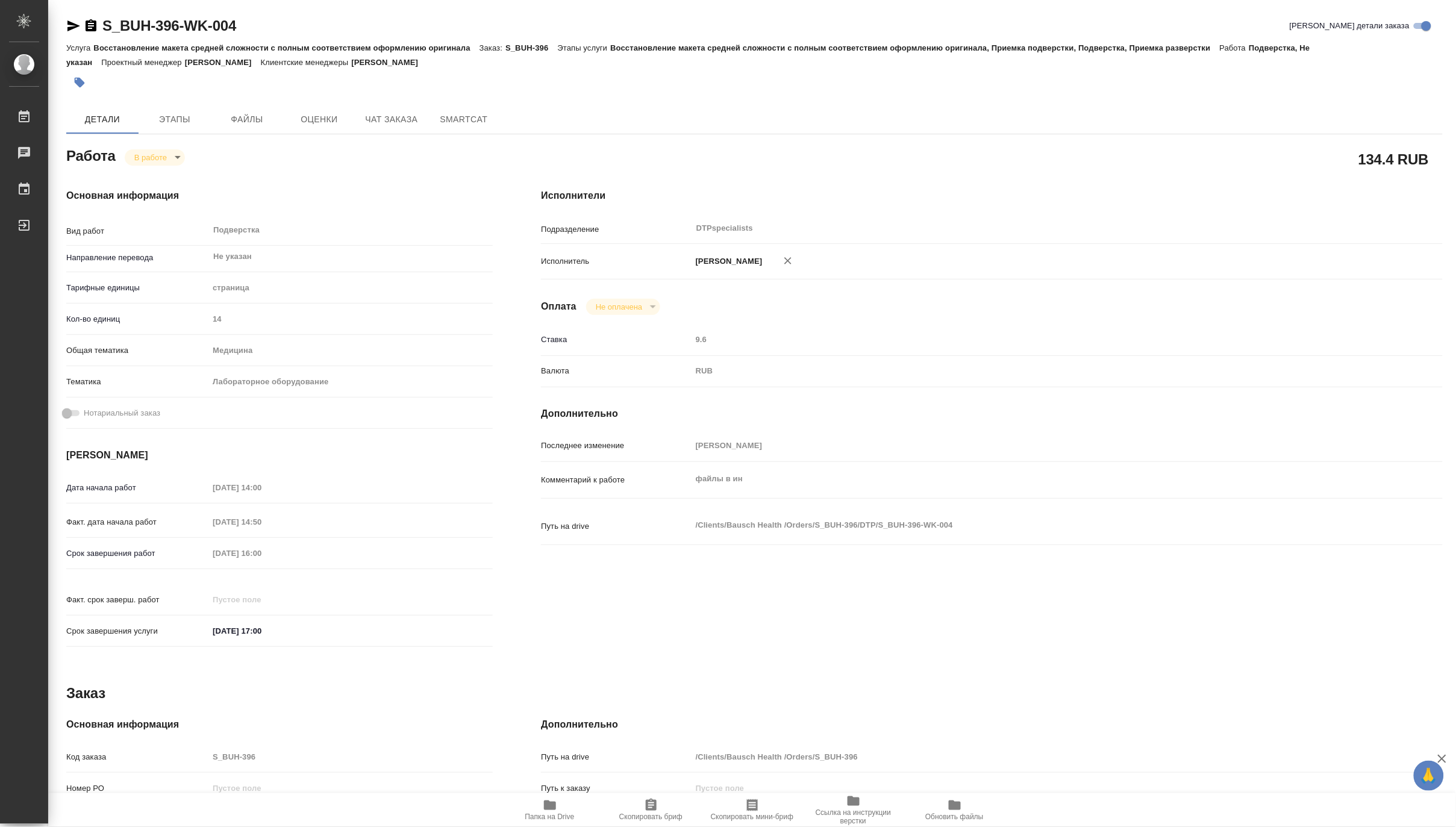
type textarea "x"
click at [552, 813] on span "Папка на Drive" at bounding box center [550, 817] width 49 height 8
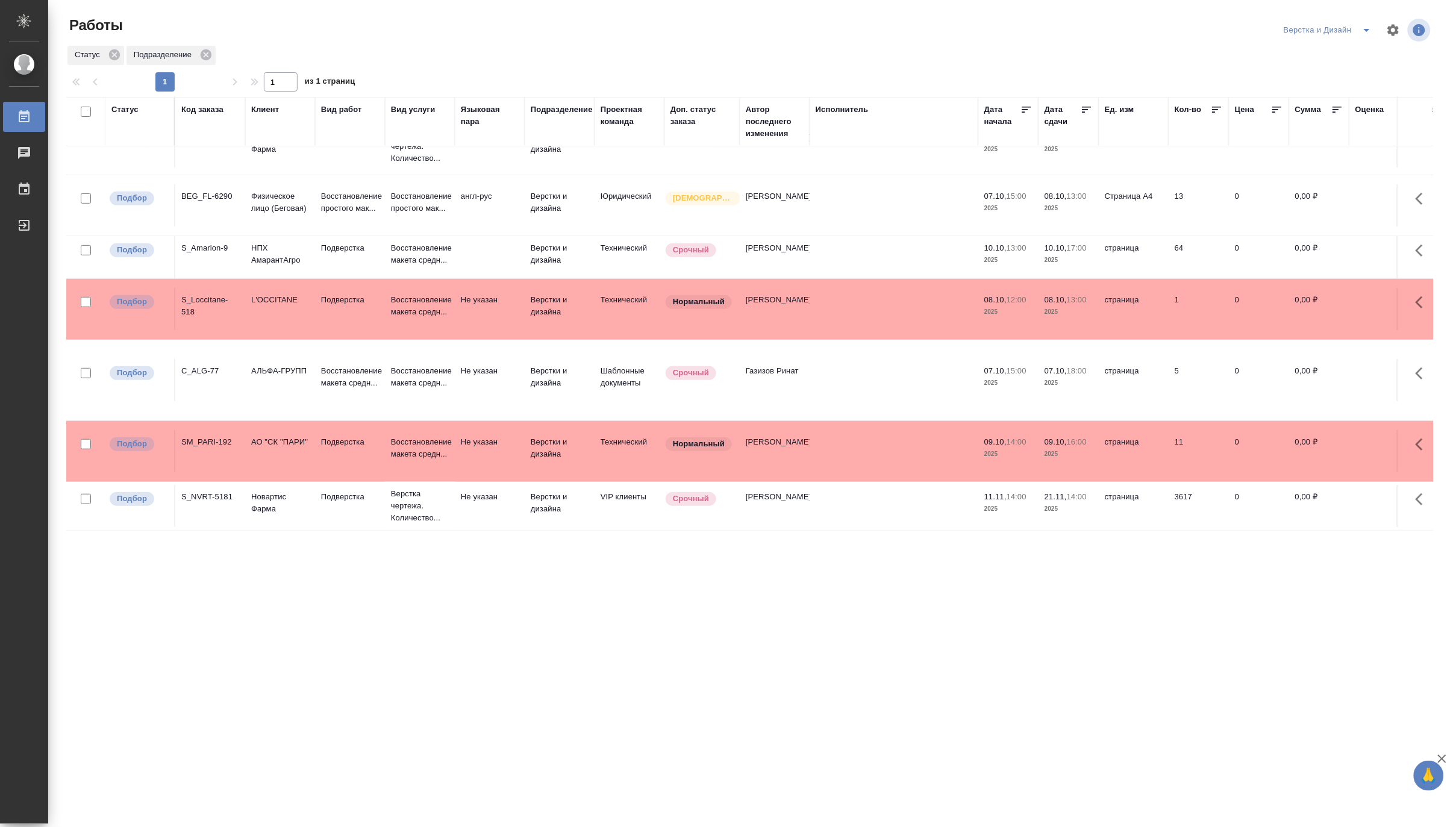
scroll to position [231, 0]
click at [1357, 24] on button "split button" at bounding box center [1367, 30] width 24 height 19
click at [1300, 113] on li "Ждемс" at bounding box center [1334, 112] width 116 height 19
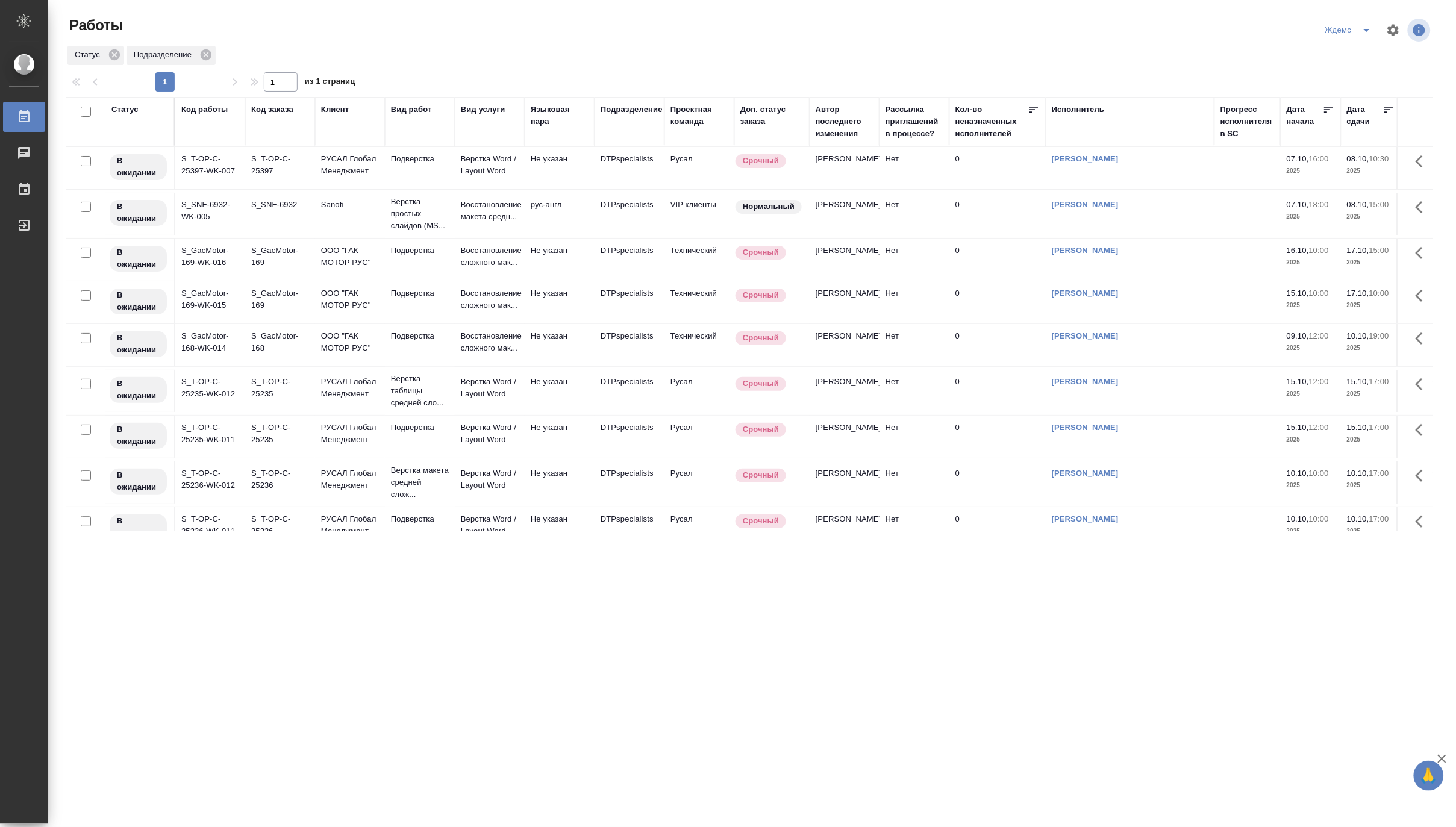
scroll to position [380, 0]
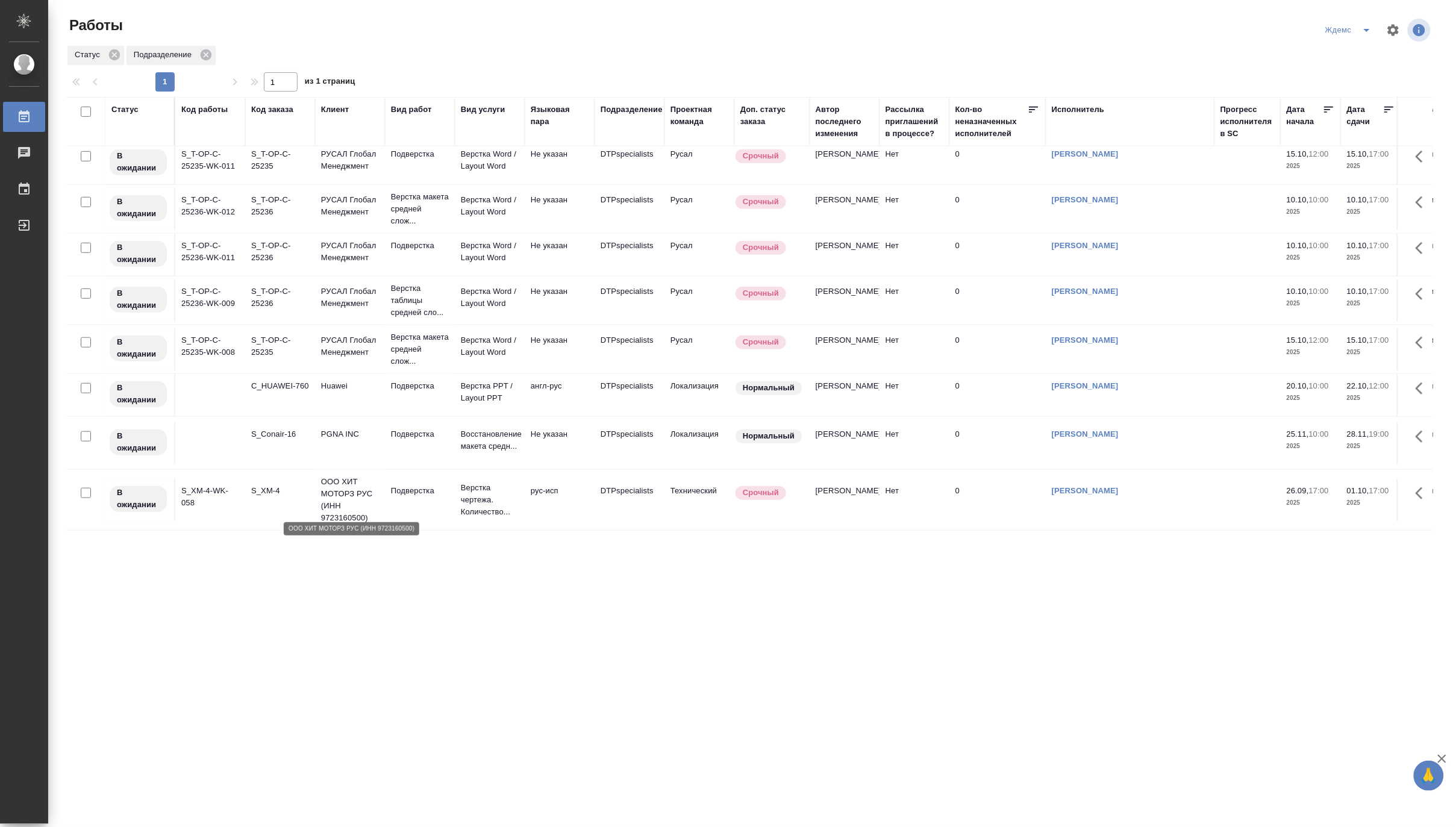
click at [364, 486] on p "ООО ХИТ МОТОРЗ РУС (ИНН 9723160500)" at bounding box center [350, 500] width 58 height 48
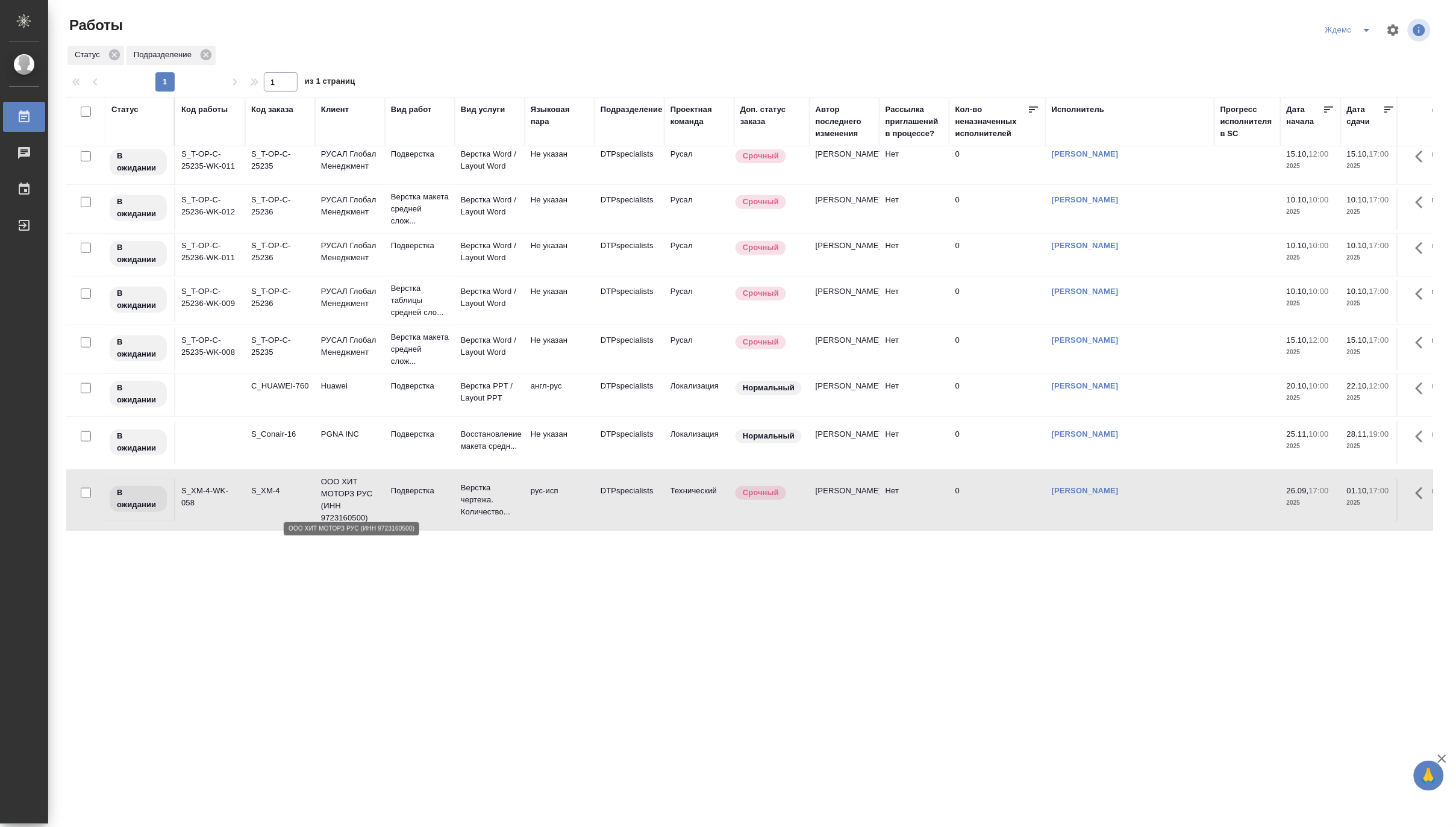
click at [364, 486] on p "ООО ХИТ МОТОРЗ РУС (ИНН 9723160500)" at bounding box center [350, 500] width 58 height 48
click at [1364, 24] on icon "split button" at bounding box center [1366, 30] width 15 height 15
click at [1346, 95] on li "Матвеева_назначено" at bounding box center [1356, 93] width 116 height 19
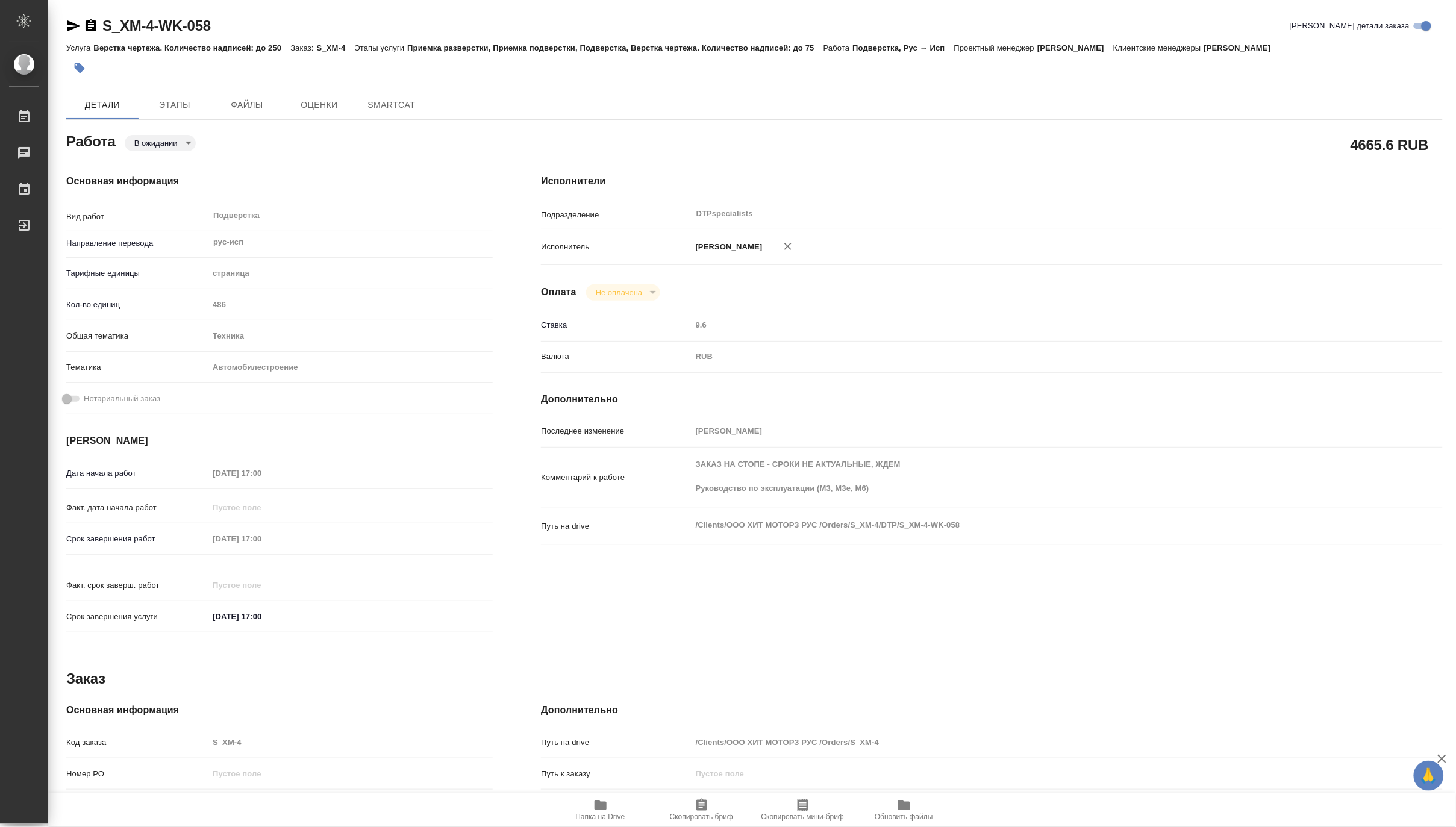
type textarea "x"
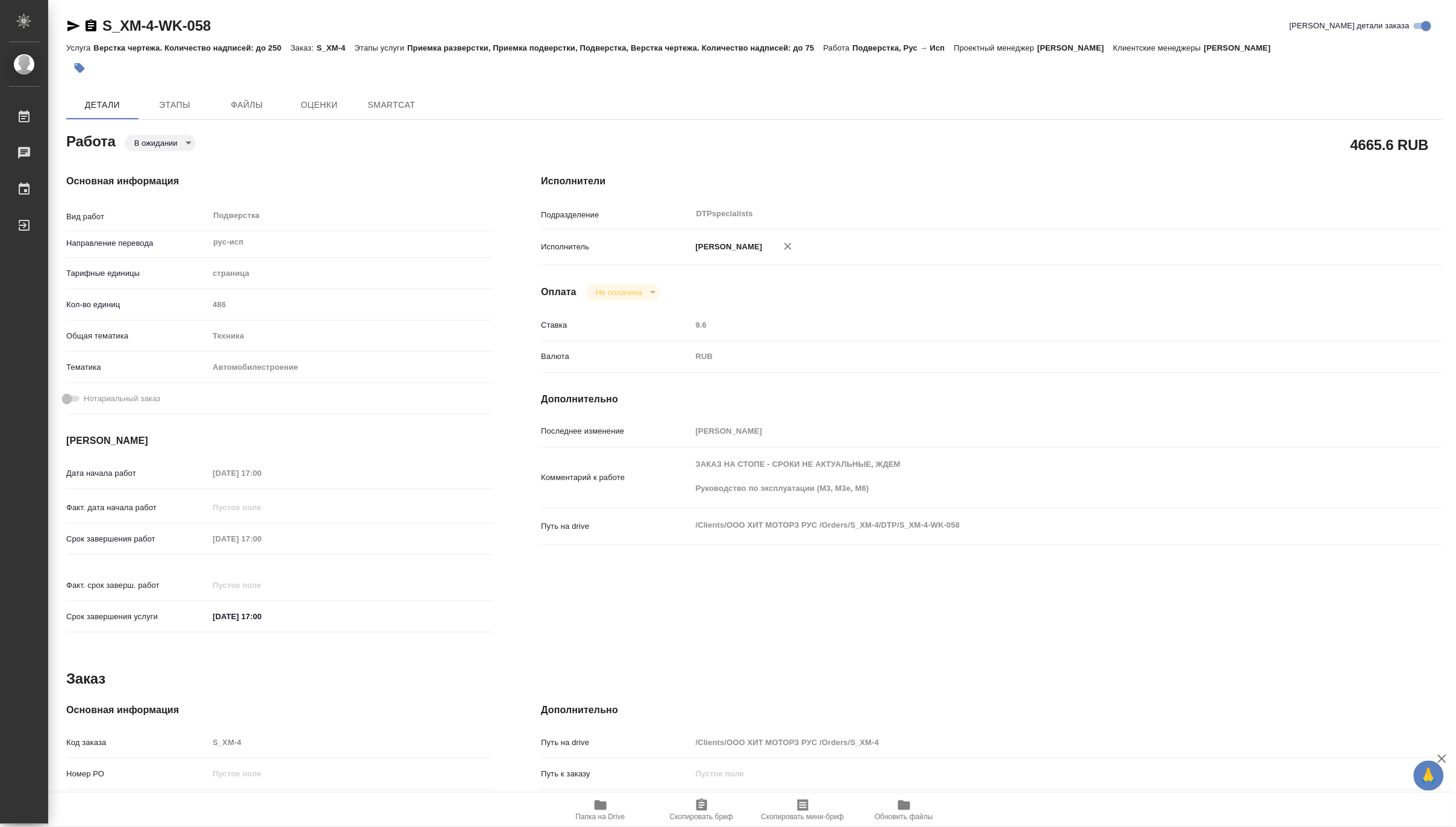
type textarea "x"
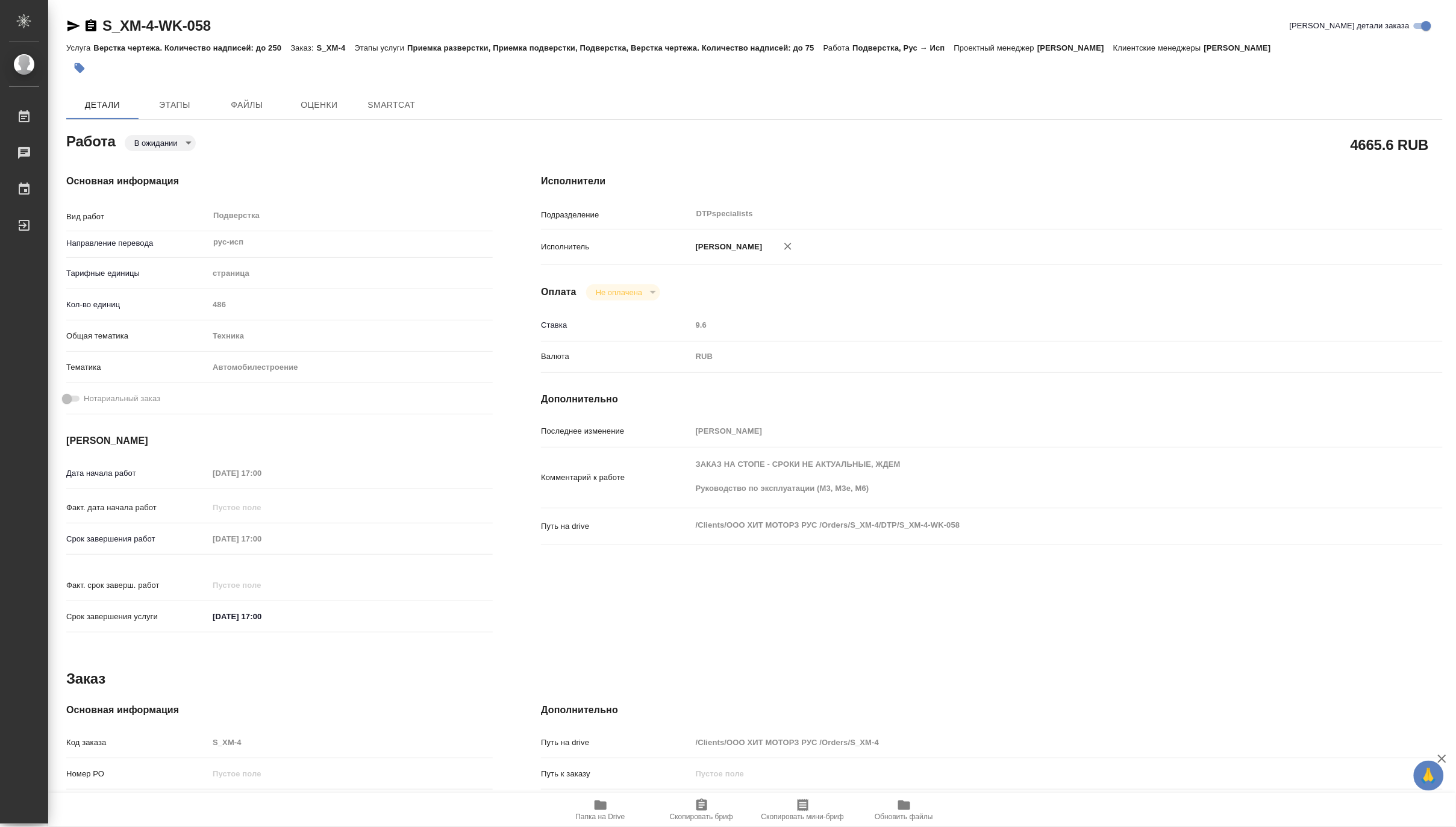
type textarea "x"
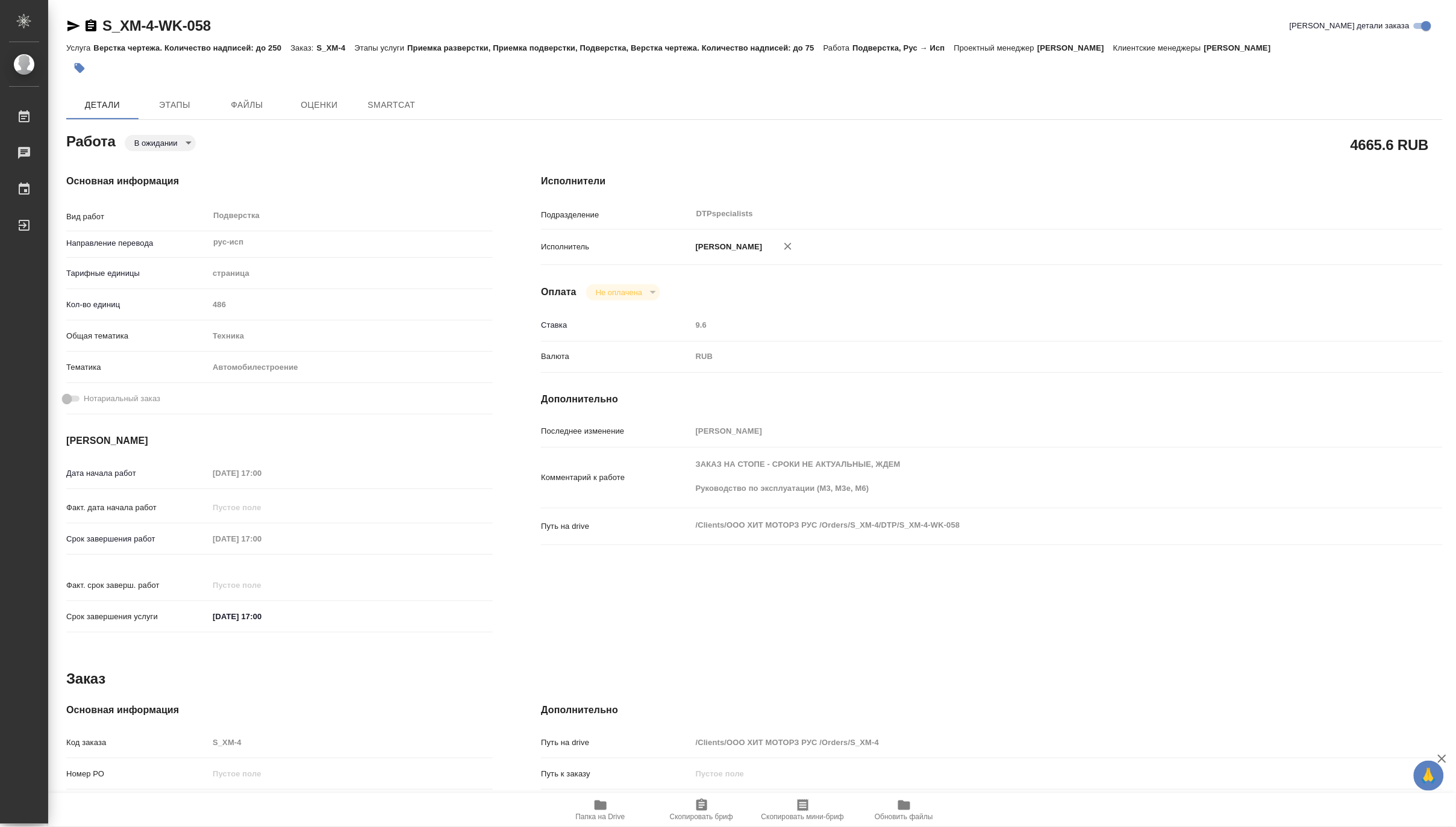
type textarea "x"
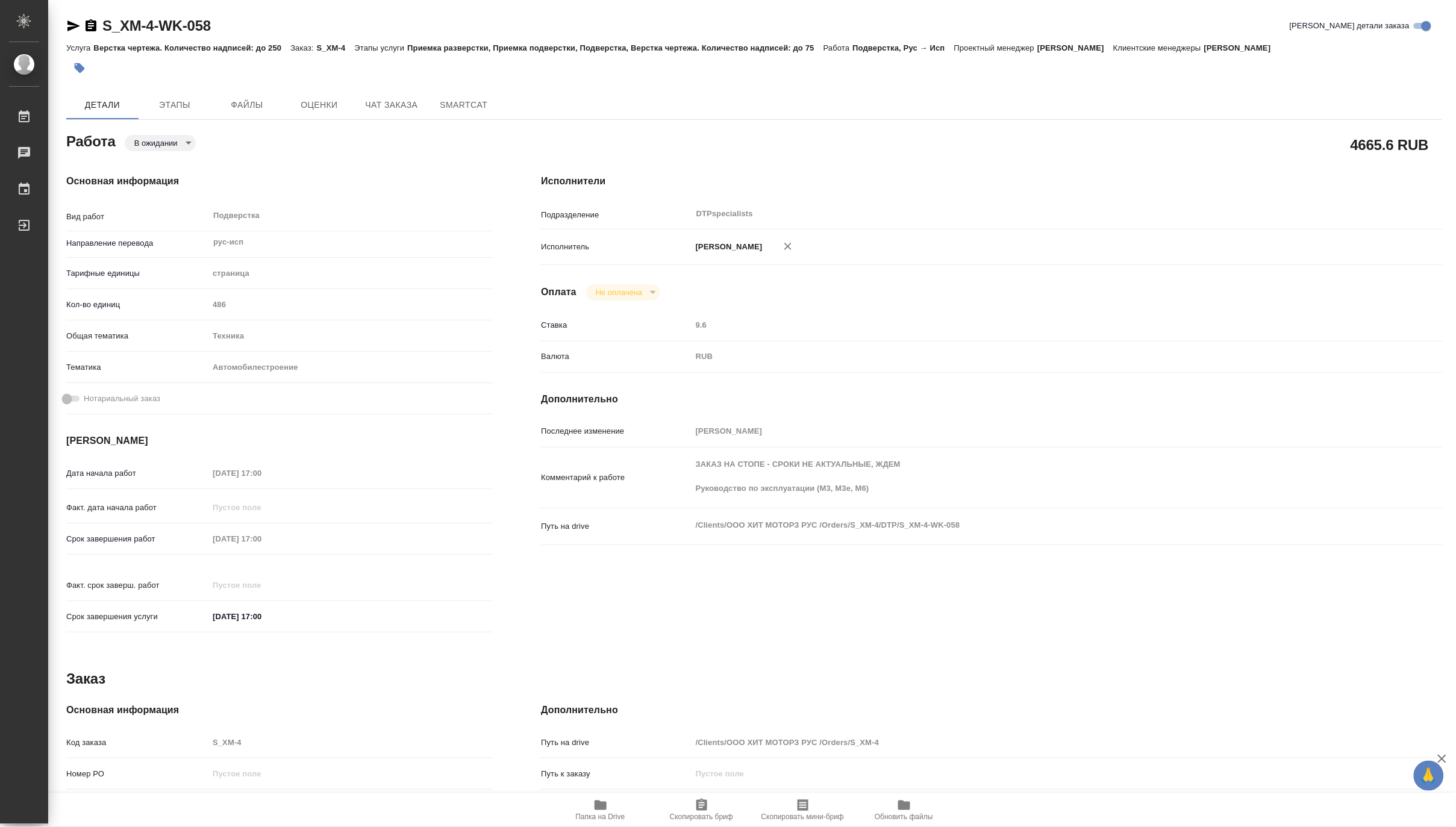
type textarea "x"
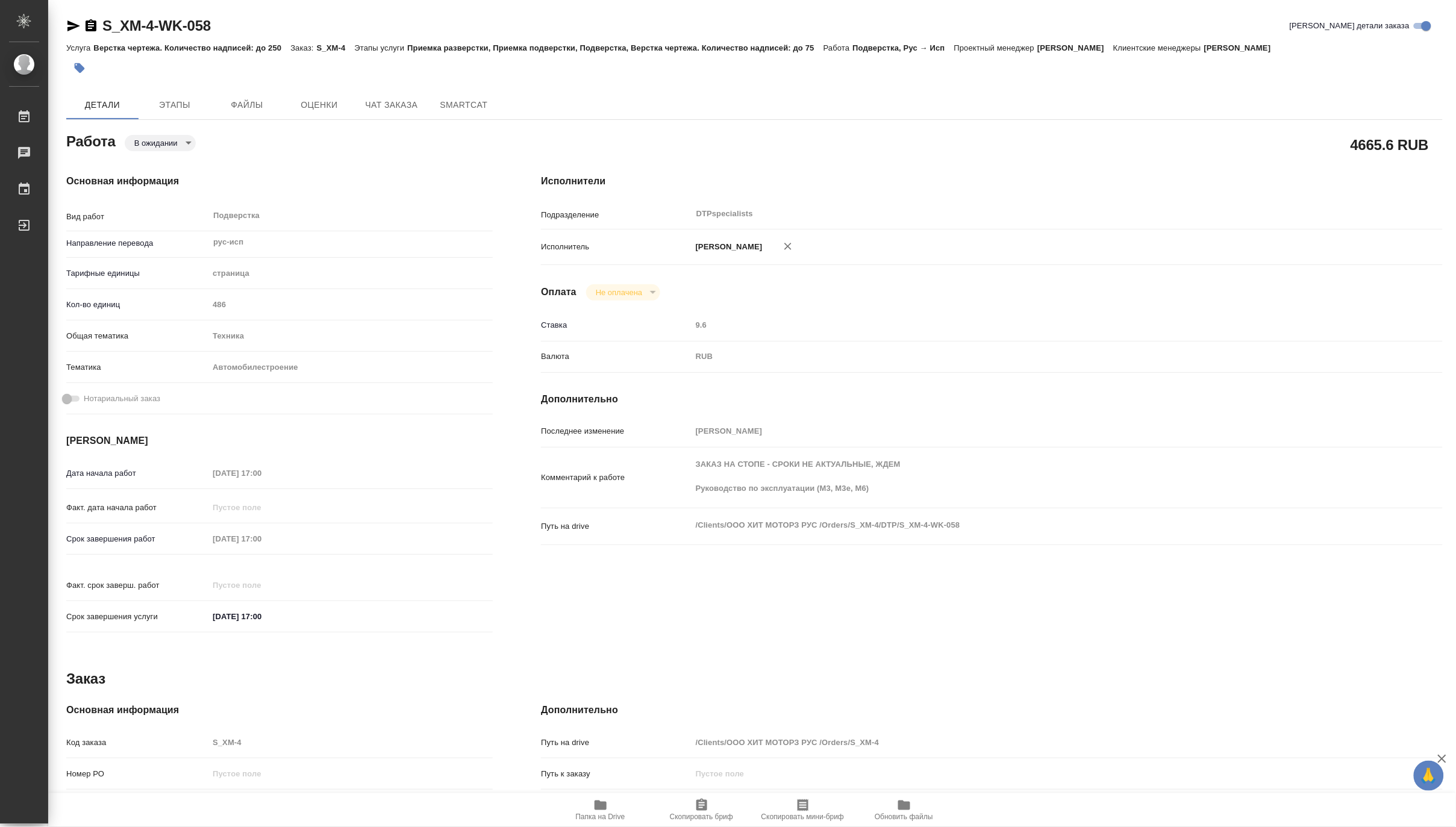
type textarea "x"
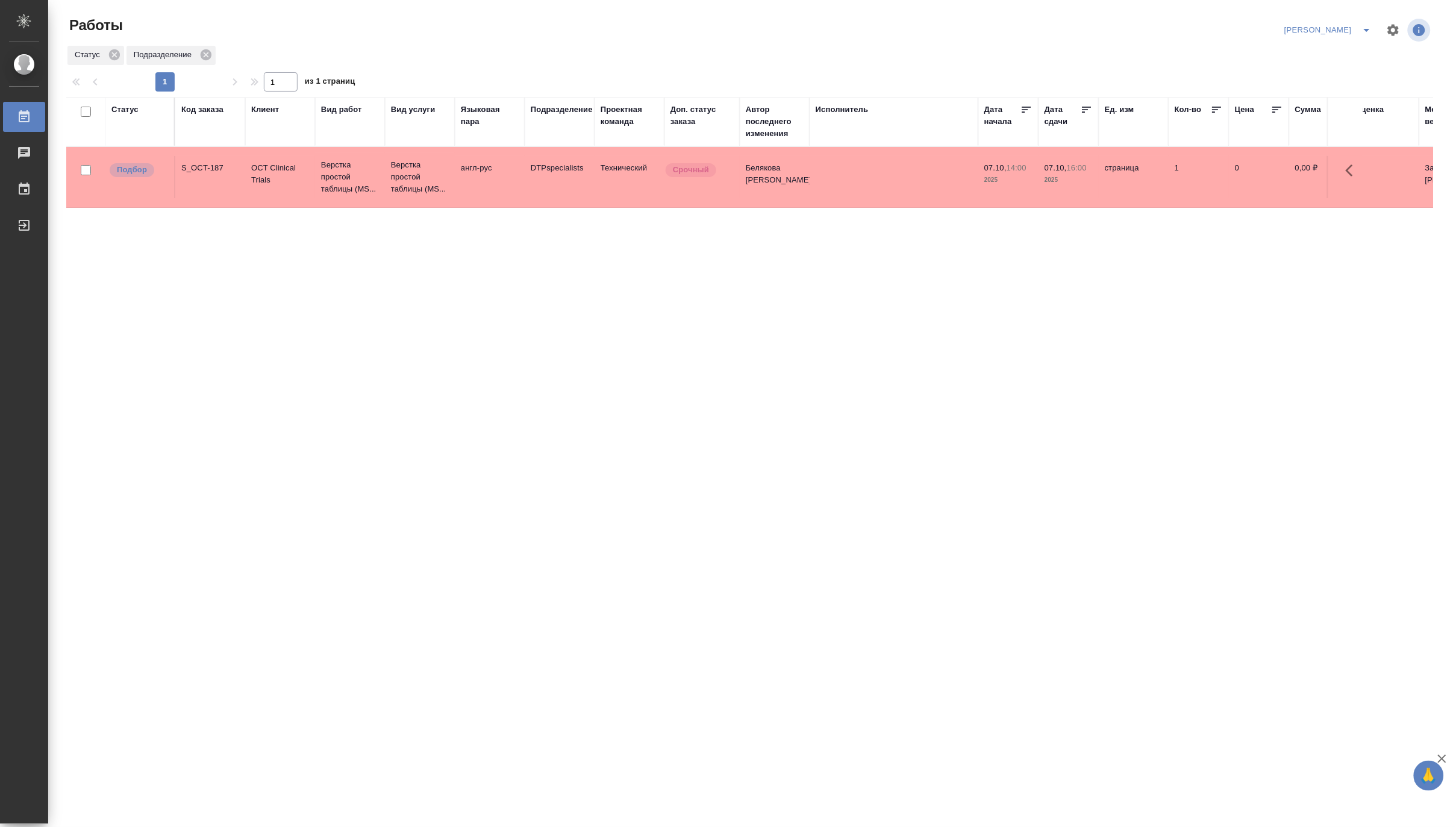
click at [202, 108] on div "Код заказа" at bounding box center [202, 109] width 42 height 12
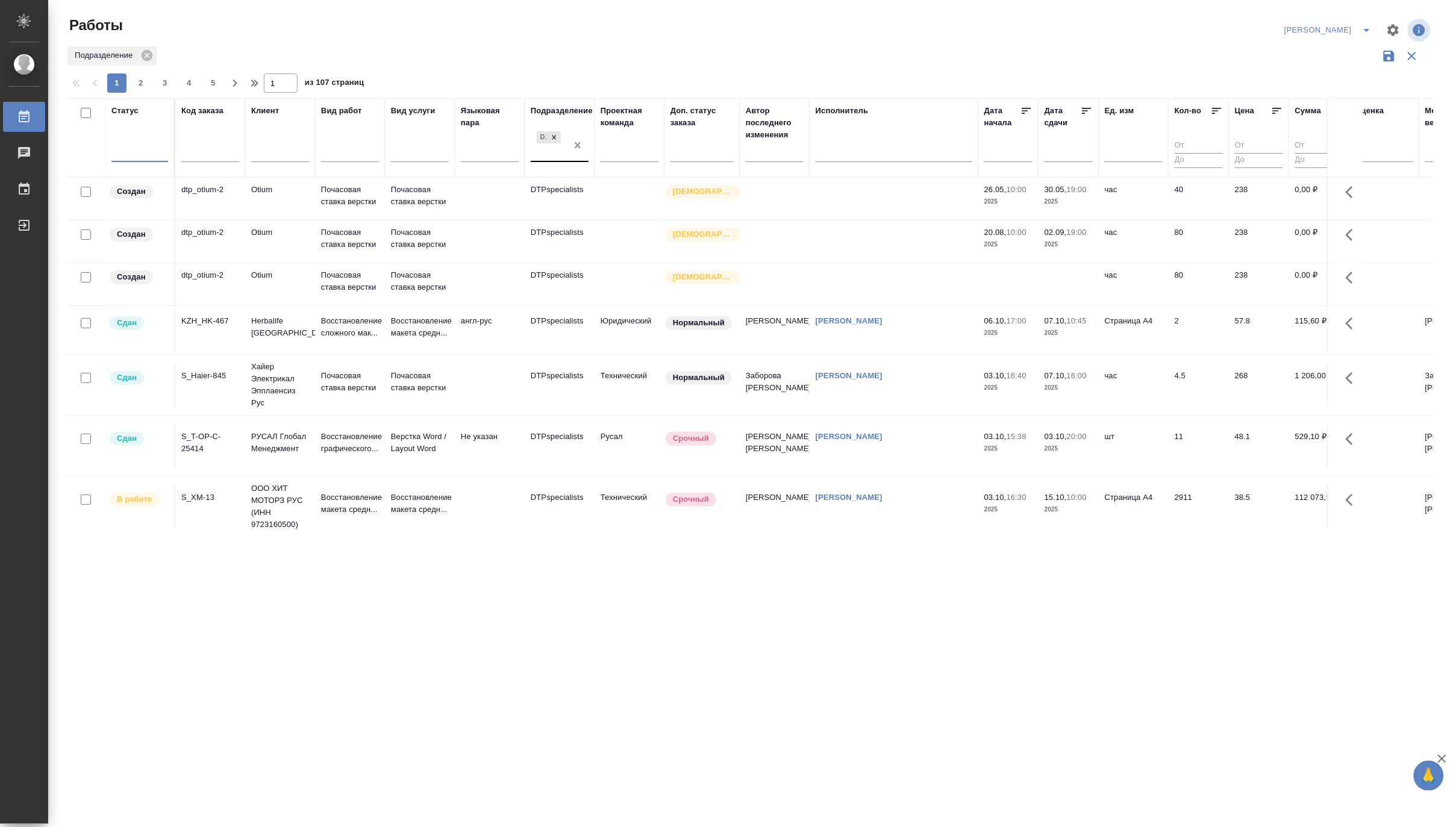
drag, startPoint x: 577, startPoint y: 146, endPoint x: 424, endPoint y: 151, distance: 153.1
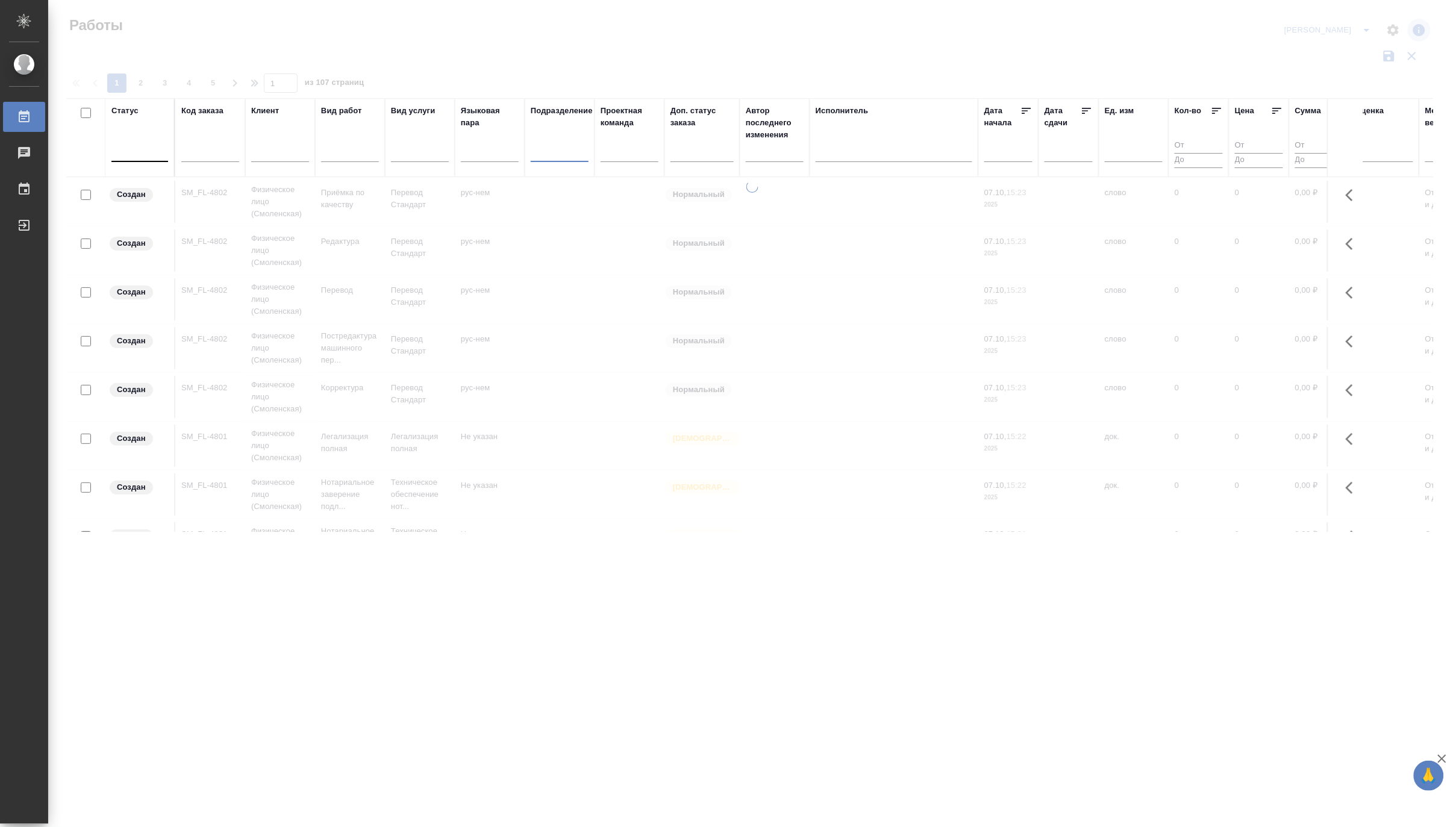
click at [200, 152] on input "text" at bounding box center [210, 155] width 58 height 15
paste input "S_GacMotor-154"
type input "S_GacMotor-164"
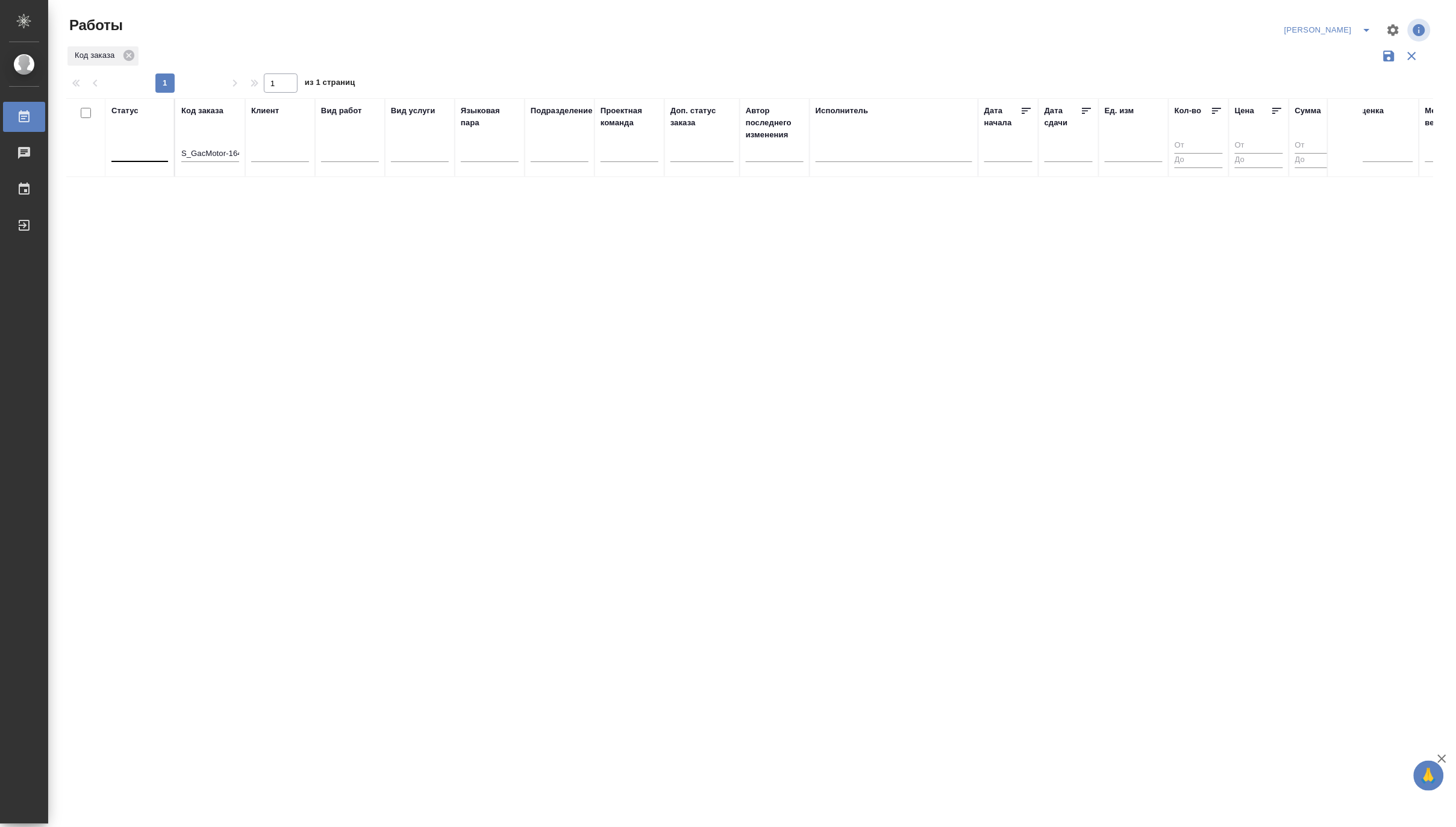
click at [496, 233] on div "Статус Код заказа S_GacMotor-164 Клиент Вид работ Вид услуги Языковая пара Подр…" at bounding box center [750, 315] width 1367 height 434
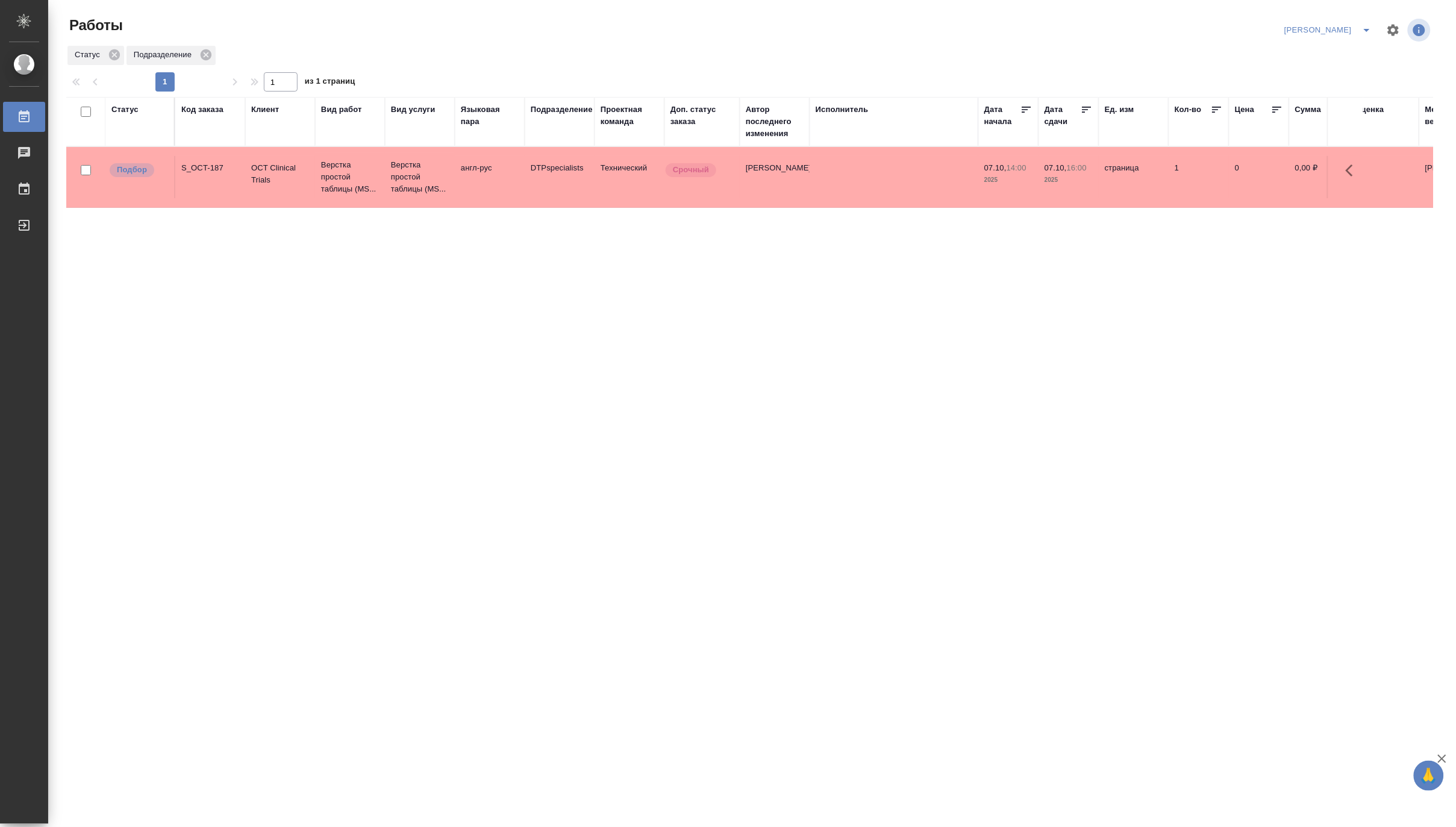
click at [1368, 25] on icon "split button" at bounding box center [1366, 30] width 15 height 15
click at [1306, 46] on li "[PERSON_NAME] работе" at bounding box center [1322, 54] width 116 height 19
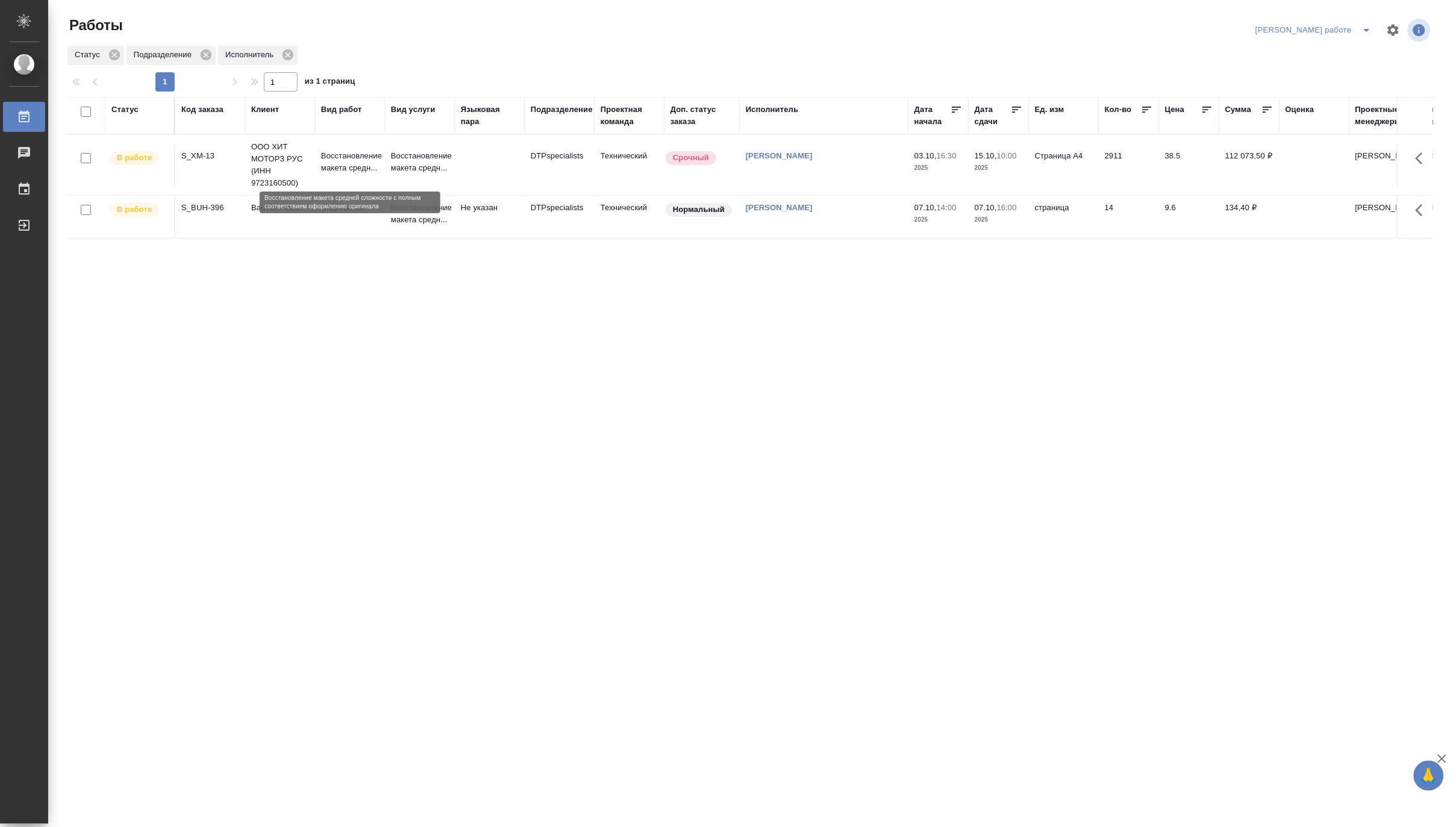
click at [378, 165] on p "Восстановление макета средн..." at bounding box center [350, 162] width 58 height 24
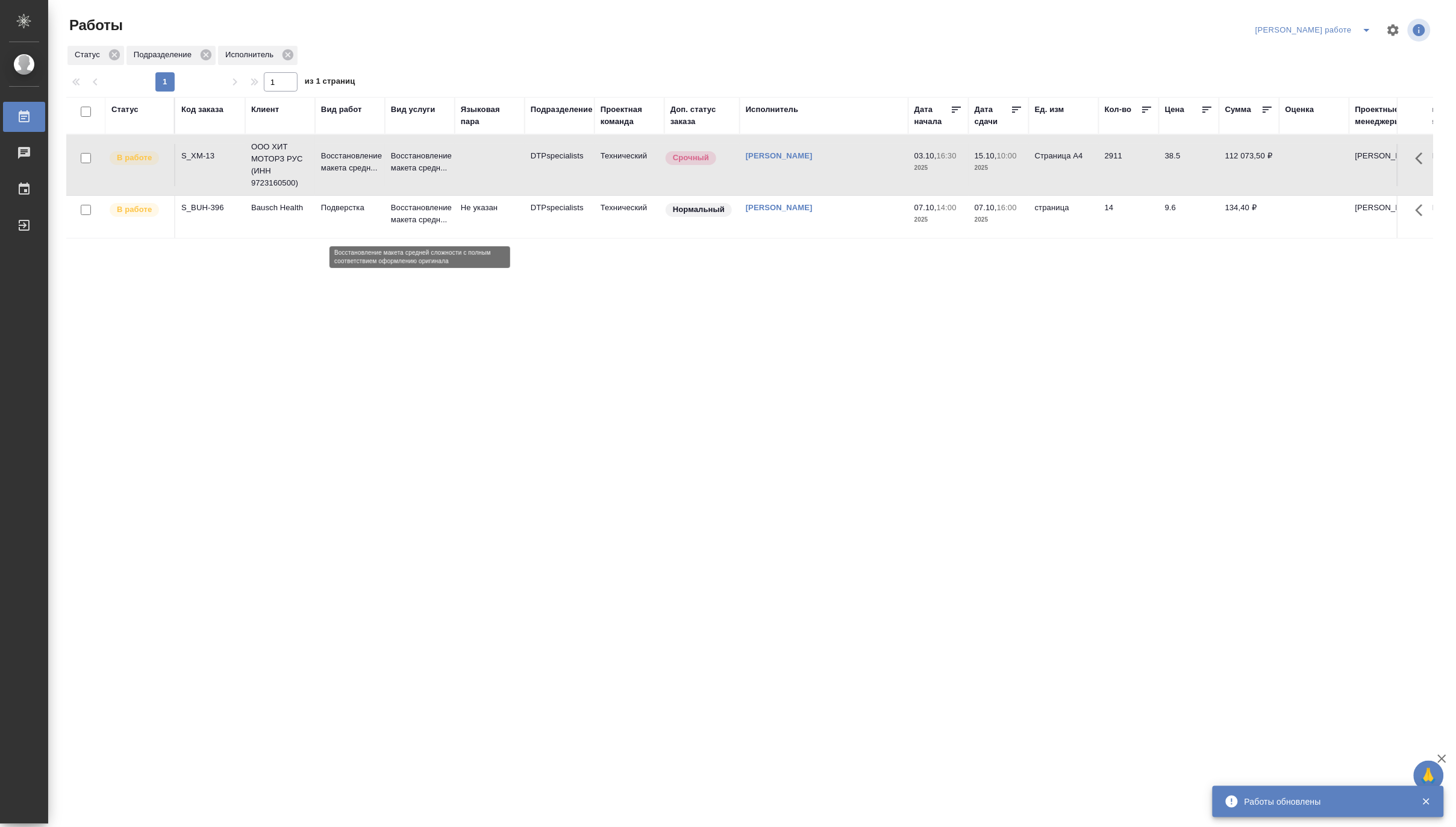
click at [408, 223] on p "Восстановление макета средн..." at bounding box center [420, 214] width 58 height 24
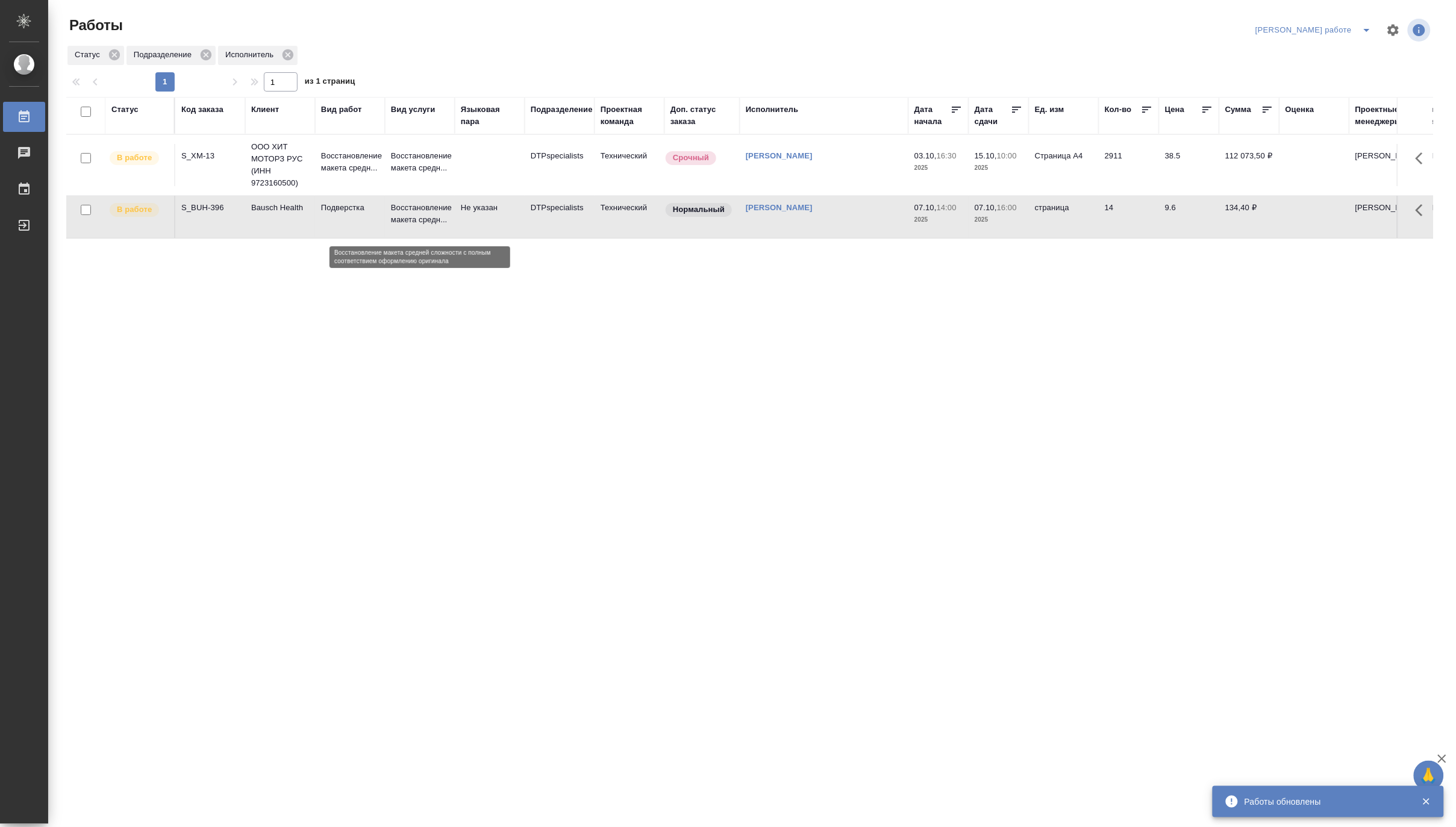
click at [408, 223] on p "Восстановление макета средн..." at bounding box center [420, 214] width 58 height 24
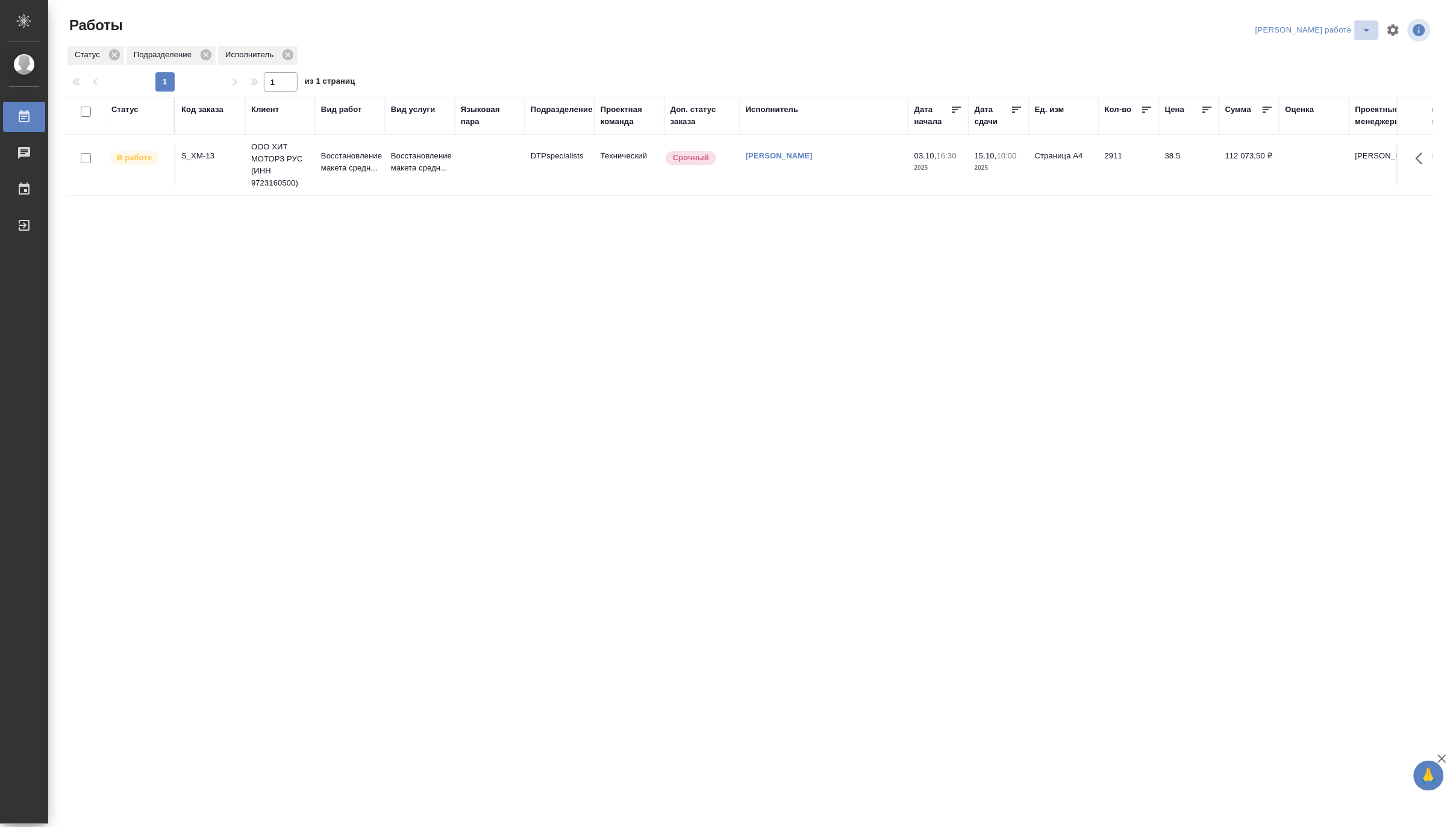
click at [1364, 21] on button "split button" at bounding box center [1367, 30] width 24 height 19
click at [1322, 71] on li "Матвеева_назначено" at bounding box center [1324, 74] width 109 height 19
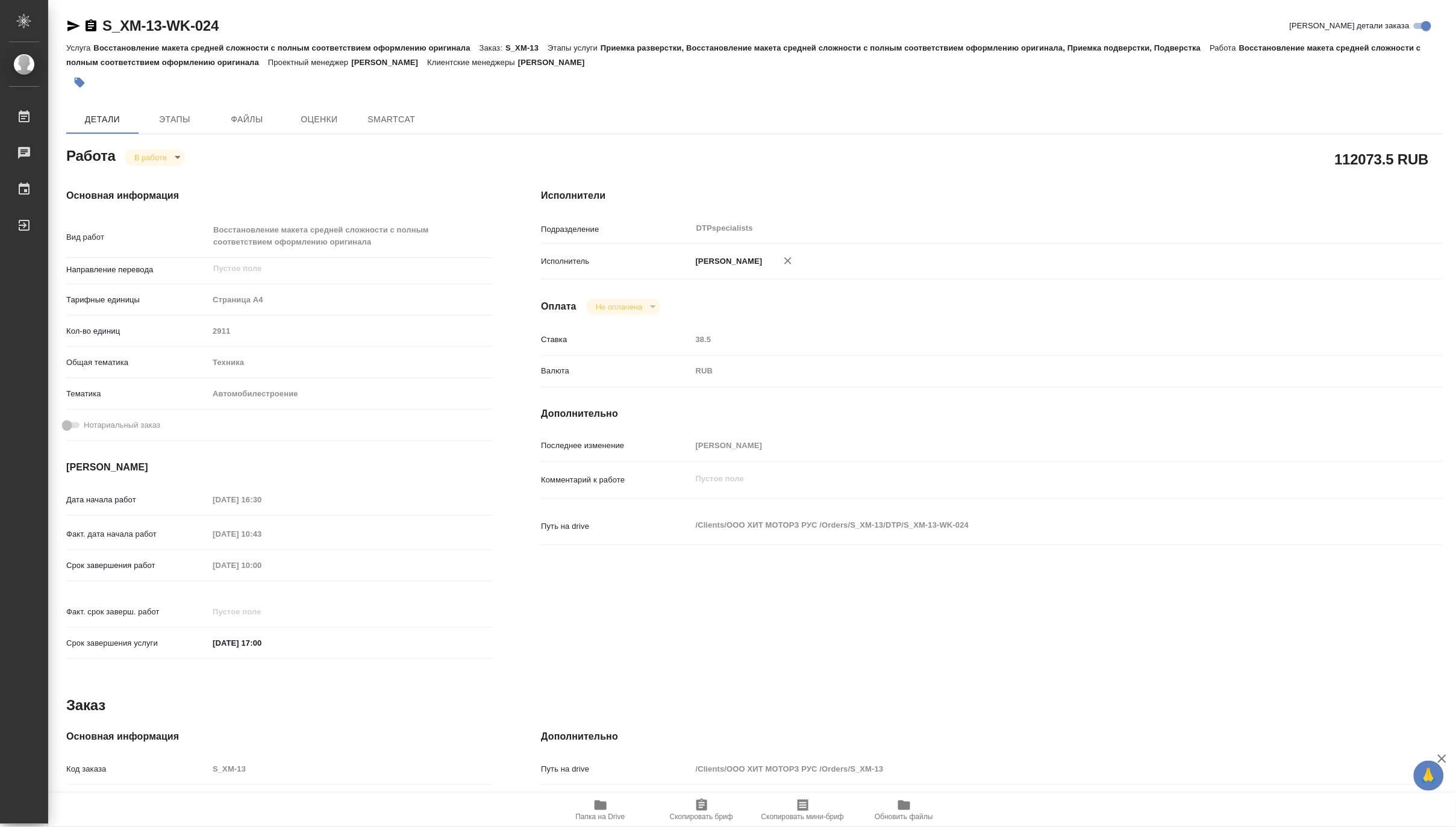
type textarea "x"
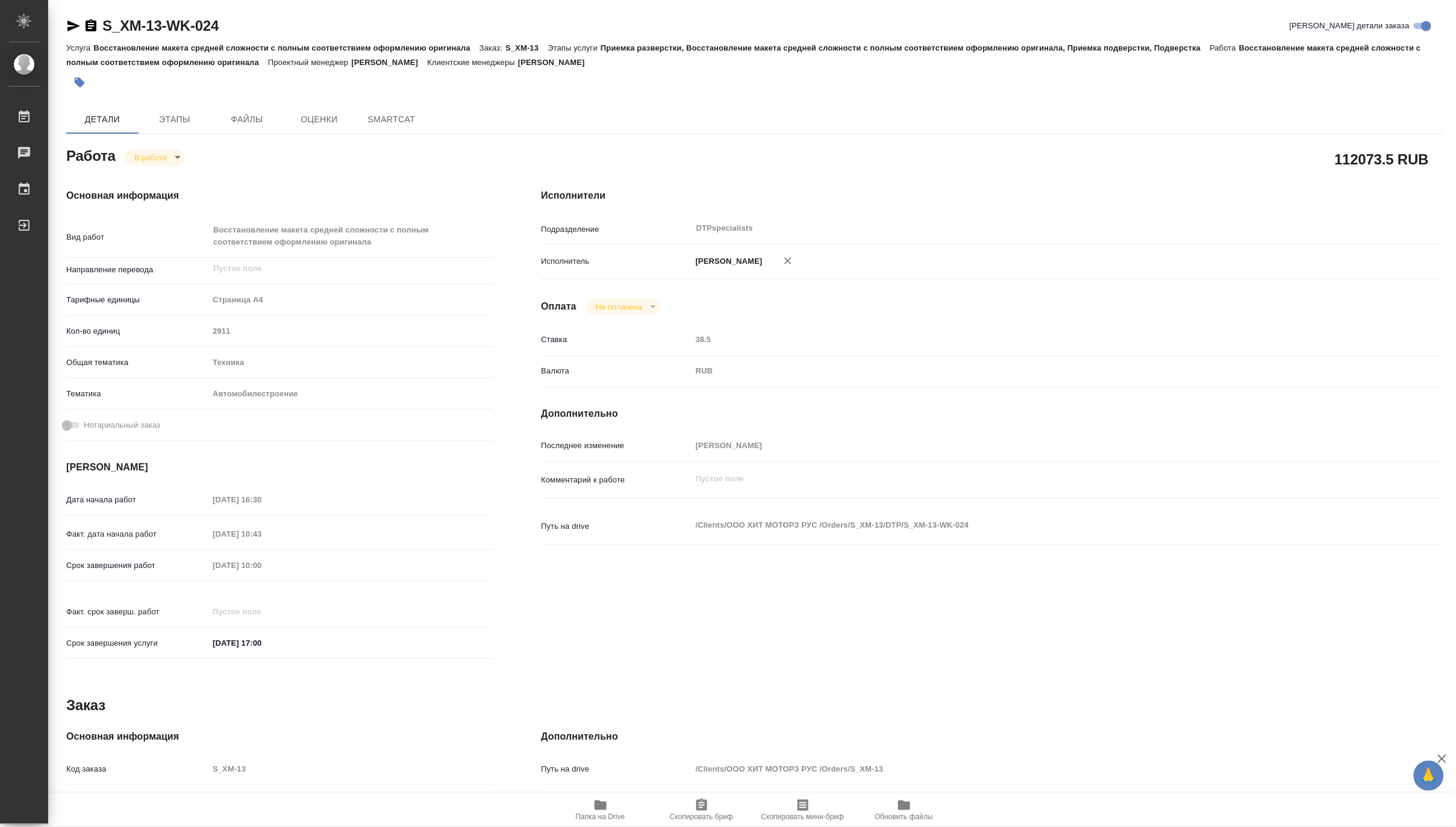
type textarea "x"
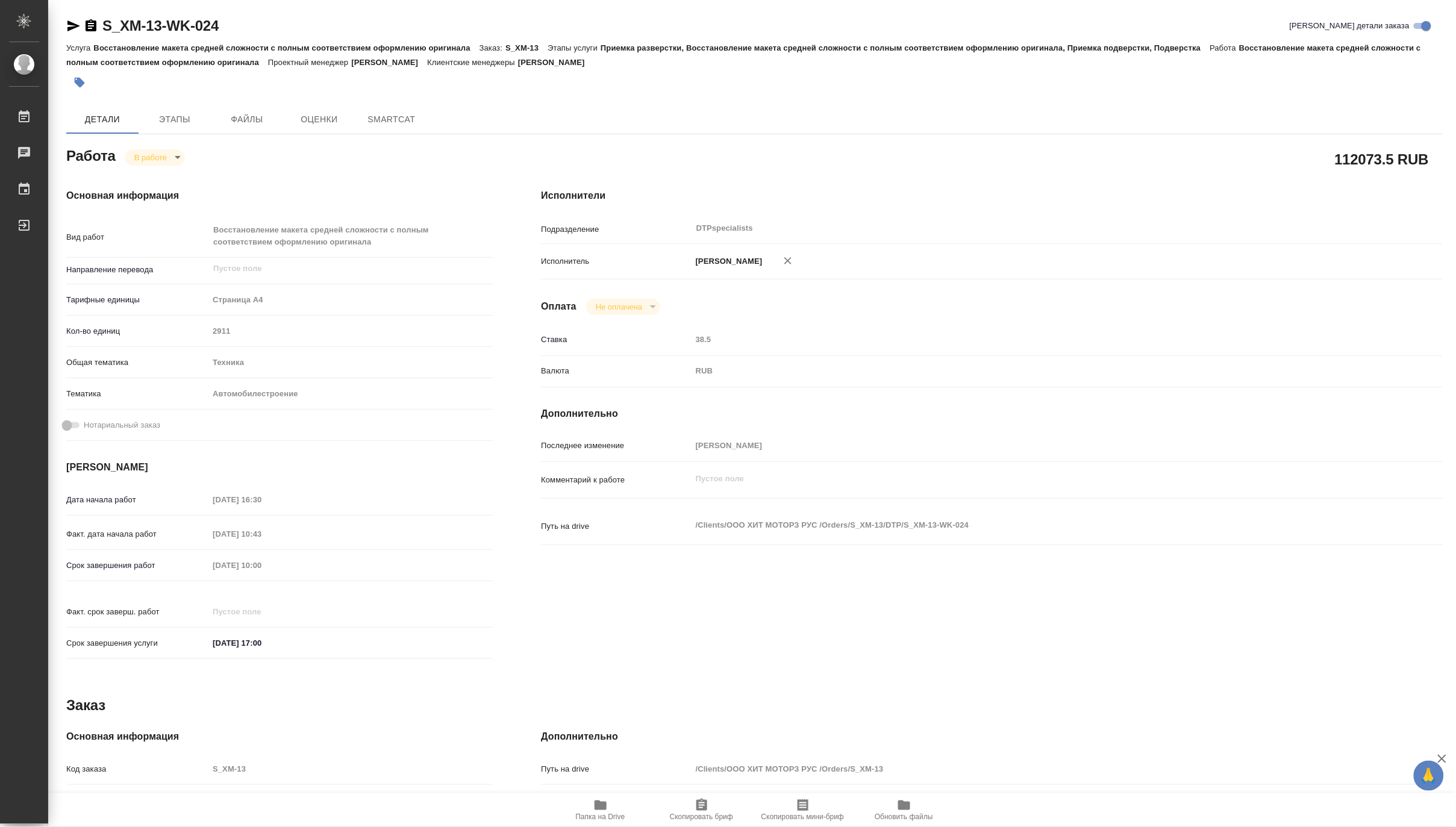
click at [604, 810] on icon "button" at bounding box center [600, 805] width 12 height 10
type textarea "x"
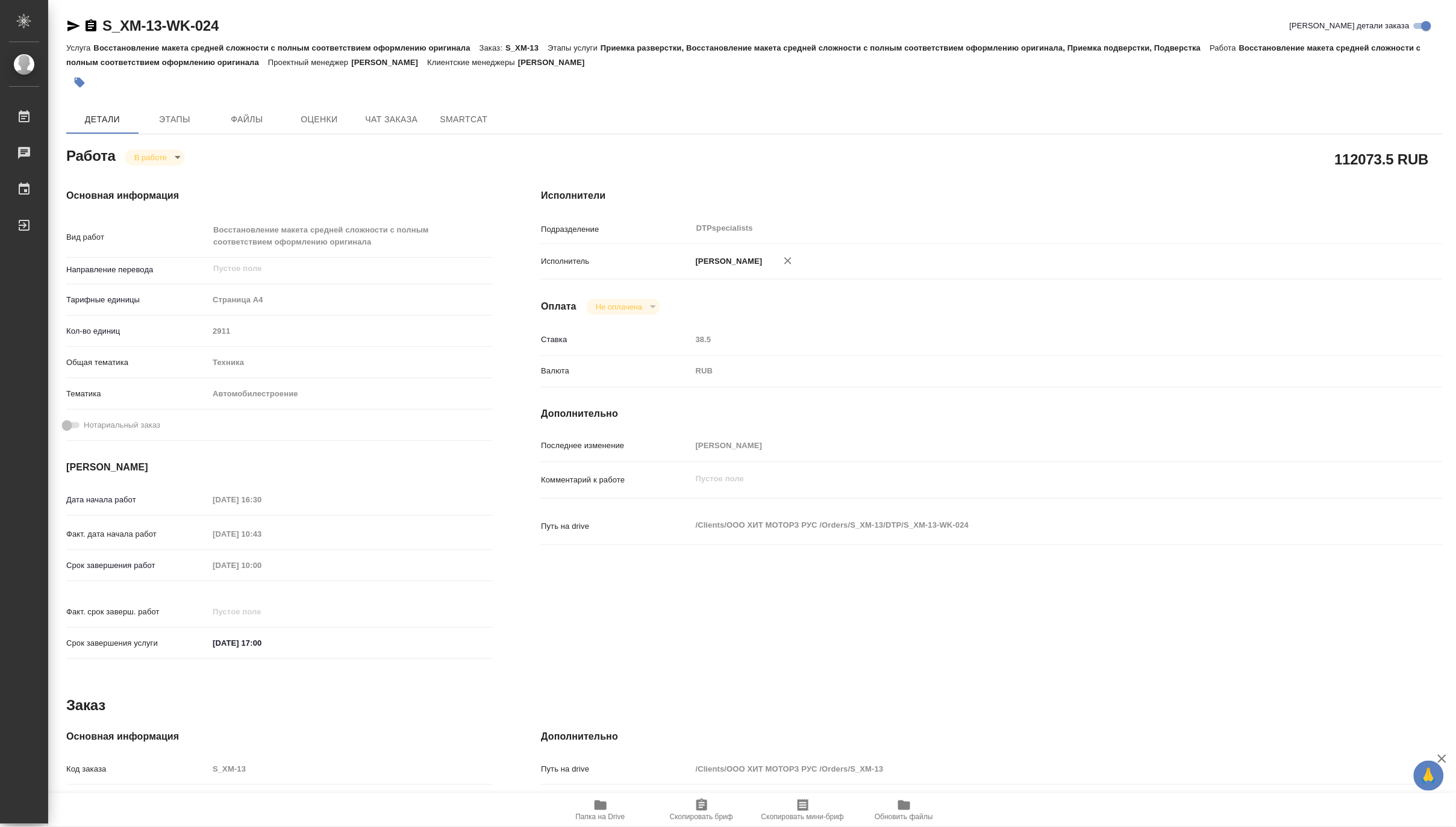
type textarea "x"
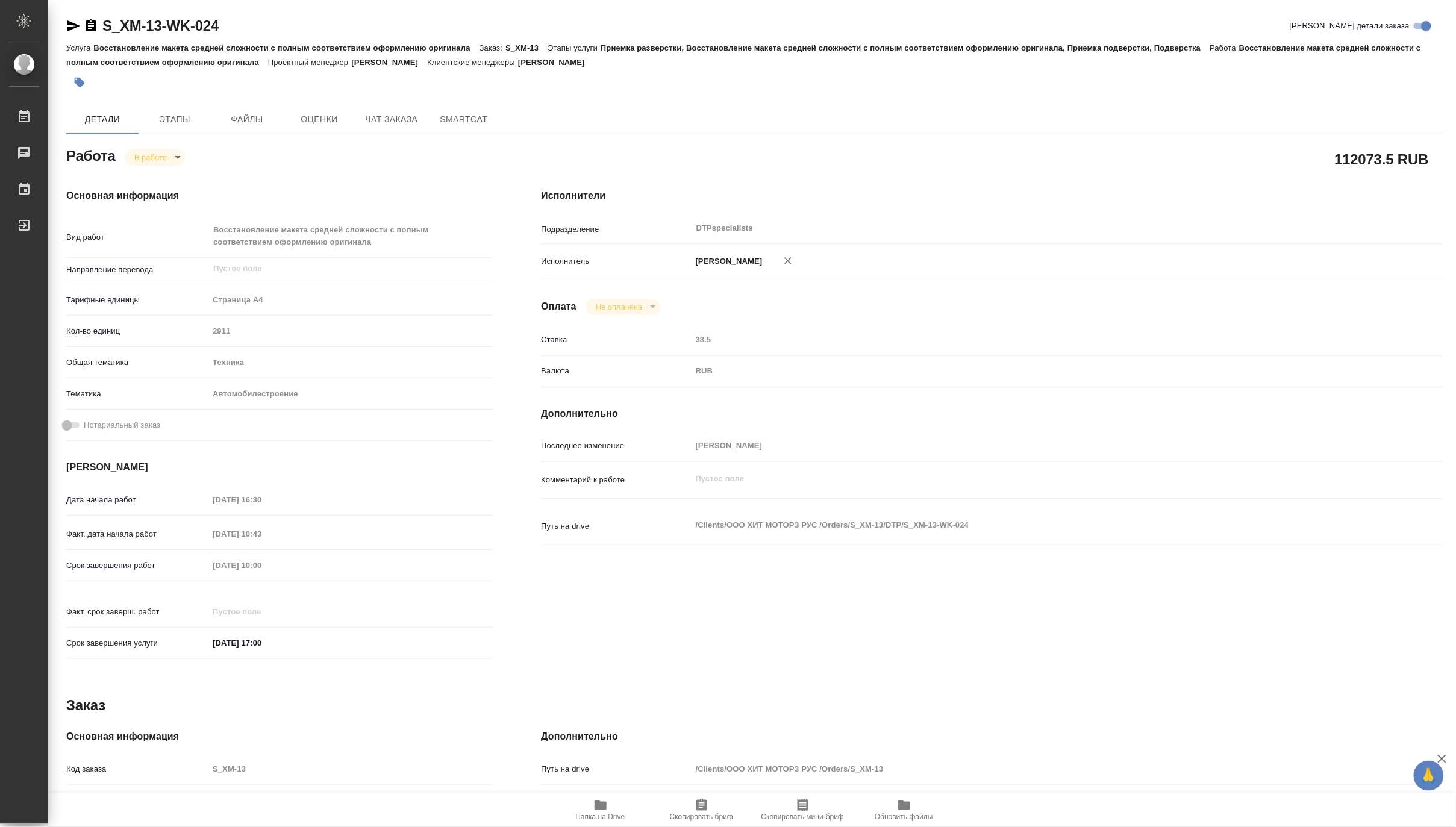
type textarea "x"
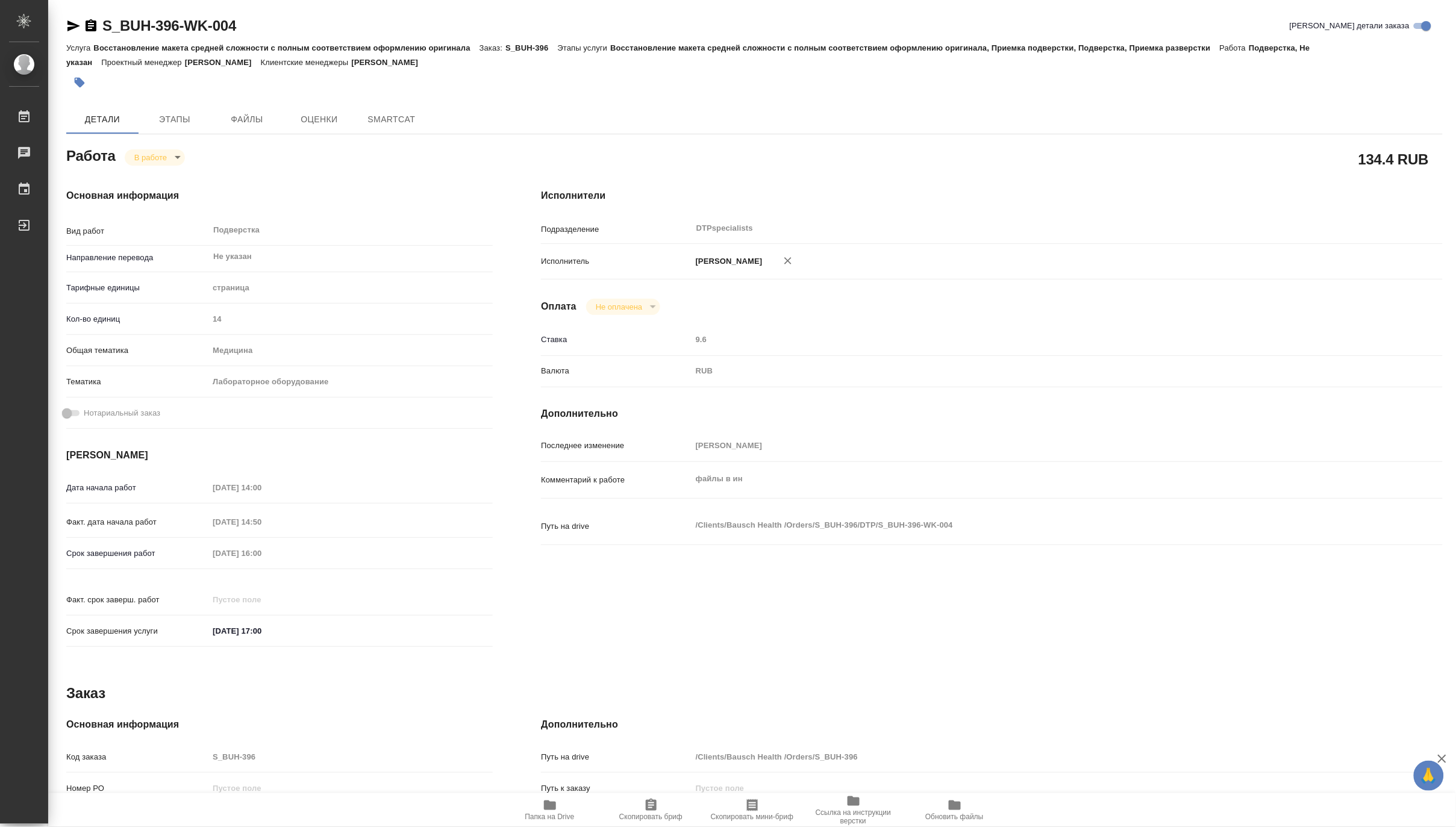
type textarea "x"
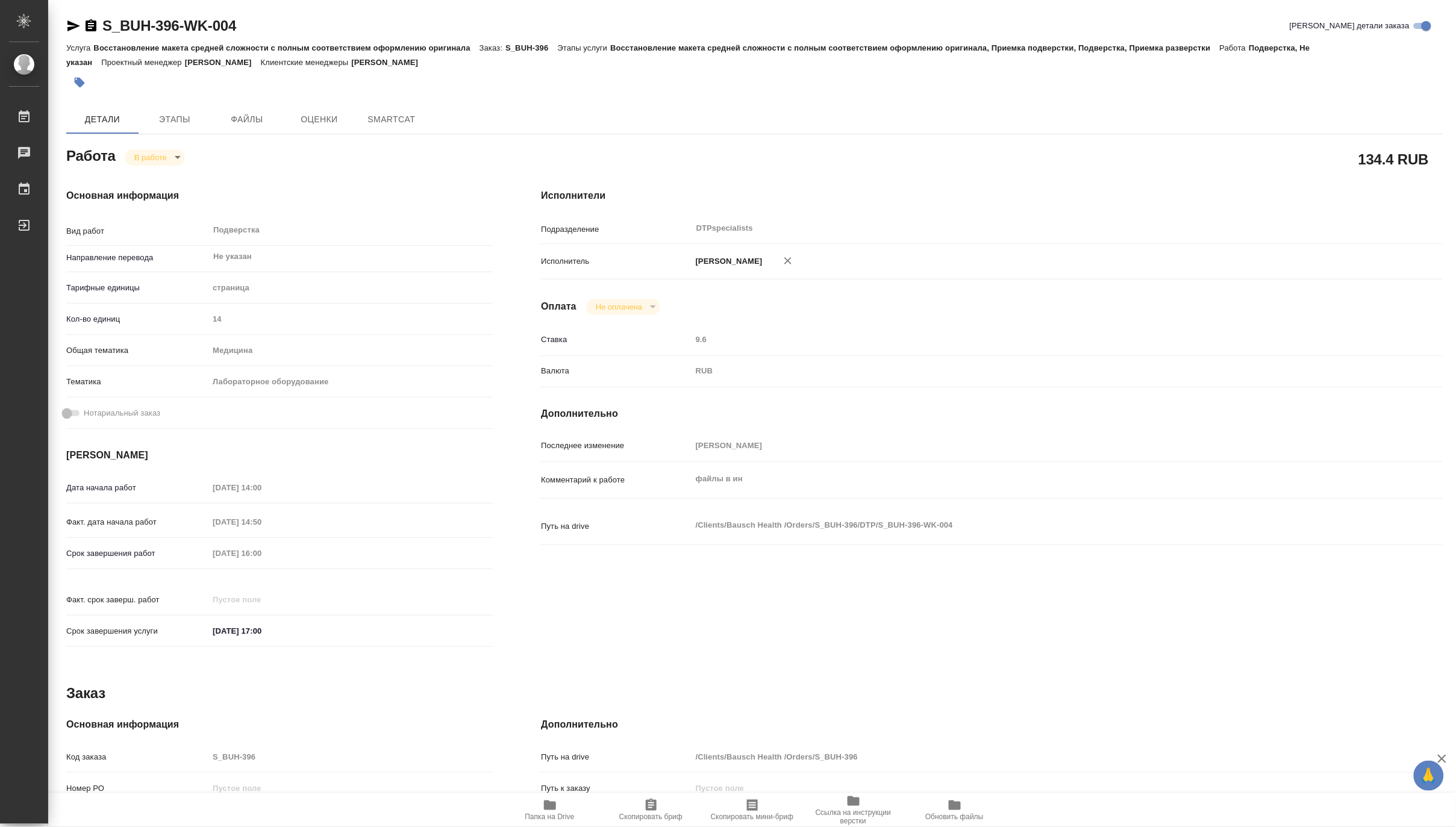
type textarea "x"
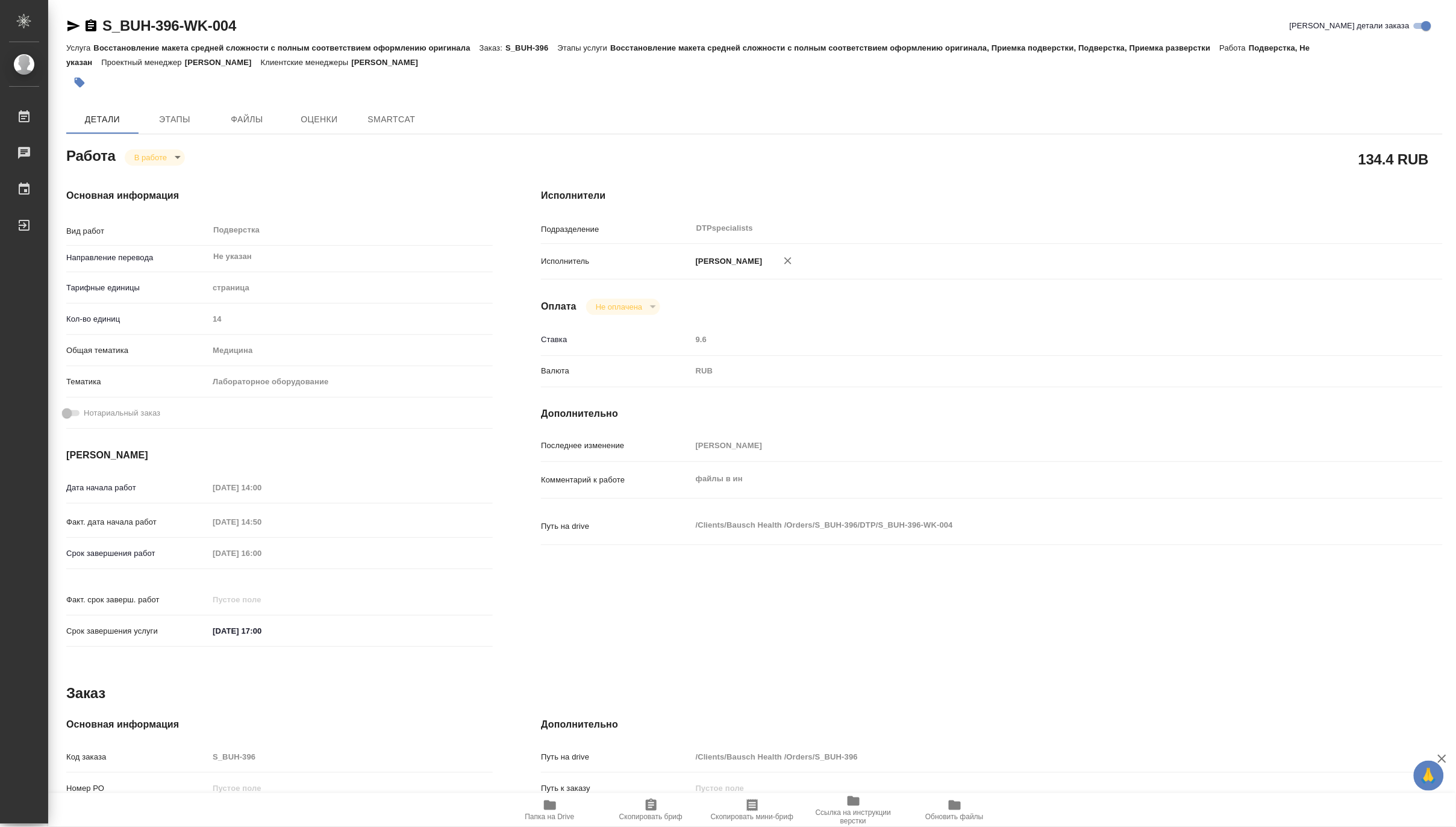
type textarea "x"
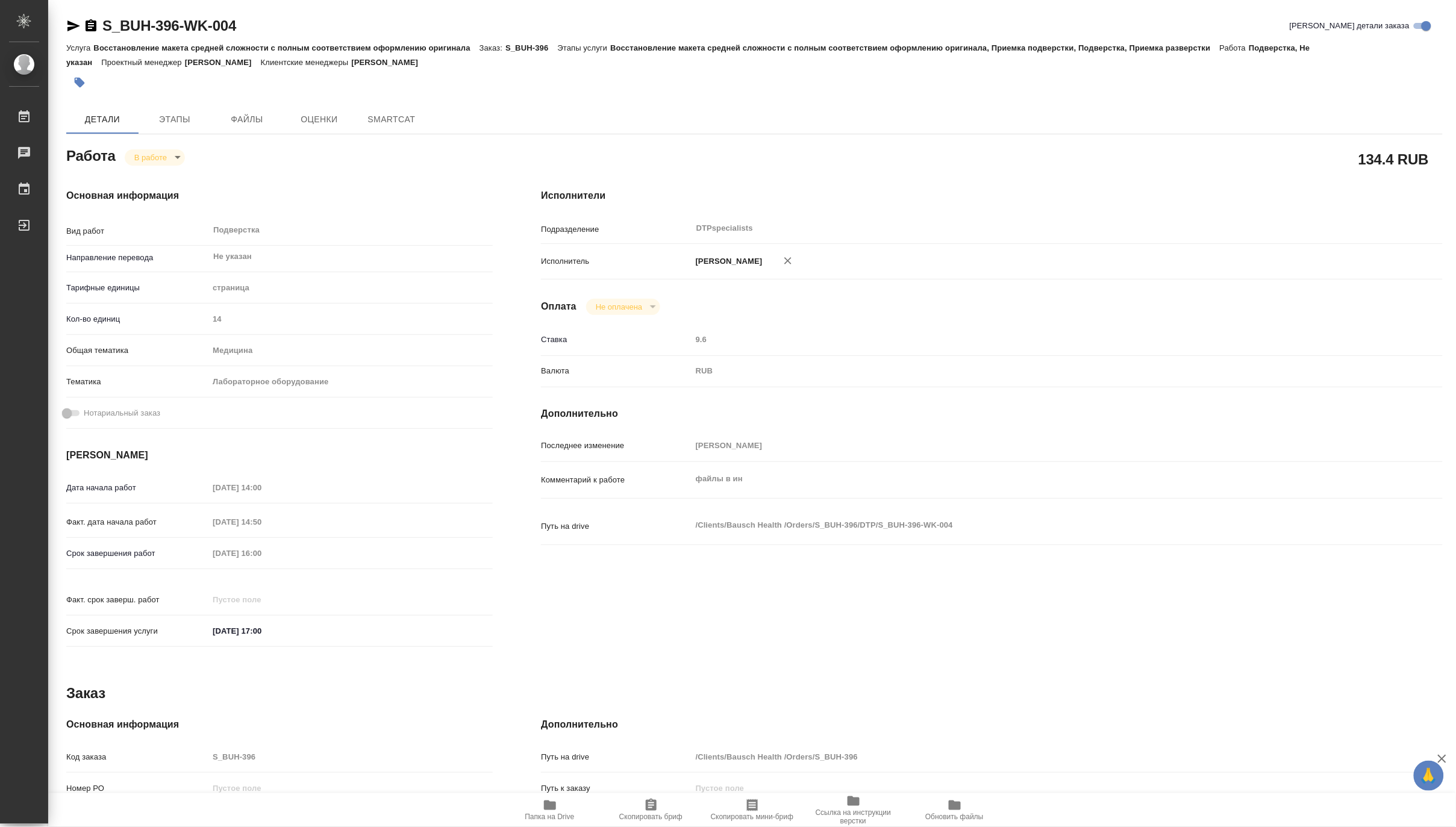
type textarea "x"
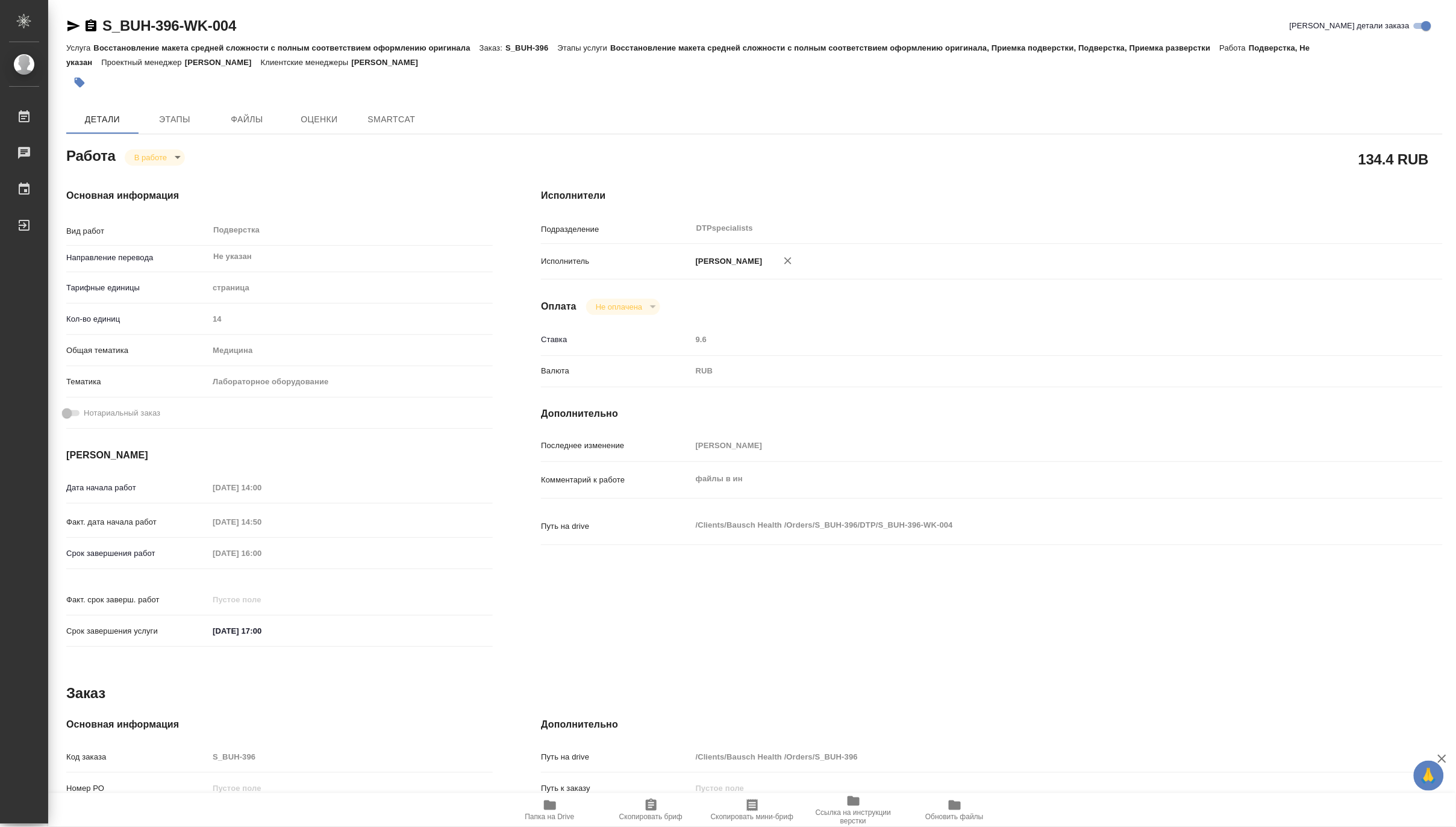
type textarea "x"
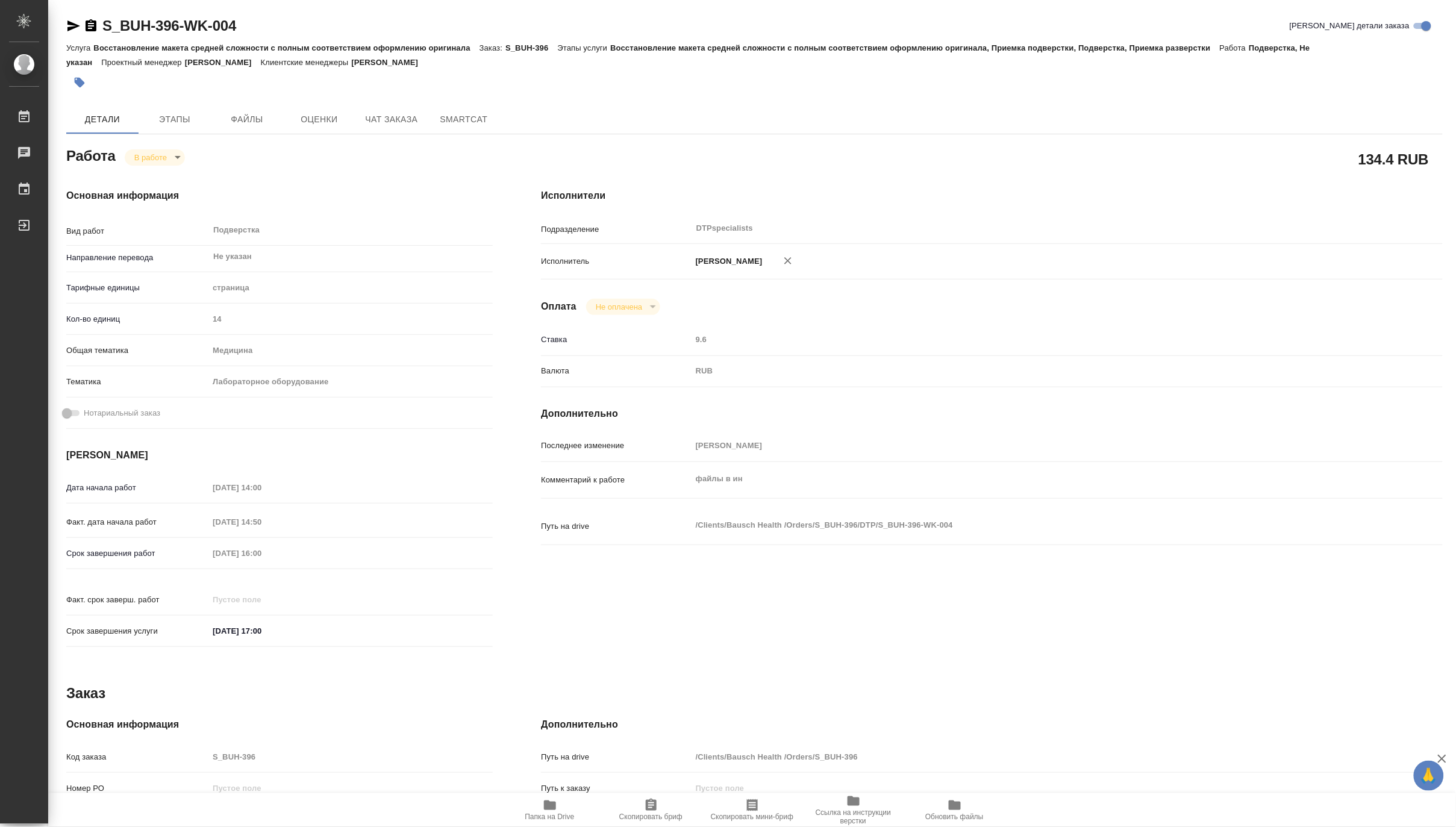
type textarea "x"
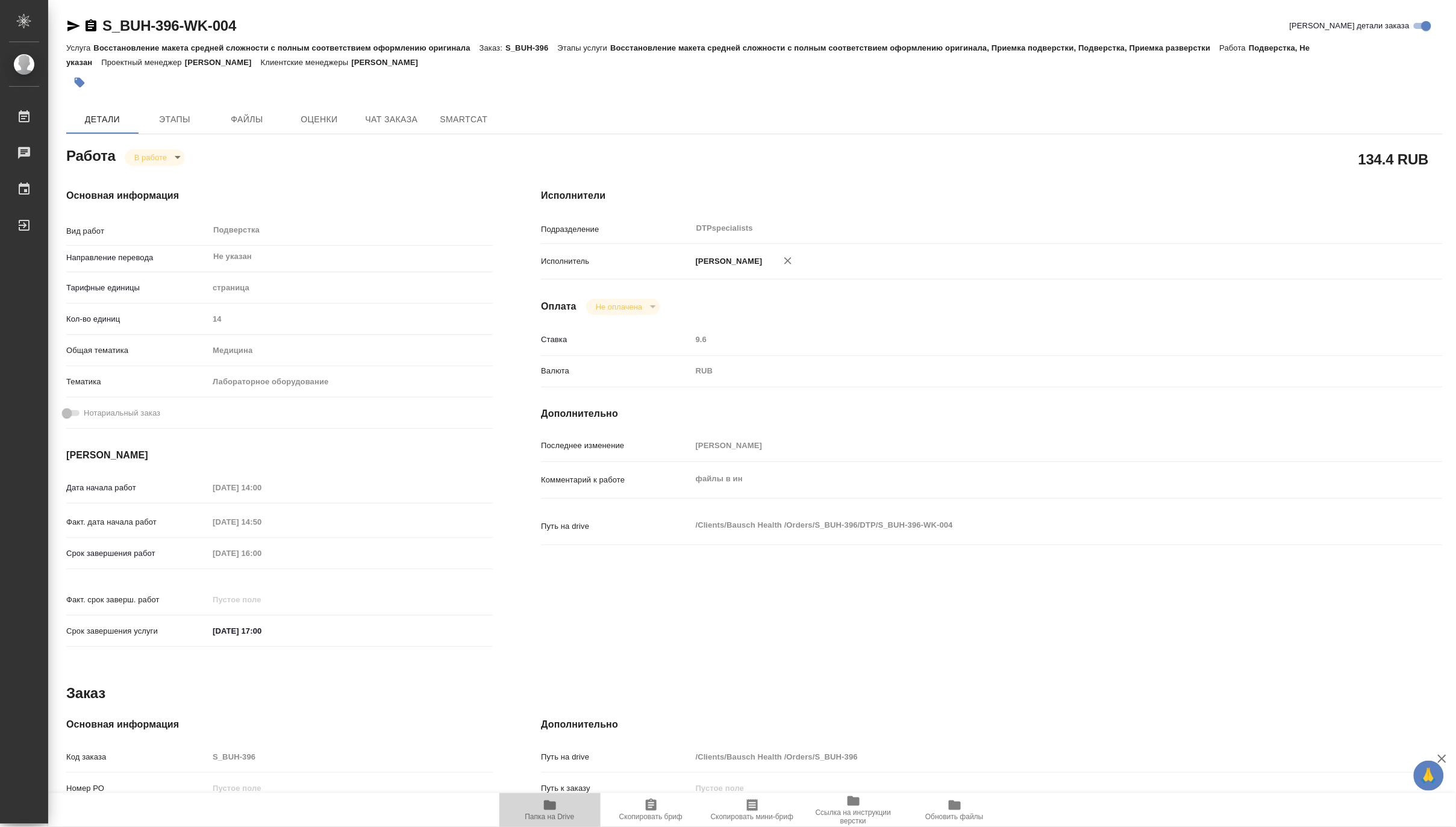
click at [551, 819] on span "Папка на Drive" at bounding box center [550, 817] width 49 height 8
type textarea "x"
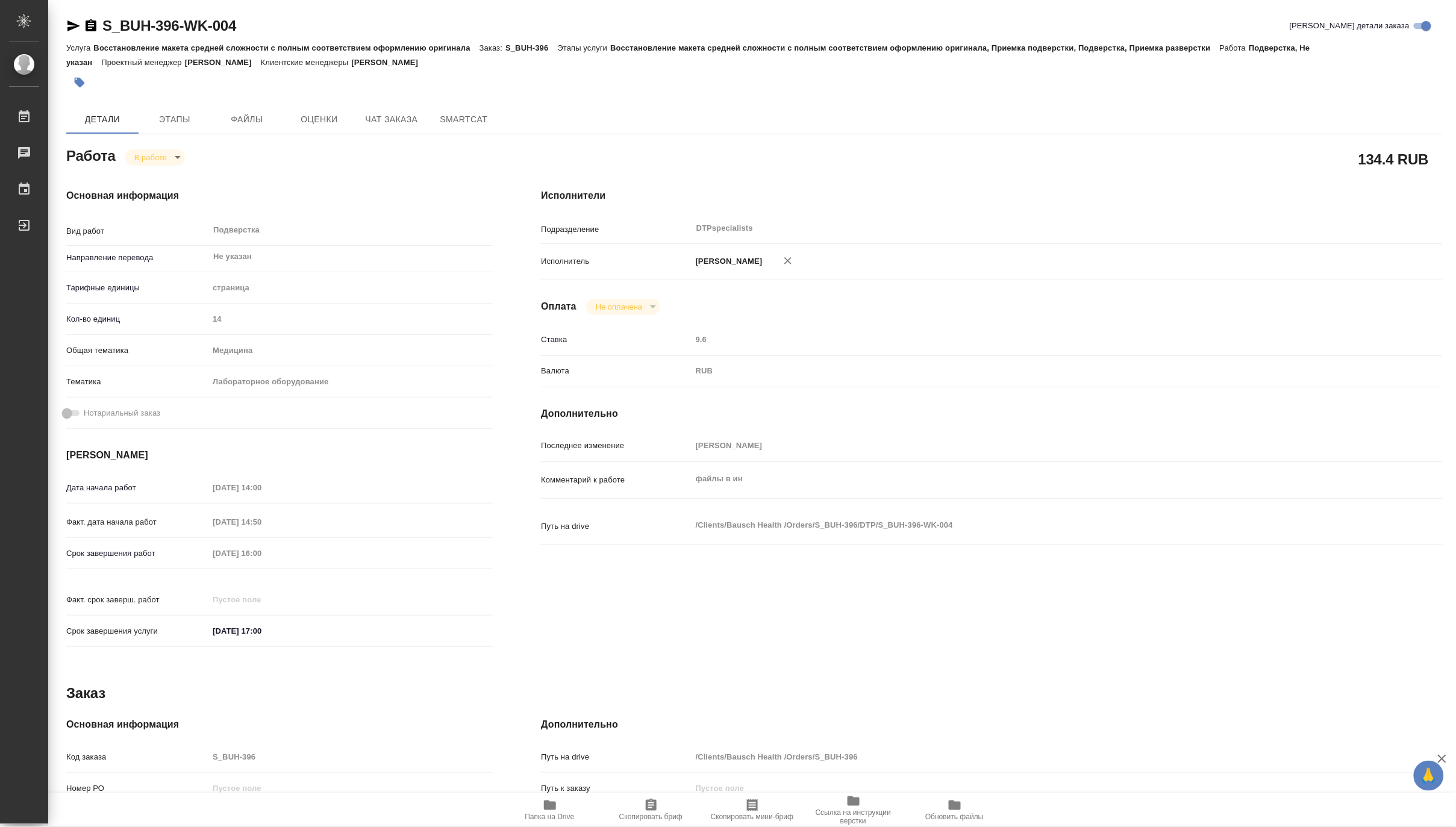
type textarea "x"
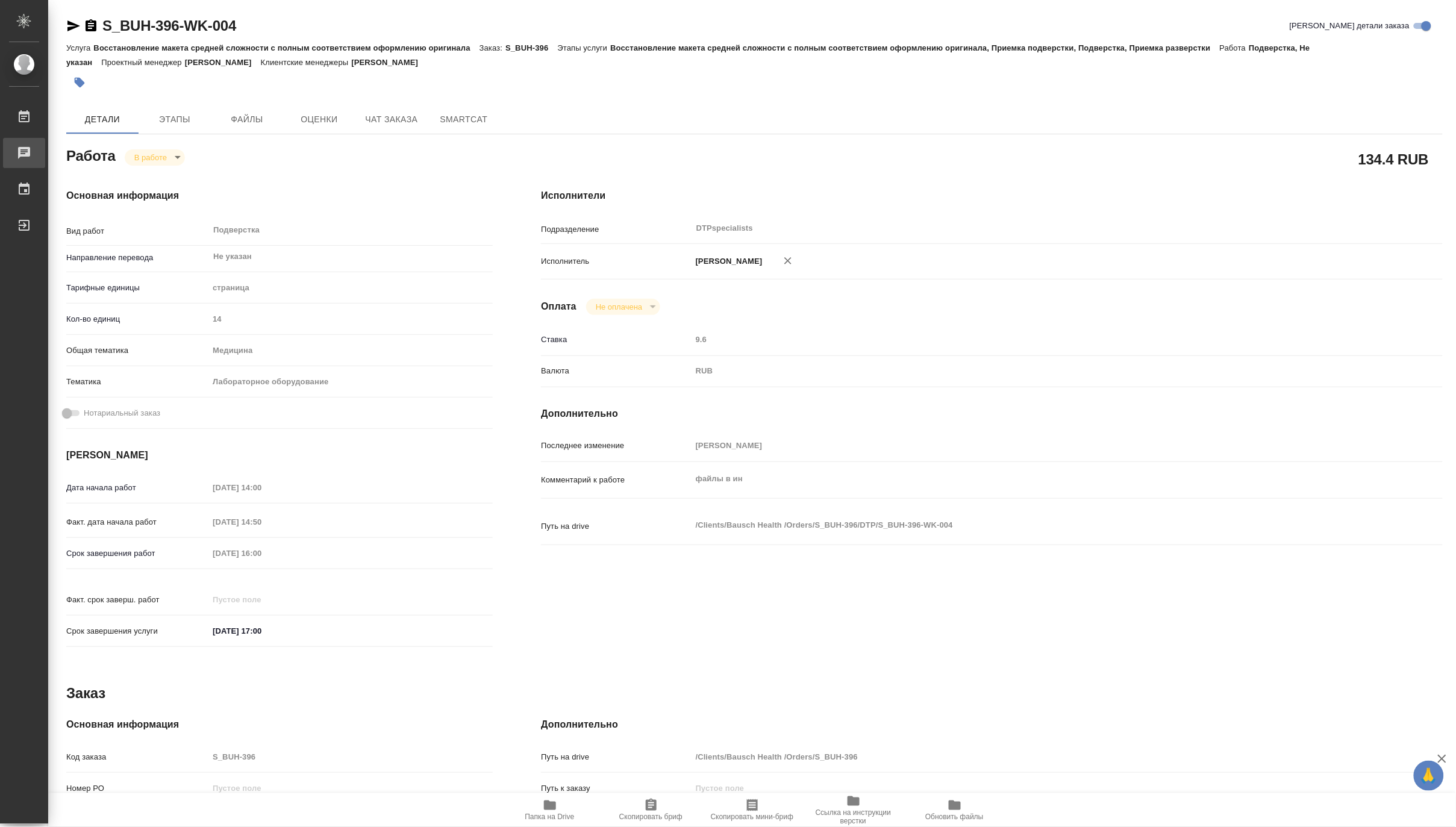
type textarea "x"
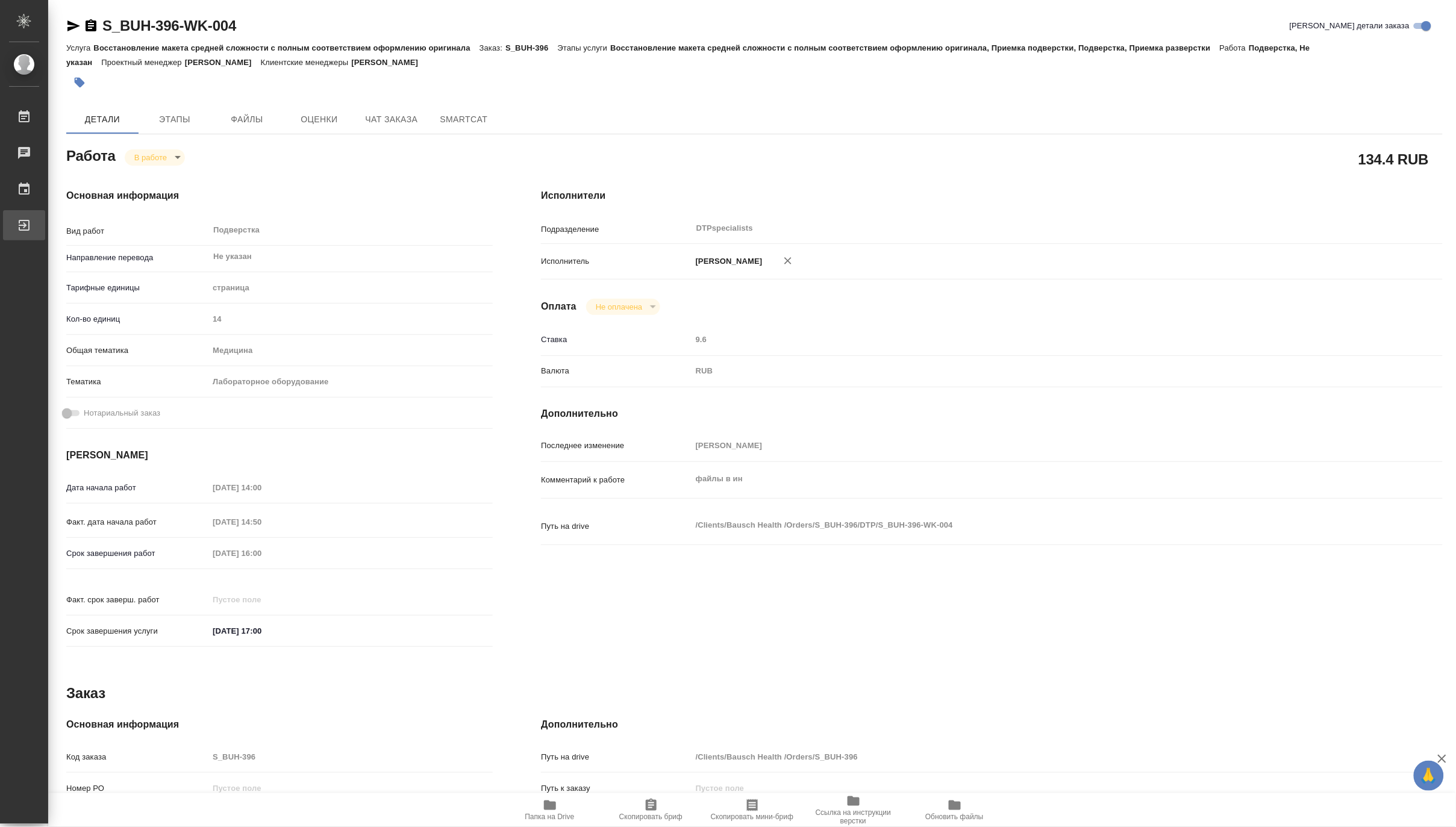
type textarea "x"
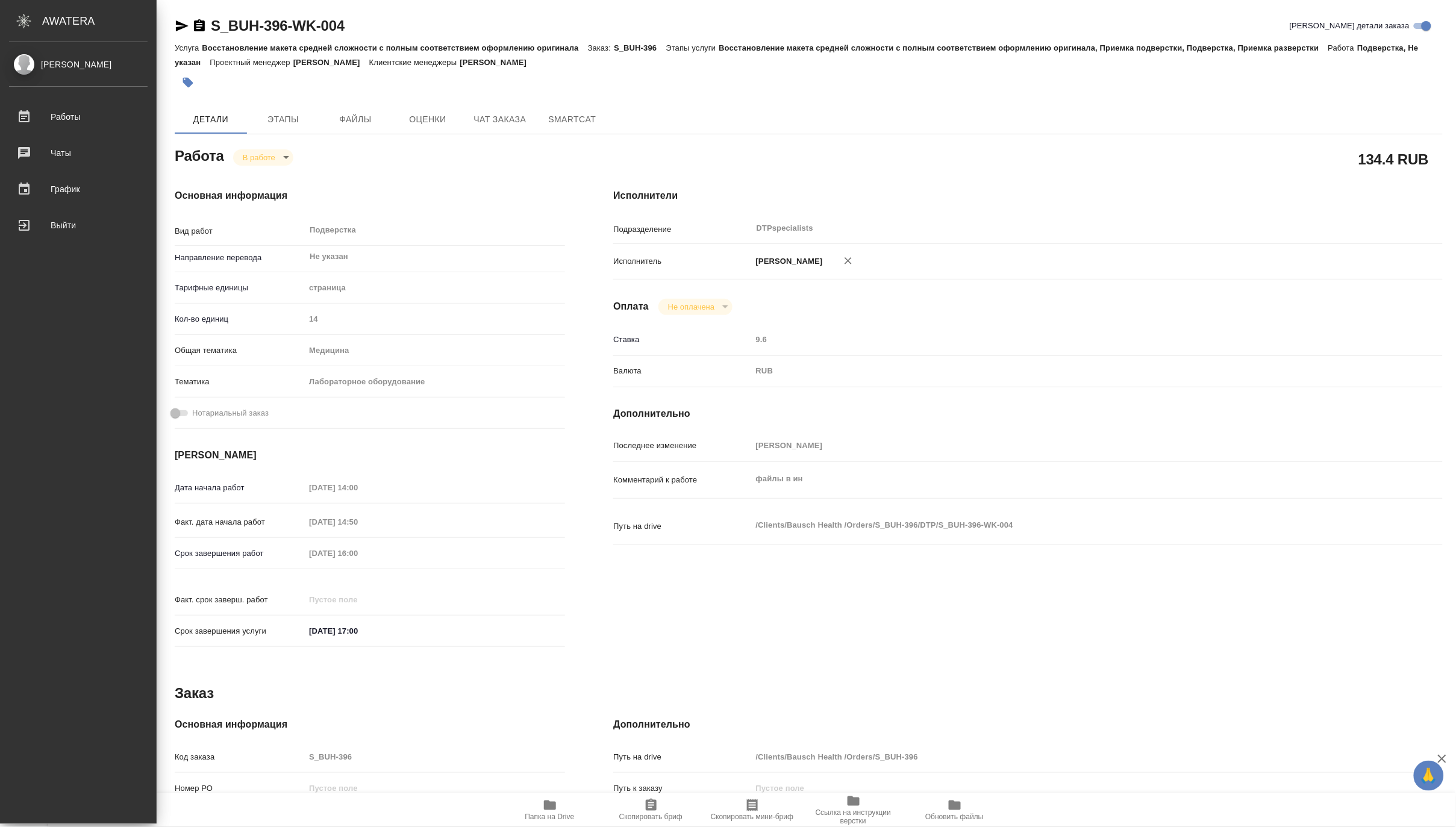
type textarea "x"
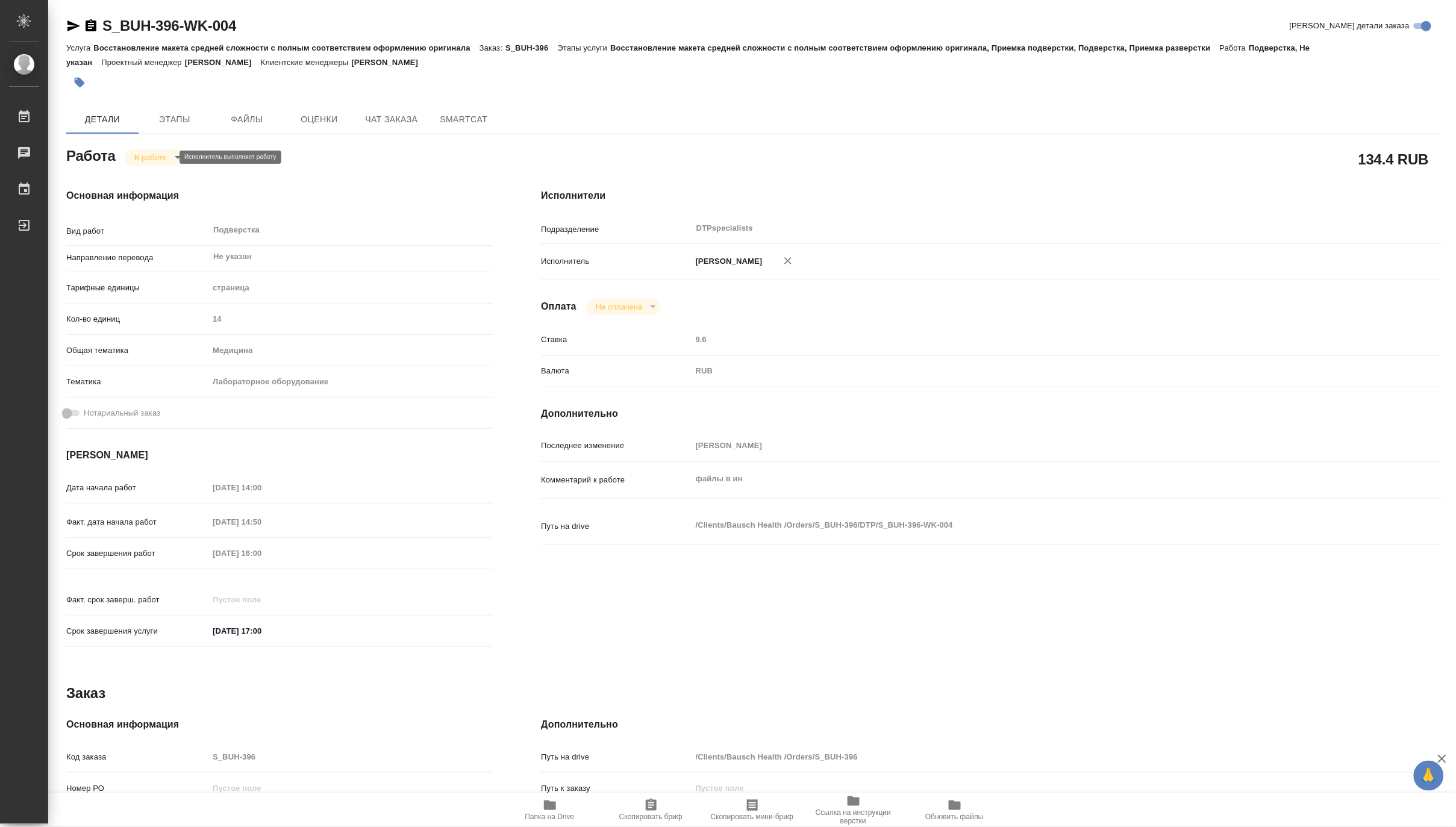
click at [138, 157] on body "🙏 .cls-1 fill:#fff; AWATERA Matveeva Maria Работы 0 Чаты График Выйти S_BUH-396…" at bounding box center [728, 413] width 1456 height 827
click at [138, 178] on button "Выполнен" at bounding box center [156, 177] width 44 height 13
type textarea "x"
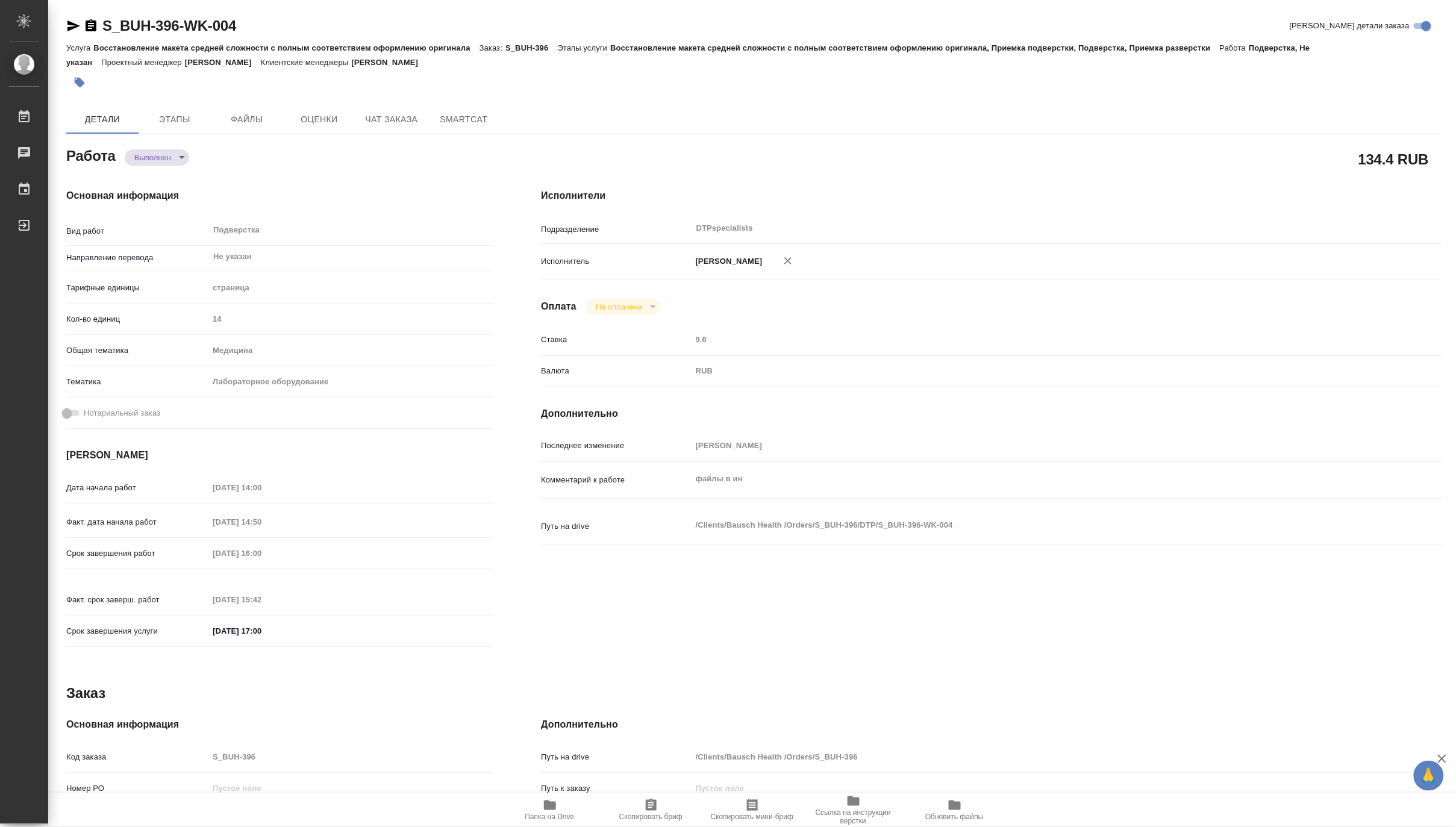
type textarea "x"
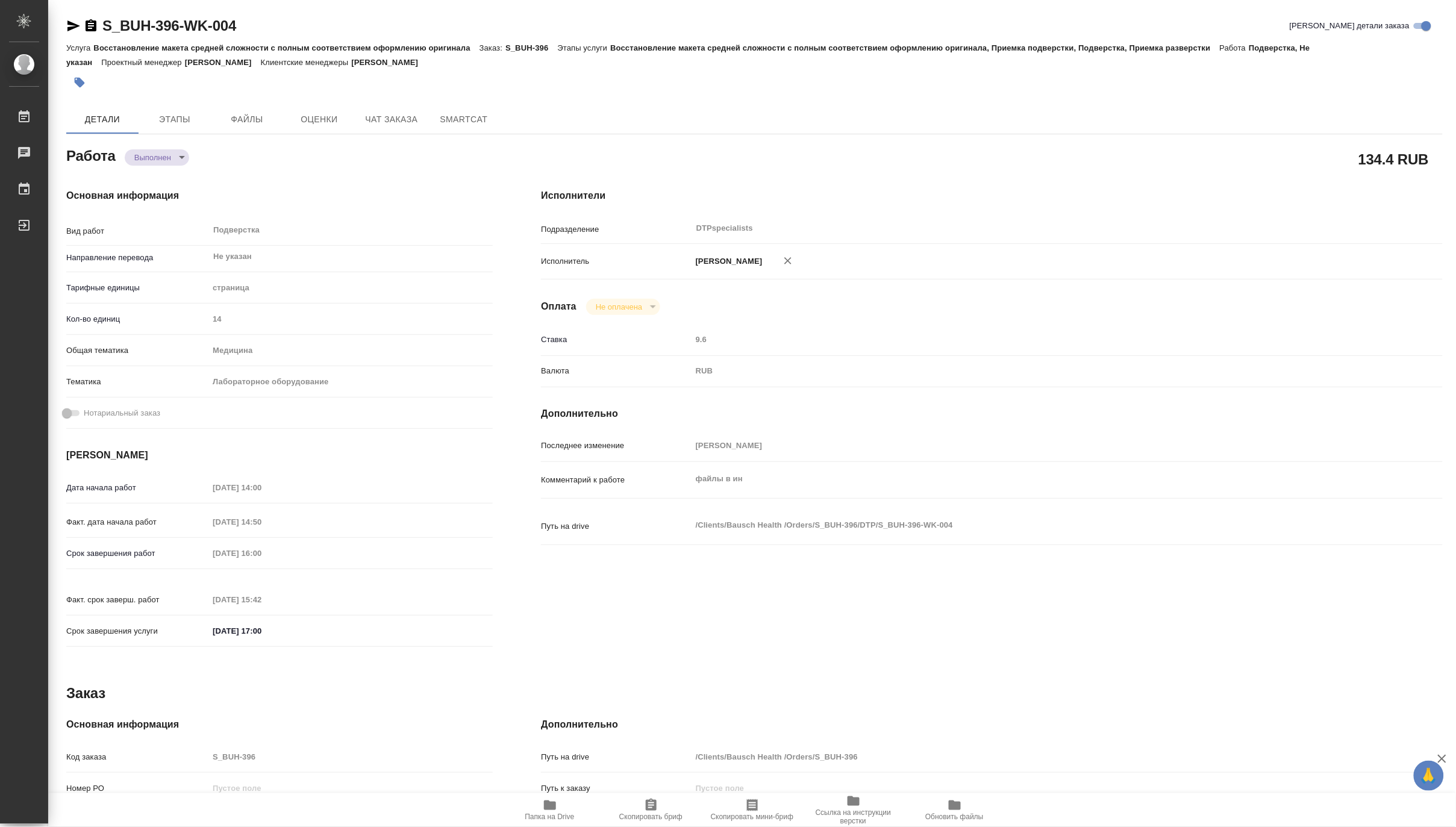
type textarea "x"
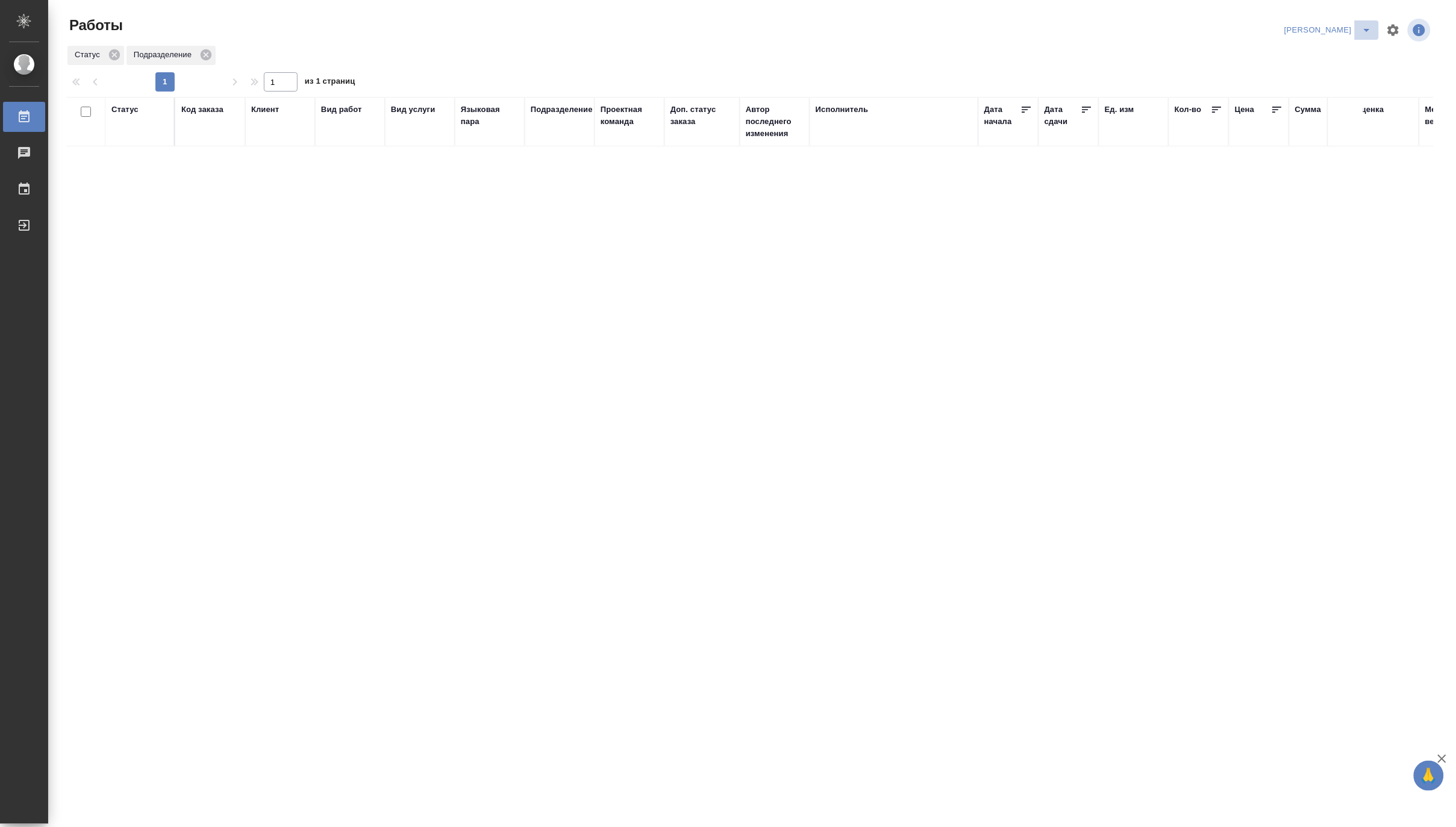
click at [1364, 26] on icon "split button" at bounding box center [1366, 30] width 15 height 15
click at [1290, 97] on li "Ждемс" at bounding box center [1322, 93] width 116 height 19
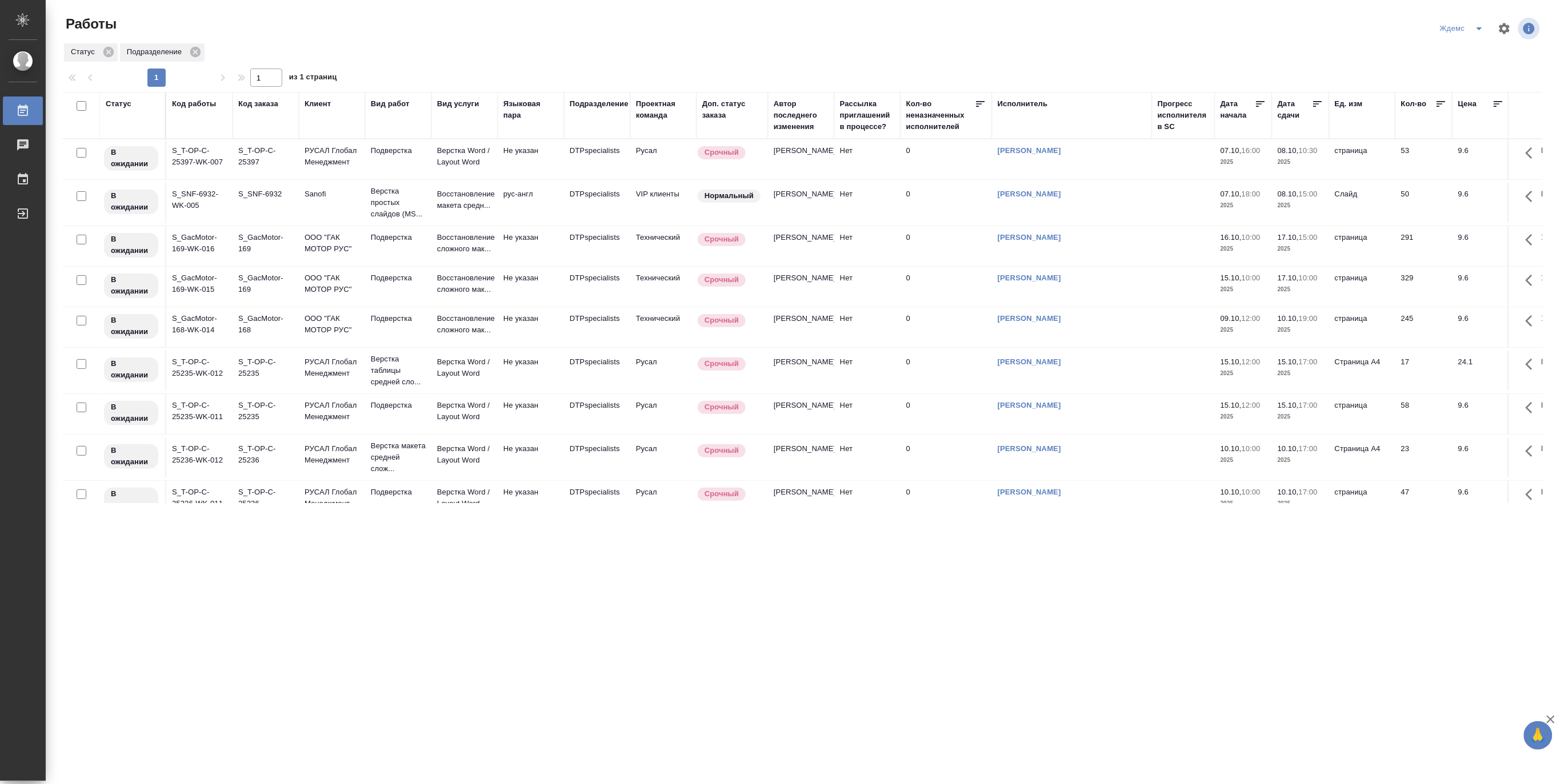
click at [1381, 24] on icon "split button" at bounding box center [1479, 29] width 14 height 14
click at [1381, 84] on li "[PERSON_NAME]" at bounding box center [1469, 88] width 110 height 18
